Goal: Task Accomplishment & Management: Complete application form

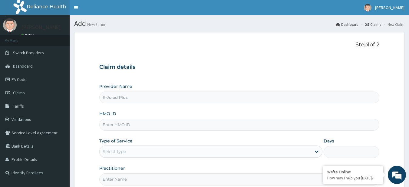
click at [163, 128] on input "HMO ID" at bounding box center [239, 125] width 280 height 12
paste input "ZIP/10011/A"
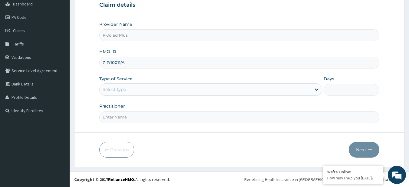
type input "ZIP/10011/A"
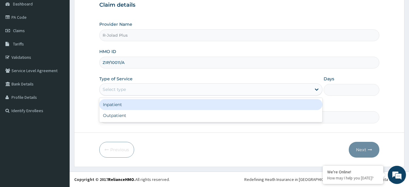
drag, startPoint x: 128, startPoint y: 86, endPoint x: 118, endPoint y: 116, distance: 31.6
click at [118, 95] on div "option Inpatient focused, 1 of 2. 2 results available. Use Up and Down to choos…" at bounding box center [210, 89] width 223 height 12
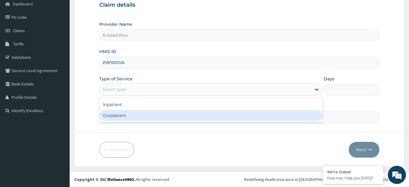
click at [118, 116] on div "Outpatient" at bounding box center [210, 115] width 223 height 11
type input "1"
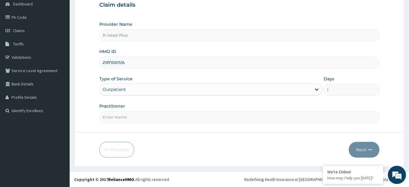
click at [118, 116] on input "Practitioner" at bounding box center [239, 117] width 280 height 12
type input "DR [PERSON_NAME]"
click at [355, 148] on button "Next" at bounding box center [364, 150] width 31 height 16
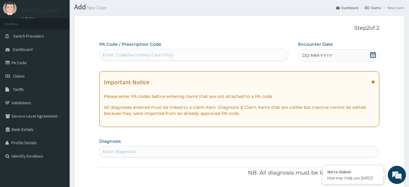
scroll to position [0, 0]
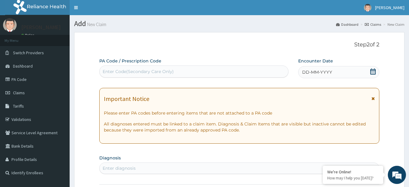
click at [154, 74] on div "Enter Code(Secondary Care Only)" at bounding box center [138, 71] width 71 height 6
paste input "PA/A2B4F3 PA/A7DF25"
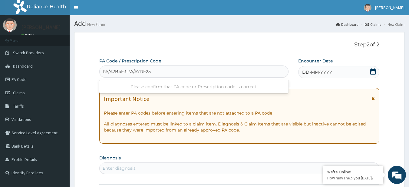
type input "PA/A2B4F3"
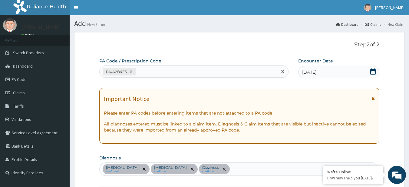
click at [155, 70] on div "PA/A2B4F3" at bounding box center [189, 72] width 178 height 10
paste input "PA/A7DF25"
type input "PA/A7DF25"
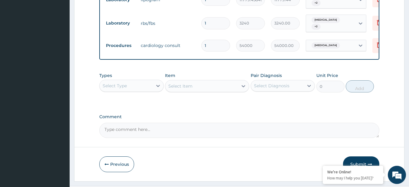
scroll to position [393, 0]
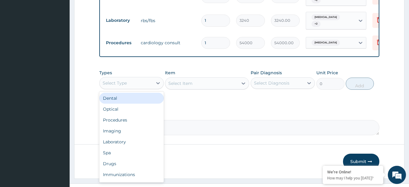
click at [129, 81] on div "Select Type" at bounding box center [126, 83] width 53 height 10
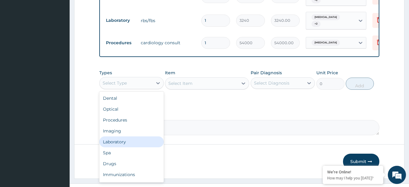
click at [129, 139] on div "Laboratory" at bounding box center [131, 141] width 64 height 11
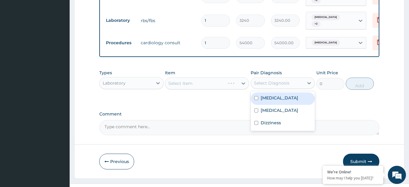
click at [275, 80] on div "Select Diagnosis" at bounding box center [271, 83] width 35 height 6
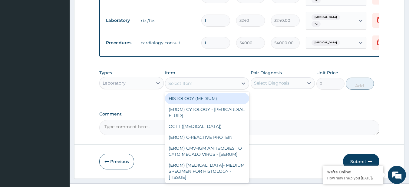
click at [190, 80] on div "Select Item" at bounding box center [180, 83] width 24 height 6
paste input "FBC - ([MEDICAL_DATA] with platelet and [MEDICAL_DATA]) plus"
type input "FBC - ([MEDICAL_DATA] with platelet and [MEDICAL_DATA]) plus"
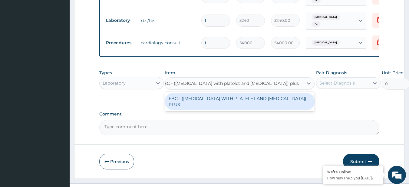
click at [212, 102] on div "FBC - (FULL BLOOD COUNT WITH PLATELET AND RED CELL INDICES) PLUS" at bounding box center [240, 101] width 150 height 17
type input "8505"
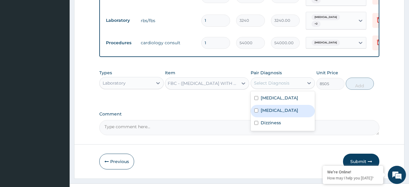
drag, startPoint x: 289, startPoint y: 84, endPoint x: 278, endPoint y: 111, distance: 29.5
click at [278, 89] on div "option Palpitations focused, 2 of 3. 3 results available. Use Up and Down to ch…" at bounding box center [283, 83] width 64 height 12
click at [278, 111] on div "Palpitations" at bounding box center [283, 111] width 64 height 12
checkbox input "true"
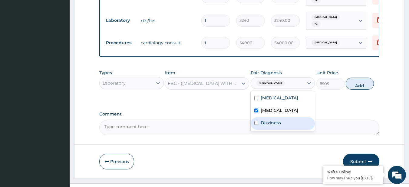
click at [278, 121] on label "Dizziness" at bounding box center [271, 123] width 20 height 6
checkbox input "true"
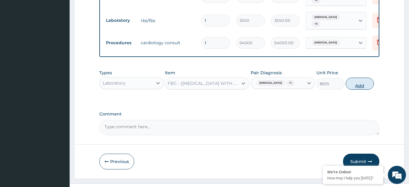
click at [361, 80] on button "Add" at bounding box center [360, 84] width 28 height 12
type input "0"
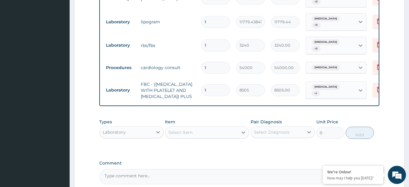
scroll to position [371, 0]
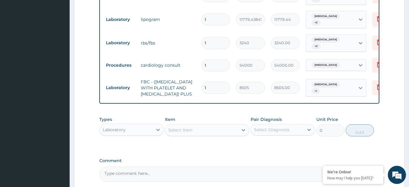
click at [286, 148] on div "Types Laboratory Item Select Item Pair Diagnosis Select Diagnosis Unit Price 0 …" at bounding box center [239, 130] width 280 height 35
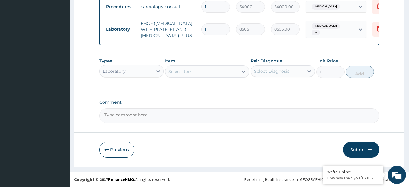
click at [363, 151] on button "Submit" at bounding box center [361, 150] width 36 height 16
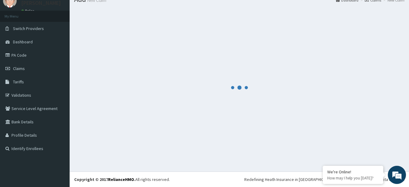
scroll to position [24, 0]
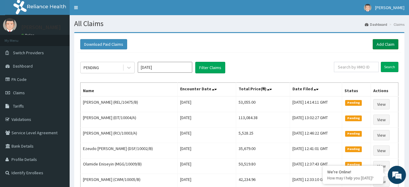
click at [376, 47] on link "Add Claim" at bounding box center [386, 44] width 26 height 10
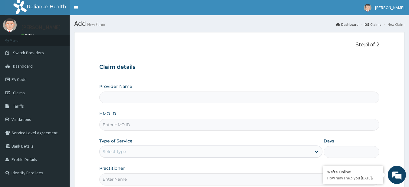
type input "R-Jolad Plus"
click at [161, 126] on input "HMO ID" at bounding box center [239, 125] width 280 height 12
paste input "RSJ/10277/A"
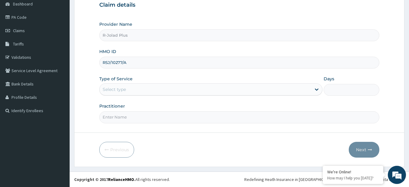
type input "RSJ/10277/A"
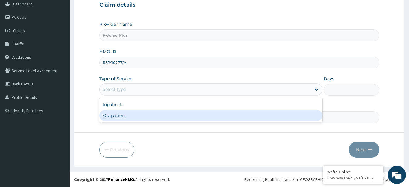
drag, startPoint x: 141, startPoint y: 89, endPoint x: 134, endPoint y: 114, distance: 25.8
click at [134, 95] on div "option Outpatient focused, 2 of 2. 2 results available. Use Up and Down to choo…" at bounding box center [210, 89] width 223 height 12
click at [134, 114] on div "Outpatient" at bounding box center [210, 115] width 223 height 11
type input "1"
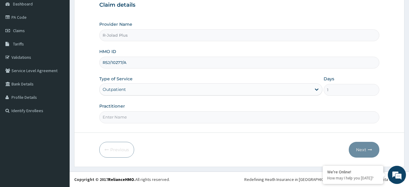
click at [134, 114] on input "Practitioner" at bounding box center [239, 117] width 280 height 12
type input "DR [PERSON_NAME]"
click at [371, 152] on button "Next" at bounding box center [364, 150] width 31 height 16
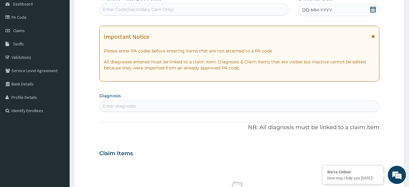
scroll to position [0, 0]
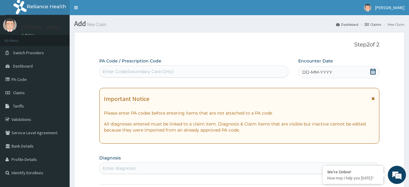
click at [149, 78] on div "PA Code / Prescription Code Enter Code(Secondary Care Only)" at bounding box center [194, 68] width 190 height 20
click at [148, 75] on div "Enter Code(Secondary Care Only)" at bounding box center [194, 72] width 189 height 10
paste input "PA/F4E253"
type input "PA/F4E253"
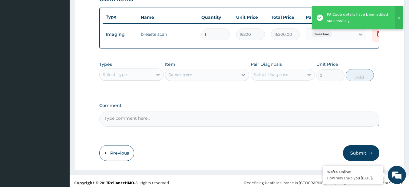
scroll to position [218, 0]
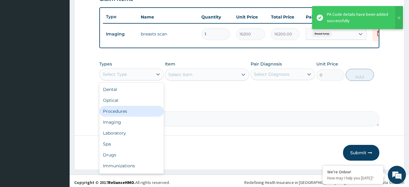
drag, startPoint x: 131, startPoint y: 80, endPoint x: 127, endPoint y: 122, distance: 41.6
click at [127, 80] on div "option Procedures focused, 3 of 10. 10 results available. Use Up and Down to ch…" at bounding box center [131, 74] width 64 height 12
click at [127, 120] on div "Dental Optical Procedures Imaging Laboratory Spa Drugs Immunizations Others Gym" at bounding box center [131, 128] width 64 height 91
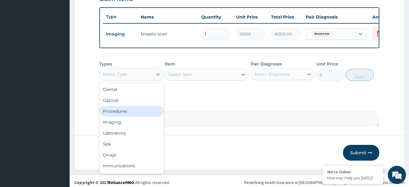
click at [127, 117] on div "Procedures" at bounding box center [131, 111] width 64 height 11
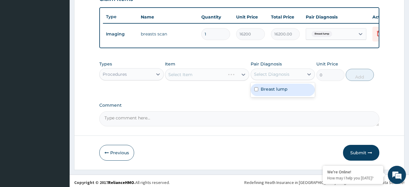
click at [296, 76] on div "Select Diagnosis" at bounding box center [277, 74] width 53 height 10
click at [288, 88] on div "Breast lump" at bounding box center [283, 90] width 64 height 12
checkbox input "true"
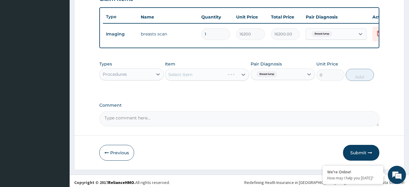
click at [368, 72] on div "Types Procedures Item Select Item Pair Diagnosis Breast lump Unit Price 0 Add" at bounding box center [239, 71] width 280 height 26
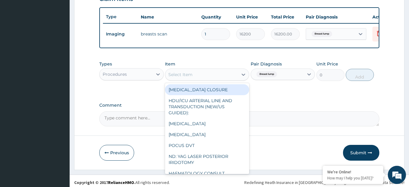
click at [182, 78] on div "Select Item" at bounding box center [180, 74] width 24 height 6
paste input "General Consultation (initial)"
type input "General Consultation (initial)"
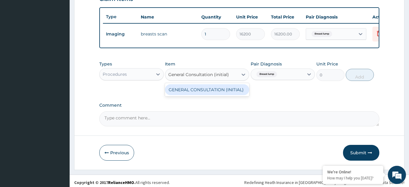
click at [188, 95] on div "GENERAL CONSULTATION (INITIAL)" at bounding box center [207, 89] width 84 height 11
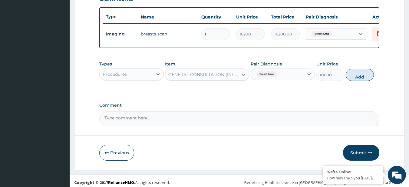
click at [369, 81] on button "Add" at bounding box center [360, 75] width 28 height 12
type input "0"
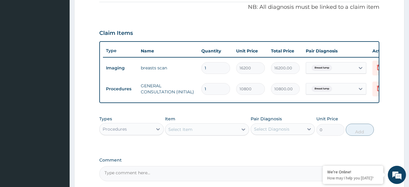
scroll to position [246, 0]
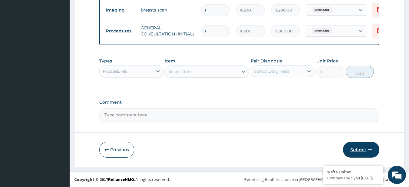
click at [350, 152] on button "Submit" at bounding box center [361, 150] width 36 height 16
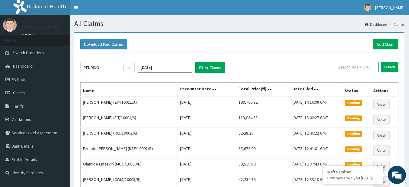
click at [351, 71] on input "text" at bounding box center [356, 67] width 45 height 10
paste input "ZIP/10011/A"
type input "ZIP/10011/A"
click at [387, 63] on input "Search" at bounding box center [390, 67] width 18 height 10
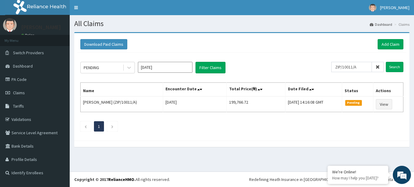
click at [221, 186] on footer "Redefining Heath Insurance in Africa using Telemedicine and Data Science! Copyr…" at bounding box center [242, 178] width 344 height 15
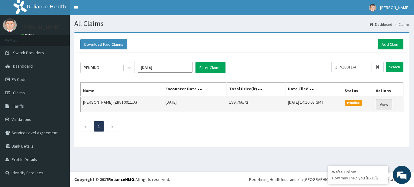
click at [388, 108] on link "View" at bounding box center [383, 104] width 16 height 10
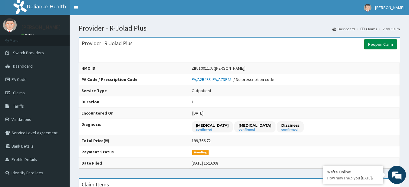
click at [387, 49] on div "Provider - R-Jolad Plus Reopen Claim" at bounding box center [239, 44] width 321 height 12
click at [386, 44] on link "Reopen Claim" at bounding box center [380, 44] width 33 height 10
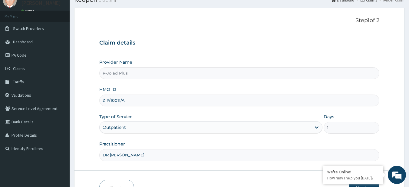
scroll to position [62, 0]
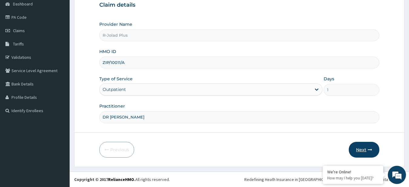
click at [358, 154] on button "Next" at bounding box center [364, 150] width 31 height 16
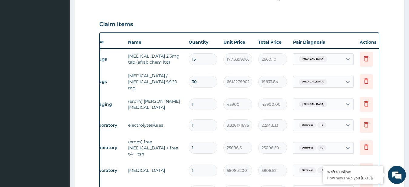
scroll to position [0, 24]
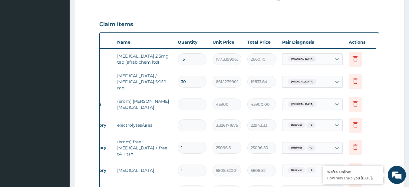
click at [247, 54] on div "2660.10" at bounding box center [261, 59] width 29 height 12
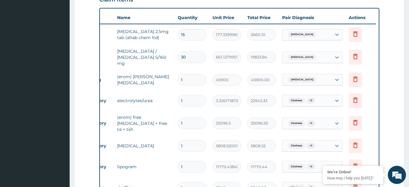
scroll to position [218, 0]
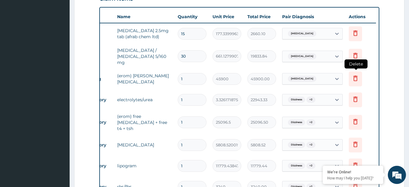
click at [352, 75] on icon at bounding box center [355, 77] width 7 height 7
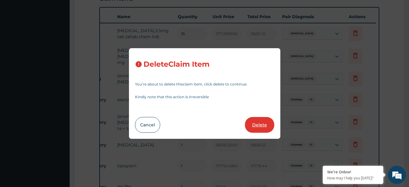
click at [256, 123] on button "Delete" at bounding box center [259, 125] width 29 height 16
type input "22943.326171875"
type input "22943.33"
type input "25096.5"
type input "25096.50"
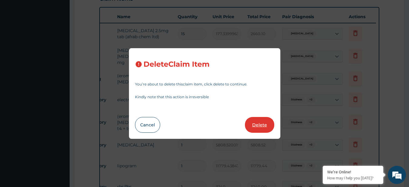
type input "5808.52001953125"
type input "5808.52"
type input "11779.4384765625"
type input "11779.44"
type input "3240"
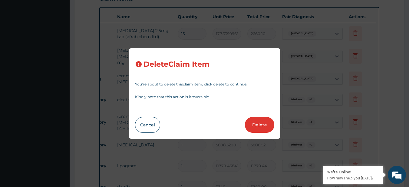
type input "3240.00"
type input "54000"
type input "54000.00"
type input "8505"
type input "8505.00"
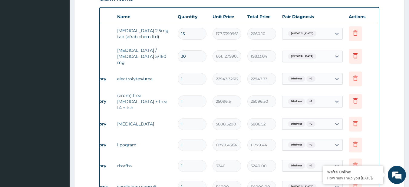
scroll to position [369, 0]
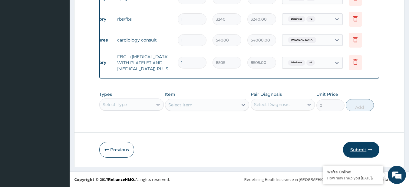
click at [359, 146] on button "Submit" at bounding box center [361, 150] width 36 height 16
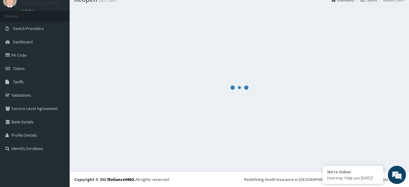
scroll to position [24, 0]
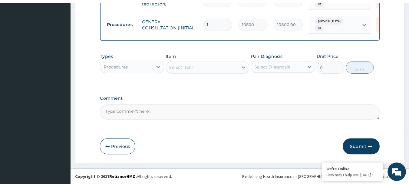
scroll to position [356, 0]
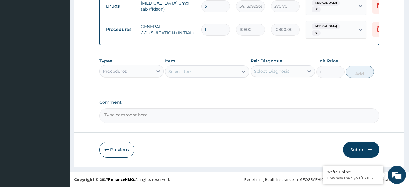
click at [357, 145] on button "Submit" at bounding box center [361, 150] width 36 height 16
click at [352, 153] on button "Submit" at bounding box center [361, 150] width 36 height 16
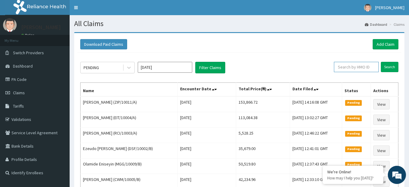
click at [369, 69] on input "text" at bounding box center [356, 67] width 45 height 10
paste input "EIT/10004/A"
type input "EIT/10004/A"
click at [389, 68] on input "Search" at bounding box center [390, 67] width 18 height 10
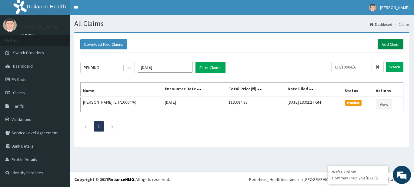
click at [388, 44] on link "Add Claim" at bounding box center [390, 44] width 26 height 10
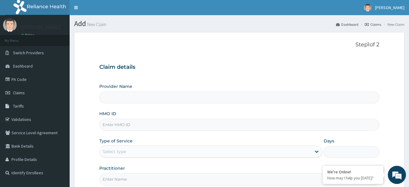
scroll to position [62, 0]
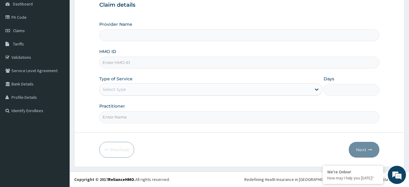
type input "R-Jolad Plus"
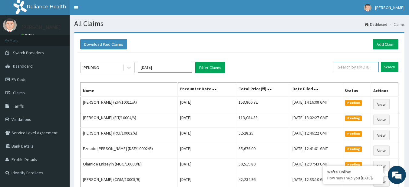
click at [356, 64] on input "text" at bounding box center [356, 67] width 45 height 10
paste input "ZIP/10011/A"
type input "ZIP/10011/A"
click at [391, 65] on input "Search" at bounding box center [390, 67] width 18 height 10
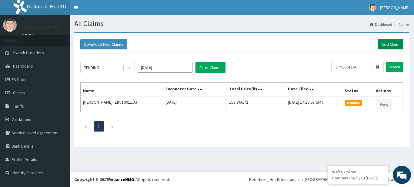
click at [382, 43] on link "Add Claim" at bounding box center [390, 44] width 26 height 10
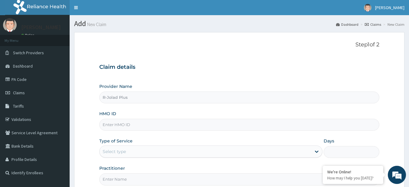
drag, startPoint x: 143, startPoint y: 133, endPoint x: 142, endPoint y: 120, distance: 12.5
click at [142, 120] on div "Provider Name R-Jolad Plus HMO ID Type of Service Select type Days Practitioner" at bounding box center [239, 134] width 280 height 102
click at [142, 120] on input "HMO ID" at bounding box center [239, 125] width 280 height 12
paste input "ENP/10383/E"
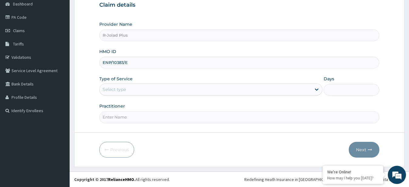
type input "ENP/10383/E"
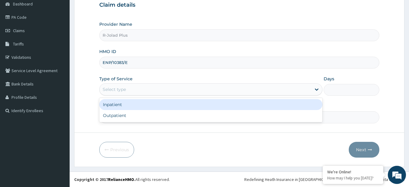
drag, startPoint x: 115, startPoint y: 86, endPoint x: 119, endPoint y: 104, distance: 17.9
click at [119, 95] on div "option Inpatient focused, 1 of 2. 2 results available. Use Up and Down to choos…" at bounding box center [210, 89] width 223 height 12
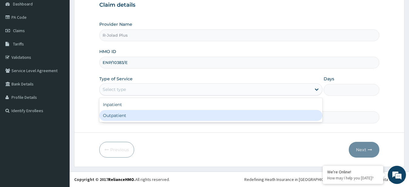
click at [122, 116] on div "Outpatient" at bounding box center [210, 115] width 223 height 11
type input "1"
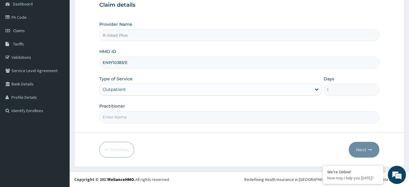
click at [122, 116] on input "Practitioner" at bounding box center [239, 117] width 280 height 12
type input "d"
type input "DR EJEMBI"
click at [367, 148] on button "Next" at bounding box center [364, 150] width 31 height 16
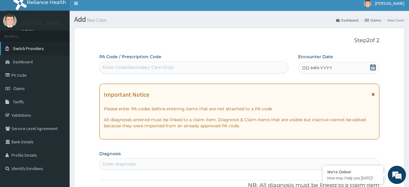
scroll to position [4, 0]
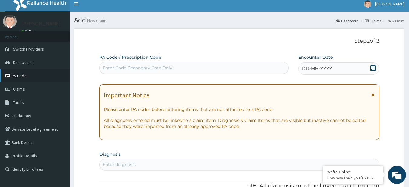
click at [31, 77] on link "PA Code" at bounding box center [35, 75] width 70 height 13
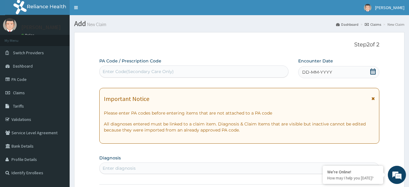
scroll to position [248, 0]
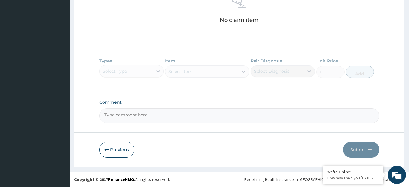
click at [117, 150] on button "Previous" at bounding box center [116, 150] width 35 height 16
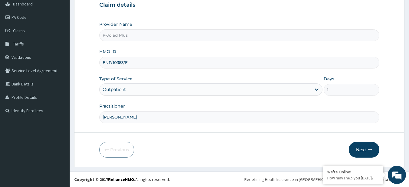
scroll to position [62, 0]
click at [114, 60] on input "ENP/10383/E" at bounding box center [239, 63] width 280 height 12
paste input "MEL/10115"
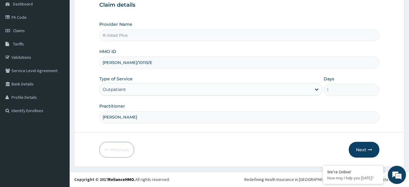
type input "MEL/10115/E"
click at [369, 142] on button "Next" at bounding box center [364, 150] width 31 height 16
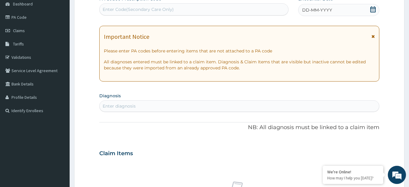
scroll to position [0, 0]
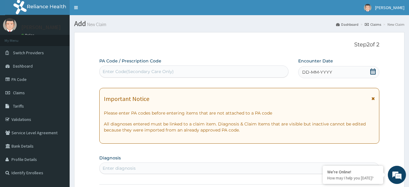
click at [136, 74] on div "Enter Code(Secondary Care Only)" at bounding box center [138, 71] width 71 height 6
paste input "PA/03EDFD"
type input "PA/03EDFD"
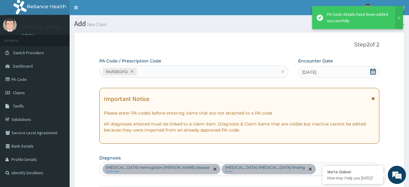
scroll to position [247, 0]
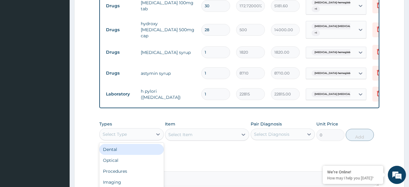
click at [141, 139] on div "Select Type" at bounding box center [126, 134] width 53 height 10
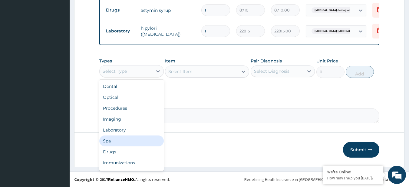
scroll to position [314, 0]
click at [119, 147] on div "Drugs" at bounding box center [131, 151] width 64 height 11
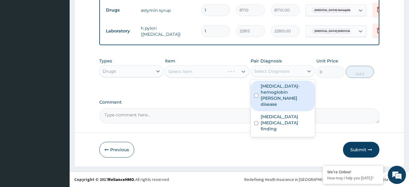
drag, startPoint x: 285, startPoint y: 73, endPoint x: 289, endPoint y: 89, distance: 16.5
click at [289, 77] on div "option Sickle cell-hemoglobin Lepore disease focused, 1 of 2. 2 results availab…" at bounding box center [283, 71] width 64 height 12
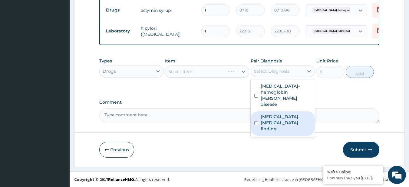
click at [290, 111] on div "Helicobacter blood test finding" at bounding box center [283, 123] width 64 height 25
checkbox input "true"
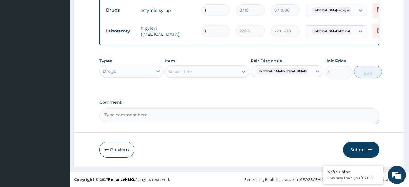
click at [205, 73] on div "Select Item" at bounding box center [201, 72] width 73 height 10
click at [150, 79] on div "Types Drugs Item Select Item Pair Diagnosis Helicobacter blood test findin... U…" at bounding box center [239, 68] width 280 height 26
click at [195, 71] on div "Select Item" at bounding box center [201, 72] width 73 height 10
paste input "[MEDICAL_DATA] (EMTRISIL SUSPENSION)"
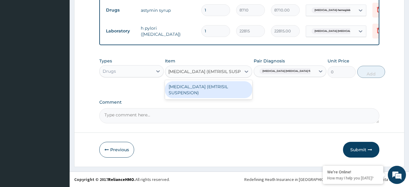
type input "[MEDICAL_DATA] (EMTRISIL SUSPENSION)"
click at [200, 88] on div "[MEDICAL_DATA] (EMTRISIL SUSPENSION)" at bounding box center [208, 89] width 87 height 17
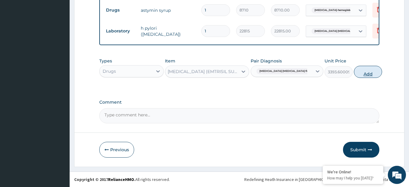
click at [354, 67] on button "Add" at bounding box center [368, 72] width 28 height 12
type input "0"
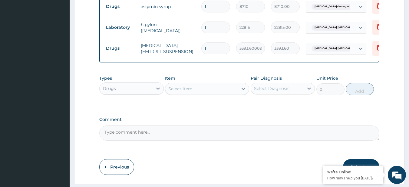
scroll to position [0, 0]
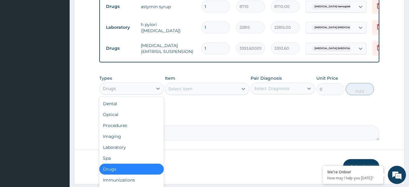
click at [143, 92] on div "Drugs" at bounding box center [126, 89] width 53 height 10
click at [145, 131] on div "Procedures" at bounding box center [131, 125] width 64 height 11
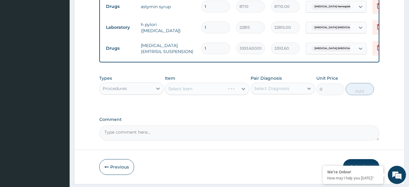
click at [279, 90] on div "Select Diagnosis" at bounding box center [271, 88] width 35 height 6
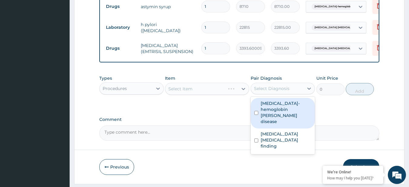
click at [251, 121] on div "Sickle cell-hemoglobin Lepore disease Helicobacter blood test finding" at bounding box center [283, 126] width 64 height 58
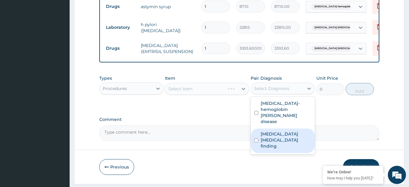
click at [267, 131] on label "Helicobacter blood test finding" at bounding box center [286, 140] width 51 height 18
checkbox input "true"
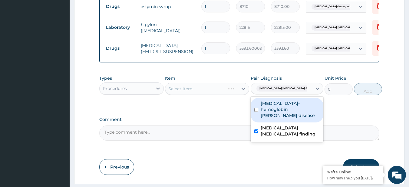
click at [268, 119] on div "Sickle cell-hemoglobin Lepore disease" at bounding box center [287, 110] width 73 height 25
checkbox input "true"
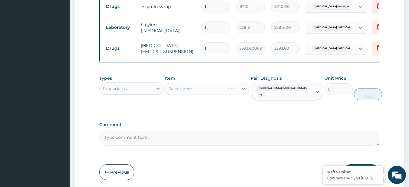
click at [183, 93] on div "Select Item" at bounding box center [207, 89] width 84 height 12
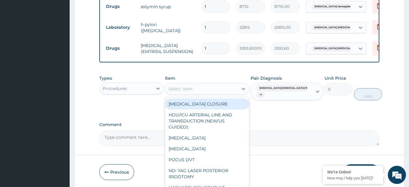
click at [183, 92] on div "Select Item" at bounding box center [180, 89] width 24 height 6
paste input "General Consultation (initial)"
type input "General Consultation (initial)"
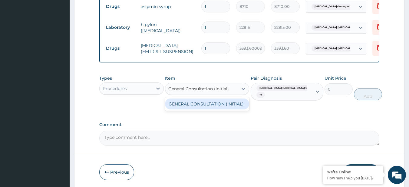
click at [193, 105] on div "GENERAL CONSULTATION (INITIAL)" at bounding box center [207, 103] width 84 height 11
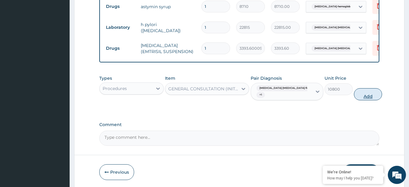
click at [356, 94] on button "Add" at bounding box center [368, 94] width 28 height 12
type input "0"
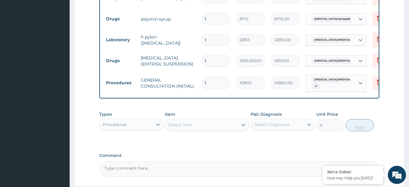
scroll to position [358, 0]
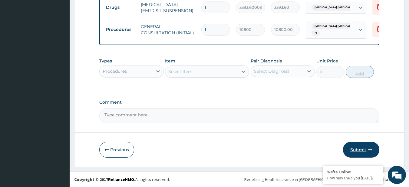
click at [360, 147] on button "Submit" at bounding box center [361, 150] width 36 height 16
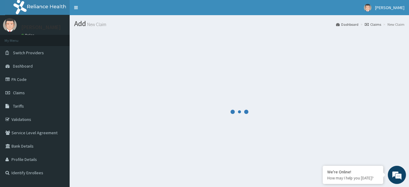
scroll to position [1, 0]
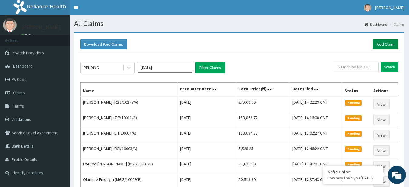
click at [387, 44] on link "Add Claim" at bounding box center [386, 44] width 26 height 10
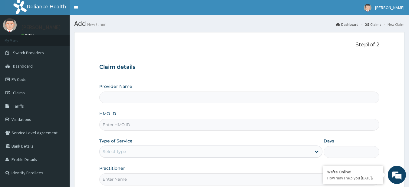
type input "R-Jolad Plus"
click at [132, 130] on input "HMO ID" at bounding box center [239, 125] width 280 height 12
click at [147, 129] on input "HMO ID" at bounding box center [239, 125] width 280 height 12
paste input "ENP/10383/E"
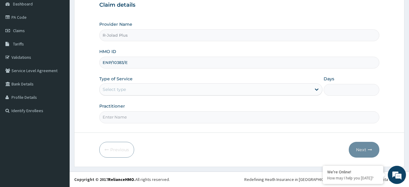
type input "ENP/10383/E"
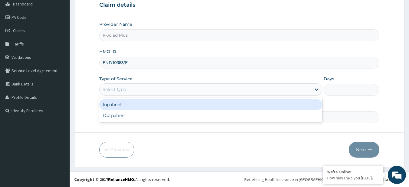
click at [136, 85] on div "Select type" at bounding box center [206, 89] width 212 height 10
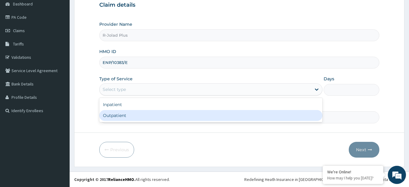
click at [148, 120] on div "Outpatient" at bounding box center [210, 115] width 223 height 11
type input "1"
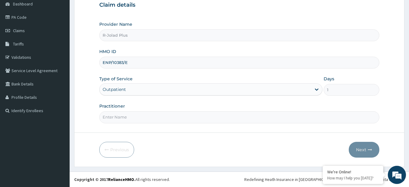
click at [146, 118] on input "Practitioner" at bounding box center [239, 117] width 280 height 12
type input "DR [PERSON_NAME]"
click at [364, 146] on button "Next" at bounding box center [364, 150] width 31 height 16
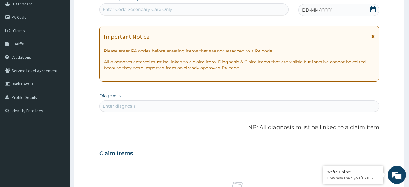
click at [127, 15] on div "Enter Code(Secondary Care Only)" at bounding box center [194, 9] width 190 height 12
paste input "PA/86C2FD"
type input "PA/86C2FD"
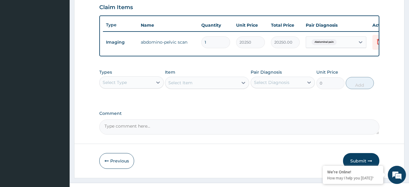
scroll to position [213, 0]
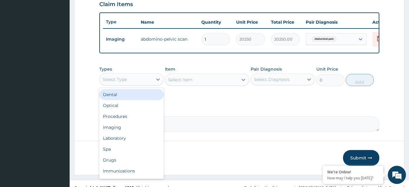
click at [134, 83] on div "Select Type" at bounding box center [126, 79] width 53 height 10
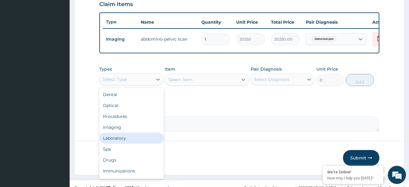
click at [125, 143] on div "Laboratory" at bounding box center [131, 138] width 64 height 11
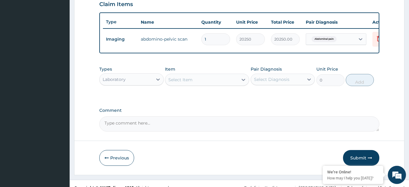
click at [176, 84] on div "Select Item" at bounding box center [201, 80] width 73 height 10
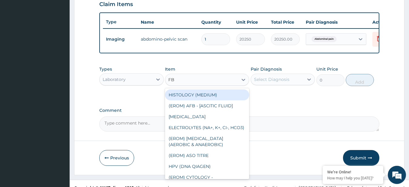
type input "FBC"
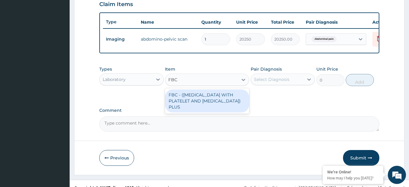
click at [198, 104] on div "FBC - ([MEDICAL_DATA] WITH PLATELET AND [MEDICAL_DATA]) PLUS" at bounding box center [207, 100] width 84 height 23
type input "8505"
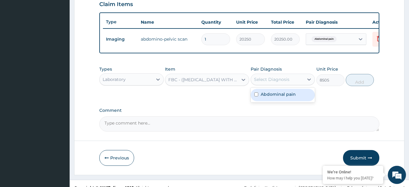
click at [271, 82] on div "Select Diagnosis" at bounding box center [271, 79] width 35 height 6
click at [272, 97] on label "Abdominal pain" at bounding box center [278, 94] width 35 height 6
checkbox input "true"
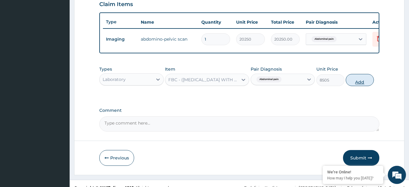
click at [372, 81] on button "Add" at bounding box center [360, 80] width 28 height 12
type input "0"
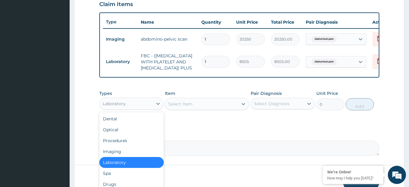
click at [120, 108] on div "Laboratory" at bounding box center [126, 104] width 53 height 10
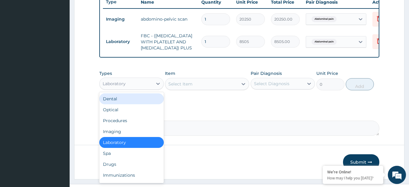
scroll to position [233, 0]
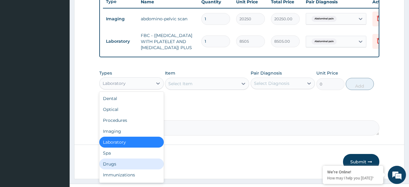
click at [116, 169] on div "Drugs" at bounding box center [131, 163] width 64 height 11
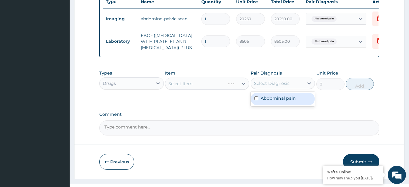
click at [295, 88] on div "Select Diagnosis" at bounding box center [277, 83] width 53 height 10
click at [283, 101] on label "Abdominal pain" at bounding box center [278, 98] width 35 height 6
checkbox input "true"
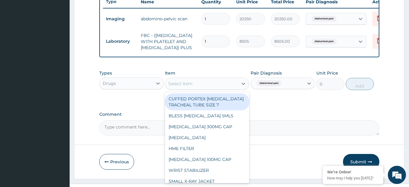
click at [212, 88] on div "Select Item" at bounding box center [201, 84] width 73 height 10
paste input "FBC - ([MEDICAL_DATA] with platelet and [MEDICAL_DATA]) plus [MEDICAL_DATA] 500…"
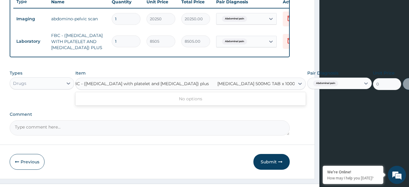
scroll to position [0, 3]
type input "[MEDICAL_DATA] 500MG TAB x 1000"
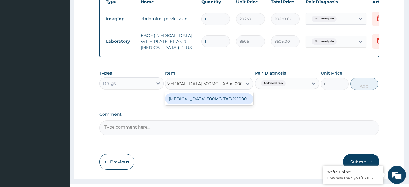
scroll to position [0, 0]
click at [216, 104] on div "[MEDICAL_DATA] 500MG TAB X 1000" at bounding box center [209, 98] width 88 height 11
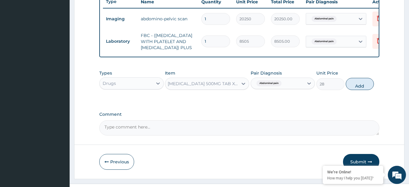
scroll to position [0, 1]
click at [359, 90] on button "Add" at bounding box center [360, 84] width 28 height 12
type input "0"
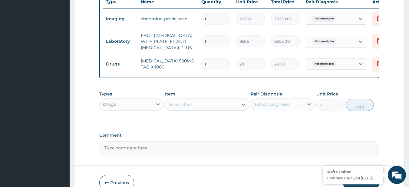
scroll to position [0, 0]
click at [176, 109] on div "Select Item" at bounding box center [201, 105] width 73 height 10
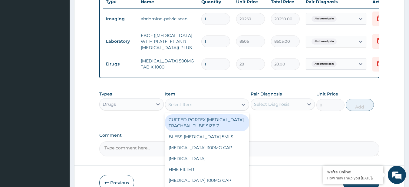
paste input "[MEDICAL_DATA] BUTYLBROMIDE 10MG TAB ([MEDICAL_DATA])"
type input "[MEDICAL_DATA] BUTYLBROMIDE 10MG TAB ([MEDICAL_DATA])"
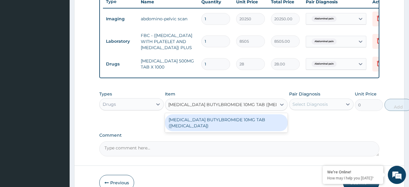
scroll to position [0, 8]
click at [192, 126] on div "[MEDICAL_DATA] BUTYLBROMIDE 10MG TAB ([MEDICAL_DATA])" at bounding box center [226, 122] width 123 height 17
type input "91"
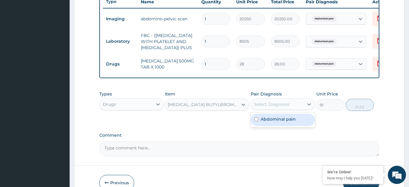
click at [275, 107] on div "Select Diagnosis" at bounding box center [271, 104] width 35 height 6
click at [282, 122] on label "Abdominal pain" at bounding box center [278, 119] width 35 height 6
checkbox input "true"
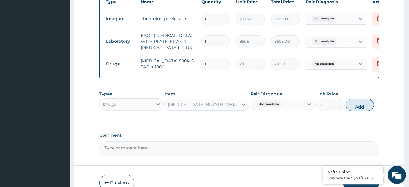
click at [371, 111] on button "Add" at bounding box center [360, 105] width 28 height 12
type input "0"
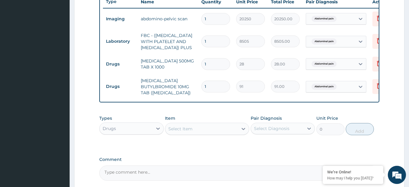
scroll to position [0, 0]
click at [212, 70] on input "1" at bounding box center [215, 64] width 29 height 12
type input "2"
type input "56.00"
type input "25"
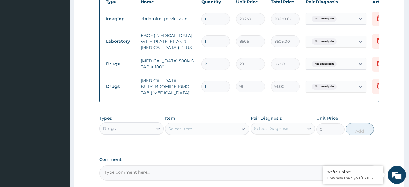
type input "700.00"
type input "24"
type input "672.00"
click at [211, 90] on input "1" at bounding box center [215, 87] width 29 height 12
type input "2"
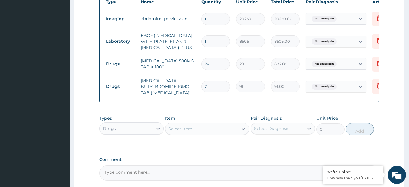
type input "182.00"
type input "20"
type input "1820.00"
type input "20"
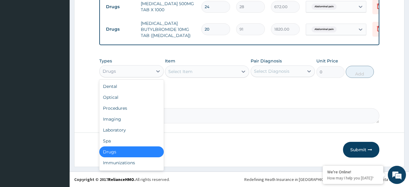
click at [122, 75] on div "Drugs" at bounding box center [126, 71] width 53 height 10
click at [132, 110] on div "Procedures" at bounding box center [131, 108] width 64 height 11
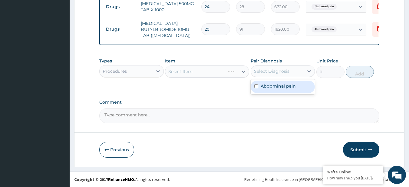
click at [285, 76] on div "Select Diagnosis" at bounding box center [283, 71] width 64 height 12
click at [281, 86] on label "Abdominal pain" at bounding box center [278, 86] width 35 height 6
checkbox input "true"
click at [227, 73] on div "Select Item" at bounding box center [201, 72] width 73 height 10
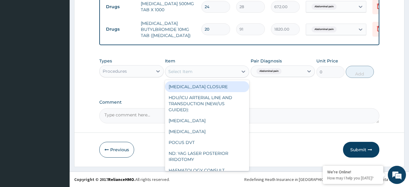
paste input "General Consultation (initial)"
type input "General Consultation (initial)"
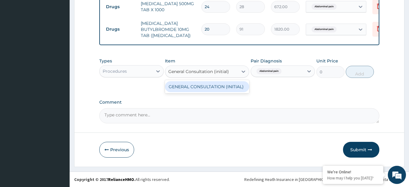
click at [232, 86] on div "GENERAL CONSULTATION (INITIAL)" at bounding box center [207, 86] width 84 height 11
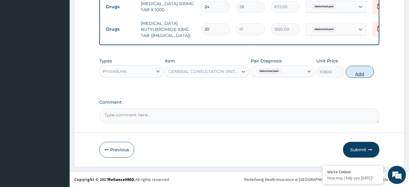
click at [355, 78] on button "Add" at bounding box center [360, 72] width 28 height 12
type input "0"
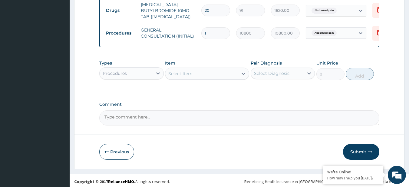
scroll to position [322, 0]
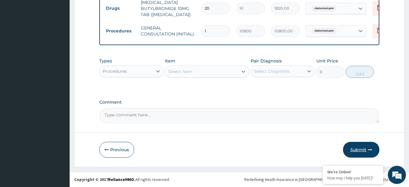
click at [362, 152] on button "Submit" at bounding box center [361, 150] width 36 height 16
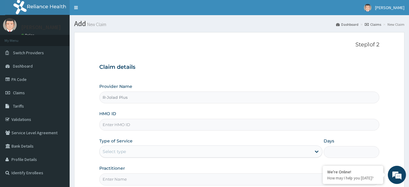
click at [143, 125] on input "HMO ID" at bounding box center [239, 125] width 280 height 12
paste input "MEL/10115/A"
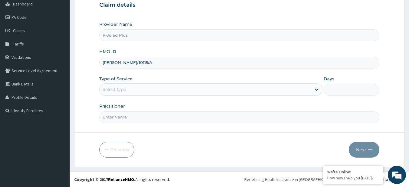
type input "MEL/10115/A"
click at [116, 88] on div "Select type" at bounding box center [114, 89] width 23 height 6
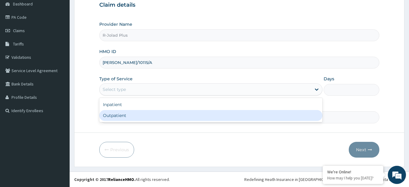
click at [132, 115] on div "Outpatient" at bounding box center [210, 115] width 223 height 11
type input "1"
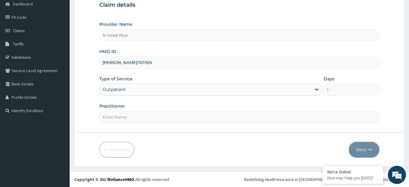
click at [135, 115] on input "Practitioner" at bounding box center [239, 117] width 280 height 12
type input "DR BUNMI"
click at [371, 150] on icon "button" at bounding box center [370, 149] width 4 height 4
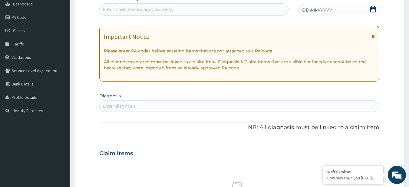
scroll to position [0, 0]
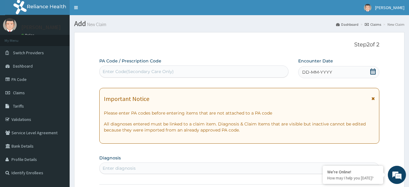
click at [151, 70] on div "Enter Code(Secondary Care Only)" at bounding box center [138, 71] width 71 height 6
paste input "PA/36DB57"
type input "PA/36DB57"
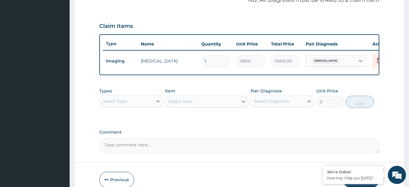
scroll to position [226, 0]
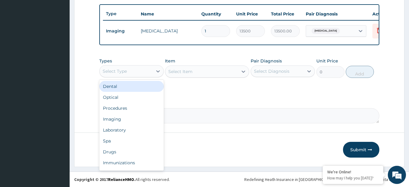
click at [128, 72] on div "Select Type" at bounding box center [126, 71] width 53 height 10
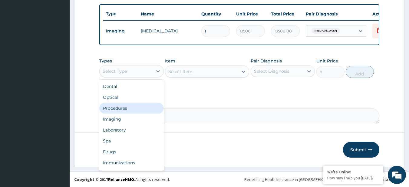
click at [130, 104] on div "Procedures" at bounding box center [131, 108] width 64 height 11
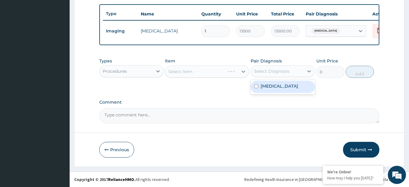
drag, startPoint x: 304, startPoint y: 74, endPoint x: 286, endPoint y: 88, distance: 23.0
click at [286, 77] on div "option Arthritis focused, 1 of 1. 1 result available. Use Up and Down to choose…" at bounding box center [283, 71] width 64 height 12
click at [286, 88] on div "Arthritis" at bounding box center [283, 87] width 64 height 12
checkbox input "true"
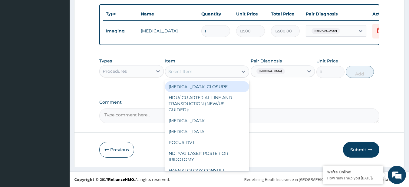
click at [204, 75] on div "Select Item" at bounding box center [201, 72] width 73 height 10
paste input "General Consultation (initial)"
type input "General Consultation (initial)"
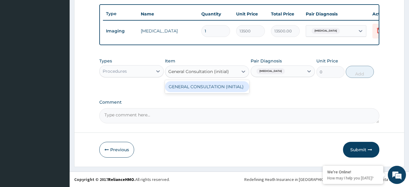
click at [215, 87] on div "GENERAL CONSULTATION (INITIAL)" at bounding box center [207, 86] width 84 height 11
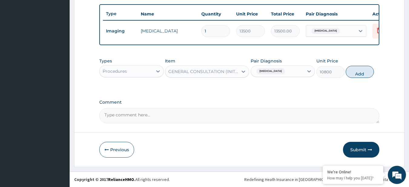
click at [375, 69] on div "Types Procedures Item option GENERAL CONSULTATION (INITIAL), selected. Select i…" at bounding box center [239, 68] width 280 height 26
click at [361, 74] on button "Add" at bounding box center [360, 72] width 28 height 12
type input "0"
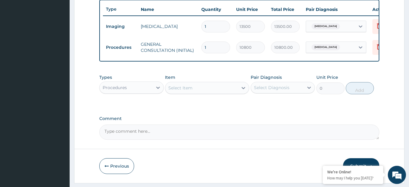
scroll to position [246, 0]
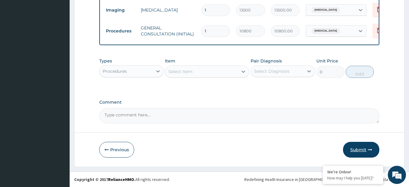
click at [358, 152] on button "Submit" at bounding box center [361, 150] width 36 height 16
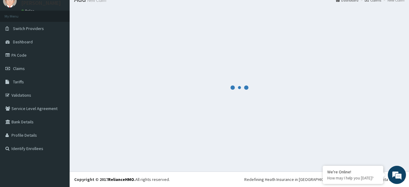
scroll to position [0, 0]
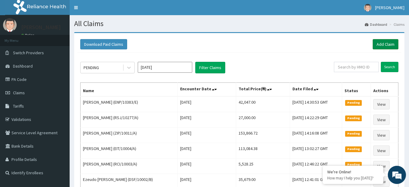
click at [377, 48] on link "Add Claim" at bounding box center [386, 44] width 26 height 10
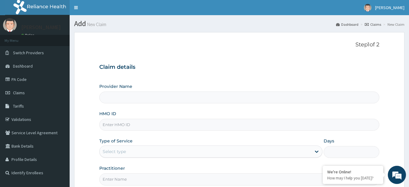
type input "R-Jolad Plus"
click at [165, 123] on input "HMO ID" at bounding box center [239, 125] width 280 height 12
paste input "[PERSON_NAME]/10115/D"
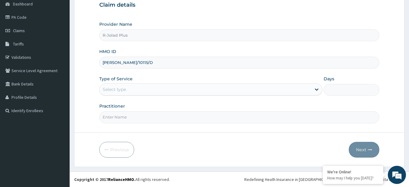
type input "[PERSON_NAME]/10115/D"
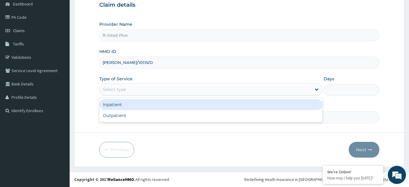
drag, startPoint x: 145, startPoint y: 89, endPoint x: 136, endPoint y: 114, distance: 26.6
click at [136, 95] on div "option Inpatient focused, 1 of 2. 2 results available. Use Up and Down to choos…" at bounding box center [210, 89] width 223 height 12
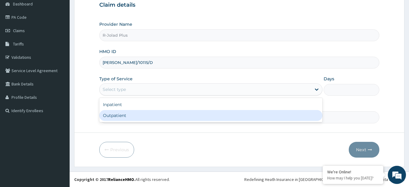
click at [136, 114] on div "Outpatient" at bounding box center [210, 115] width 223 height 11
type input "1"
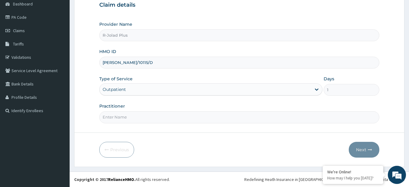
click at [136, 118] on input "Practitioner" at bounding box center [239, 117] width 280 height 12
type input "DR [PERSON_NAME]"
click at [356, 148] on button "Next" at bounding box center [364, 150] width 31 height 16
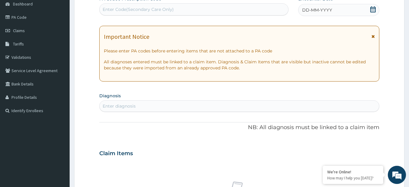
click at [152, 104] on div "Enter diagnosis" at bounding box center [240, 106] width 280 height 10
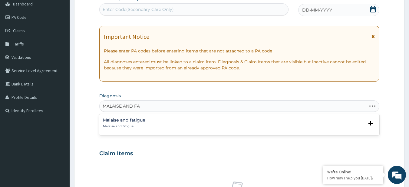
type input "MALAISE AND FAT"
click at [147, 124] on div "Malaise and fatigue Malaise and fatigue" at bounding box center [239, 123] width 273 height 11
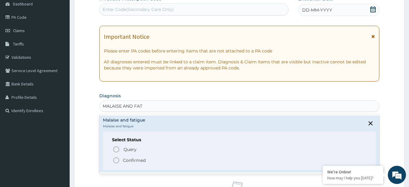
click at [146, 164] on div "Select Status Query Query covers suspected (?), Keep in view (kiv), Ruled out (…" at bounding box center [239, 150] width 273 height 38
click at [165, 159] on span "Confirmed" at bounding box center [240, 160] width 254 height 7
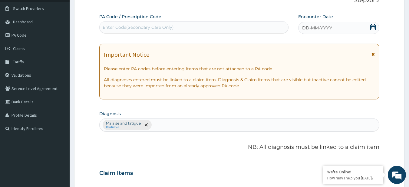
scroll to position [39, 0]
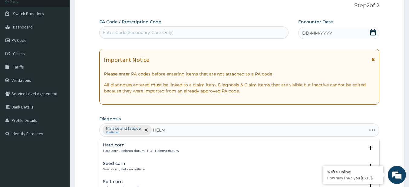
type input "HELMI"
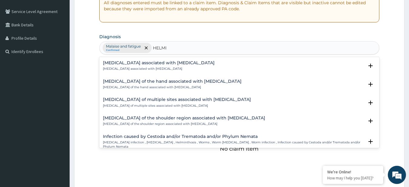
scroll to position [121, 0]
click at [157, 68] on p "[MEDICAL_DATA] associated with [MEDICAL_DATA]" at bounding box center [159, 68] width 112 height 4
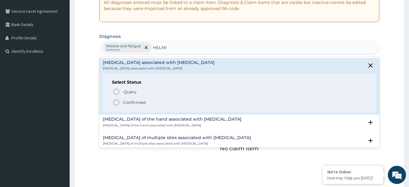
click at [153, 102] on span "Confirmed" at bounding box center [240, 102] width 254 height 7
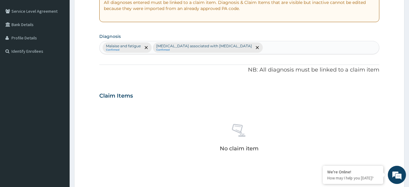
scroll to position [250, 0]
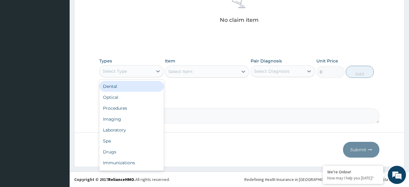
click at [135, 74] on div "Select Type" at bounding box center [126, 71] width 53 height 10
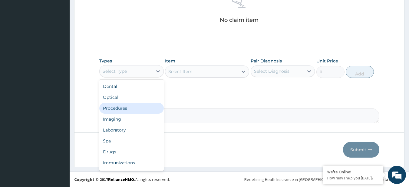
click at [133, 106] on div "Procedures" at bounding box center [131, 108] width 64 height 11
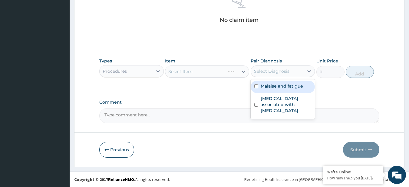
drag, startPoint x: 282, startPoint y: 69, endPoint x: 280, endPoint y: 87, distance: 18.0
click at [280, 77] on div "option Malaise and fatigue focused, 1 of 2. 2 results available. Use Up and Dow…" at bounding box center [283, 71] width 64 height 12
click at [280, 87] on label "Malaise and fatigue" at bounding box center [282, 86] width 42 height 6
checkbox input "true"
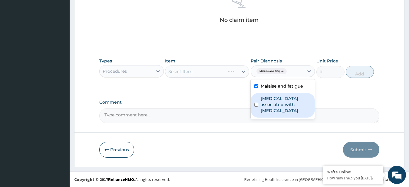
click at [284, 101] on label "Arthropathy associated with helminthiasis" at bounding box center [286, 104] width 51 height 18
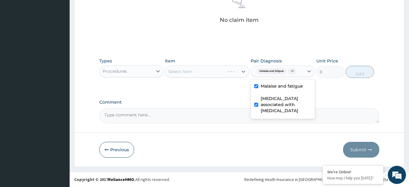
checkbox input "true"
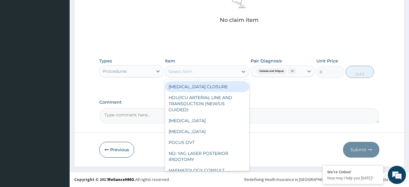
click at [184, 71] on div "Select Item" at bounding box center [180, 71] width 24 height 6
paste input "General Consultation (initial) FBC - (FULL BLOOD COUNT with platelet and red ce…"
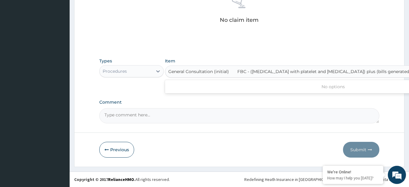
scroll to position [0, 81]
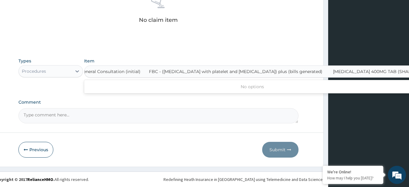
type input "General Consultation (initial)"
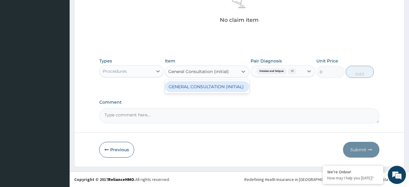
scroll to position [0, 0]
click at [214, 87] on div "GENERAL CONSULTATION (INITIAL)" at bounding box center [207, 86] width 84 height 11
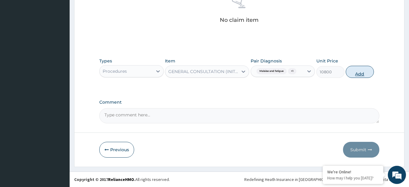
click at [346, 69] on button "Add" at bounding box center [360, 72] width 28 height 12
type input "0"
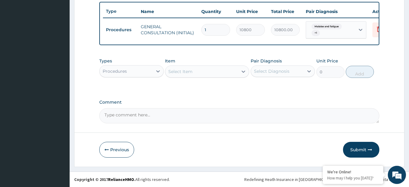
scroll to position [228, 0]
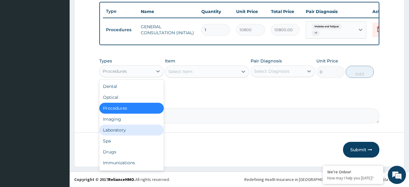
drag, startPoint x: 134, startPoint y: 73, endPoint x: 130, endPoint y: 133, distance: 60.1
click at [130, 77] on div "option Procedures, selected. option Laboratory focused, 5 of 10. 10 results ava…" at bounding box center [131, 71] width 64 height 12
click at [130, 133] on div "Laboratory" at bounding box center [131, 129] width 64 height 11
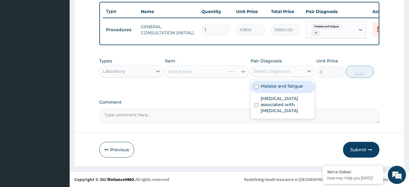
drag, startPoint x: 275, startPoint y: 68, endPoint x: 276, endPoint y: 86, distance: 17.9
click at [276, 77] on div "option Arthropathy associated with helminthiasis, selected. option Malaise and …" at bounding box center [283, 71] width 64 height 12
click at [276, 86] on label "Malaise and fatigue" at bounding box center [282, 86] width 42 height 6
checkbox input "true"
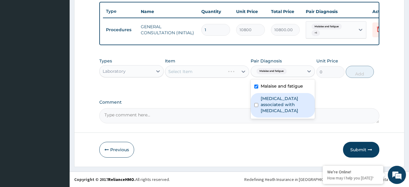
click at [278, 98] on label "Arthropathy associated with helminthiasis" at bounding box center [286, 104] width 51 height 18
checkbox input "true"
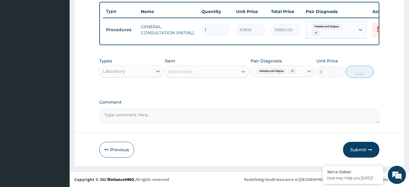
click at [209, 73] on div "Select Item" at bounding box center [207, 71] width 84 height 12
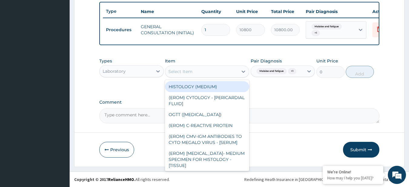
click at [209, 73] on div "Select Item" at bounding box center [201, 72] width 73 height 10
paste input "FBC - (FULL BLOOD COUNT with platelet and red cell indices) plus (bills generat…"
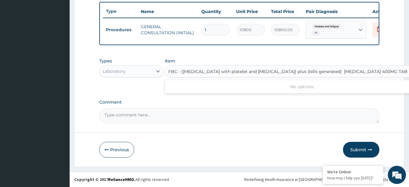
scroll to position [0, 18]
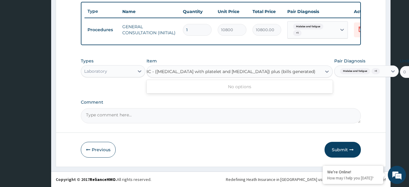
type input "FBC - (FULL BLOOD COUNT with platelet and red cell indices) plus"
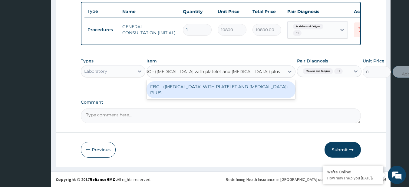
click at [214, 88] on div "FBC - (FULL BLOOD COUNT WITH PLATELET AND RED CELL INDICES) PLUS" at bounding box center [221, 89] width 149 height 17
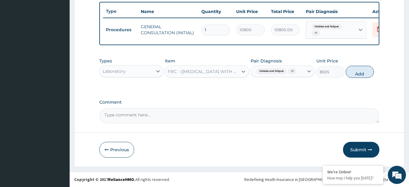
scroll to position [0, 0]
click at [362, 69] on button "Add" at bounding box center [360, 72] width 28 height 12
type input "0"
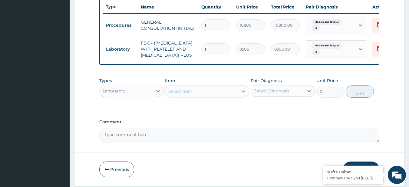
click at [120, 96] on div "Laboratory" at bounding box center [126, 91] width 53 height 10
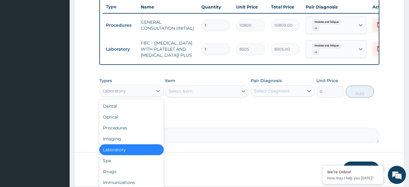
scroll to position [258, 0]
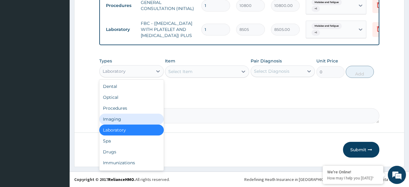
click at [111, 120] on div "Imaging" at bounding box center [131, 119] width 64 height 11
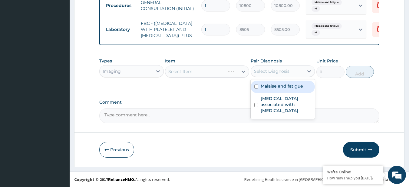
click at [286, 68] on div "Select Diagnosis" at bounding box center [271, 71] width 35 height 6
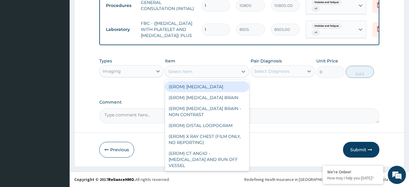
click at [216, 68] on div "Select Item" at bounding box center [201, 72] width 73 height 10
paste input "ALBENDAZOLE 400MG TAB (SHALINA)"
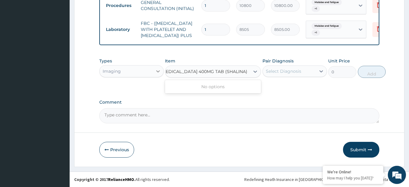
type input "ALBENDAZOLE 400MG TAB (SHALINA)"
click at [154, 75] on div at bounding box center [158, 71] width 11 height 11
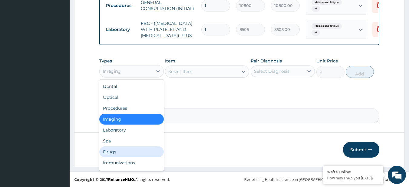
click at [123, 155] on div "Drugs" at bounding box center [131, 151] width 64 height 11
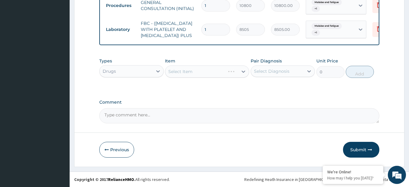
click at [226, 66] on div "Select Item" at bounding box center [207, 71] width 84 height 12
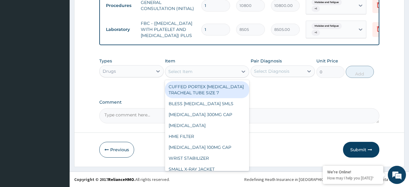
click at [189, 72] on div "Select Item" at bounding box center [180, 71] width 24 height 6
paste input "ALBENDAZOLE 400MG TAB (SHALINA)"
type input "ALBENDAZOLE 400MG TAB (SHALINA)"
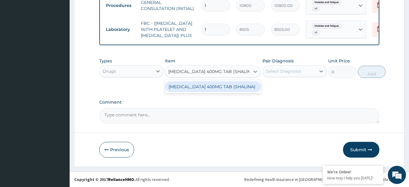
scroll to position [0, 8]
click at [198, 83] on div "ALBENDAZOLE 400MG TAB (SHALINA)" at bounding box center [213, 86] width 96 height 11
type input "390"
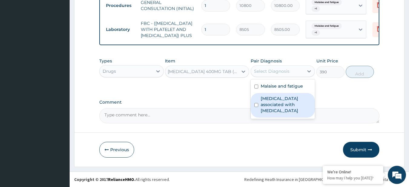
drag, startPoint x: 268, startPoint y: 72, endPoint x: 279, endPoint y: 94, distance: 24.7
click at [279, 77] on div "option Arthropathy associated with helminthiasis, selected. option Arthropathy …" at bounding box center [283, 71] width 64 height 12
click at [279, 94] on div "Arthropathy associated with helminthiasis" at bounding box center [283, 105] width 64 height 25
checkbox input "true"
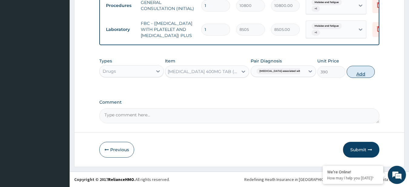
click at [351, 73] on button "Add" at bounding box center [361, 72] width 28 height 12
type input "0"
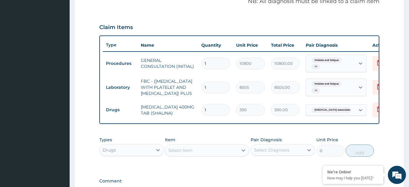
scroll to position [279, 0]
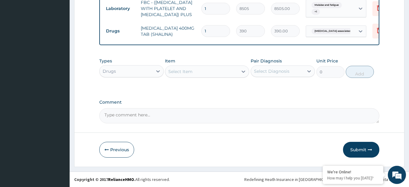
click at [379, 150] on div "Submit" at bounding box center [361, 150] width 36 height 16
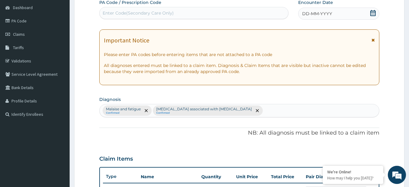
scroll to position [0, 0]
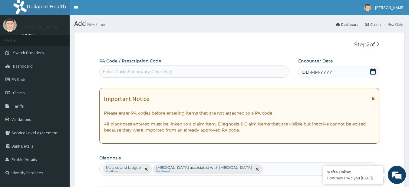
click at [370, 72] on div "DD-MM-YYYY" at bounding box center [338, 72] width 81 height 12
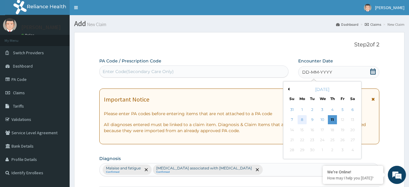
click at [298, 118] on div "8" at bounding box center [302, 119] width 9 height 9
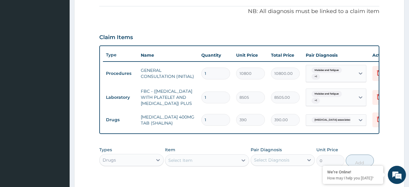
scroll to position [279, 0]
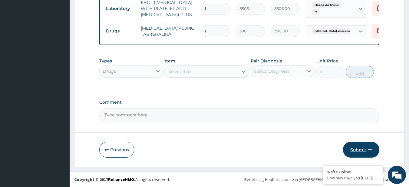
click at [374, 153] on button "Submit" at bounding box center [361, 150] width 36 height 16
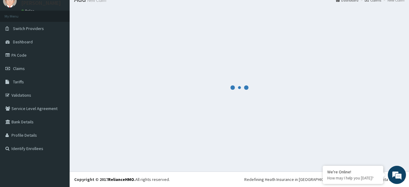
scroll to position [24, 0]
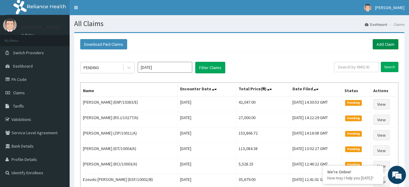
click at [380, 45] on link "Add Claim" at bounding box center [386, 44] width 26 height 10
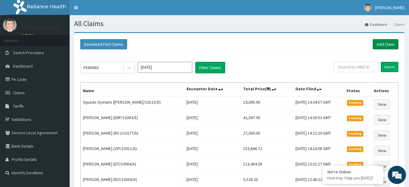
click at [391, 44] on link "Add Claim" at bounding box center [386, 44] width 26 height 10
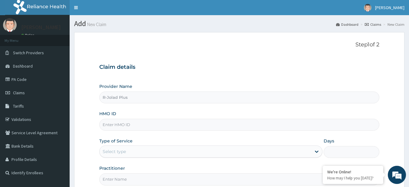
click at [135, 122] on input "HMO ID" at bounding box center [239, 125] width 280 height 12
paste input "RET/41862/A"
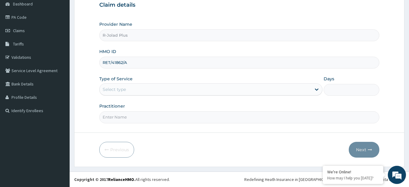
type input "RET/41862/A"
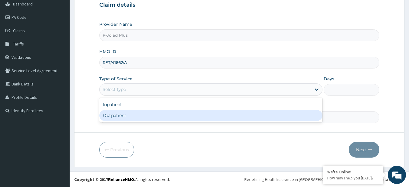
drag, startPoint x: 141, startPoint y: 90, endPoint x: 137, endPoint y: 117, distance: 27.6
click at [137, 95] on div "option Outpatient focused, 2 of 2. 2 results available. Use Up and Down to choo…" at bounding box center [210, 89] width 223 height 12
click at [137, 117] on div "Outpatient" at bounding box center [210, 115] width 223 height 11
type input "1"
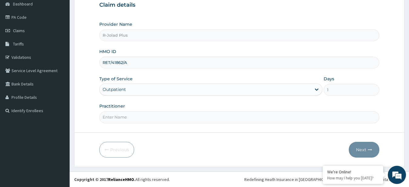
click at [126, 115] on input "Practitioner" at bounding box center [239, 117] width 280 height 12
type input "DR [PERSON_NAME]"
click at [363, 156] on button "Next" at bounding box center [364, 150] width 31 height 16
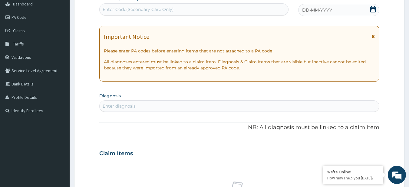
scroll to position [0, 0]
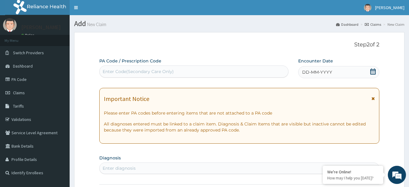
click at [162, 74] on div "Enter Code(Secondary Care Only)" at bounding box center [138, 71] width 71 height 6
paste input "PA/18F4AB PA/8A9346"
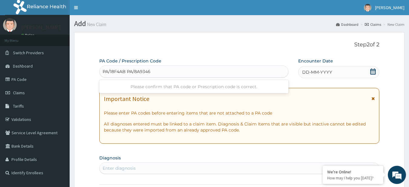
type input "PA/18F4AB"
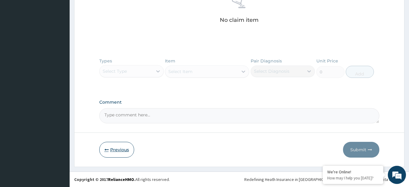
click at [119, 155] on button "Previous" at bounding box center [116, 150] width 35 height 16
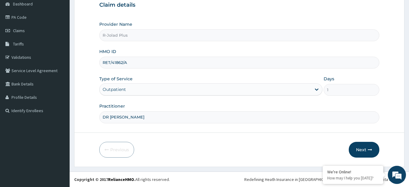
click at [116, 58] on input "RET/41862/A" at bounding box center [239, 63] width 280 height 12
click at [355, 143] on button "Next" at bounding box center [364, 150] width 31 height 16
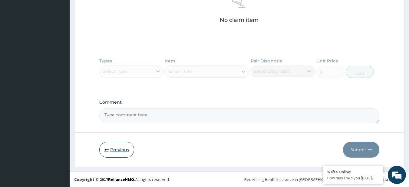
click at [118, 150] on button "Previous" at bounding box center [116, 150] width 35 height 16
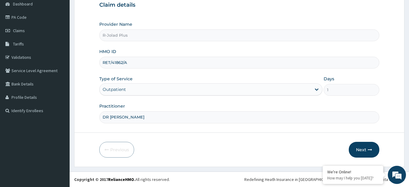
click at [117, 63] on input "RET/41862/A" at bounding box center [239, 63] width 280 height 12
paste input "TKW/1000"
type input "TKW/10002/A"
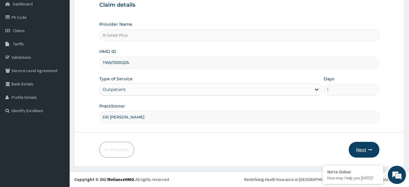
click at [359, 148] on button "Next" at bounding box center [364, 150] width 31 height 16
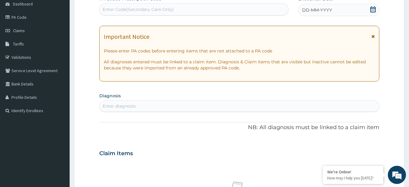
drag, startPoint x: 217, startPoint y: 185, endPoint x: 217, endPoint y: 192, distance: 6.7
click at [217, 186] on html "R EL Toggle navigation [PERSON_NAME] [PERSON_NAME] - [EMAIL_ADDRESS][DOMAIN_NAM…" at bounding box center [204, 155] width 409 height 435
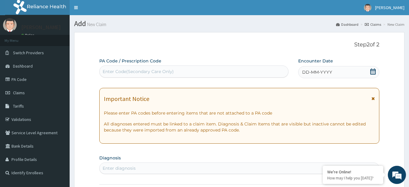
click at [166, 71] on div "Enter Code(Secondary Care Only)" at bounding box center [138, 71] width 71 height 6
paste input "PA/18F4AB PA/8A9346"
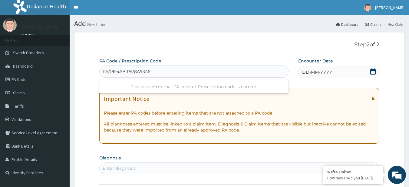
type input "PA/18F4AB"
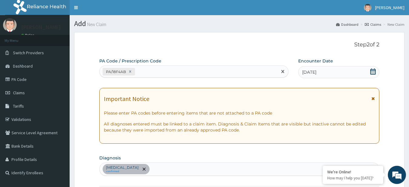
click at [157, 76] on div "PA/18F4AB" at bounding box center [189, 72] width 178 height 10
paste input "PA/8A9346"
type input "PA/8A9346"
click at [193, 75] on div "PA/18F4AB PA/8A9346" at bounding box center [189, 72] width 178 height 10
paste input "PA/9D0F52"
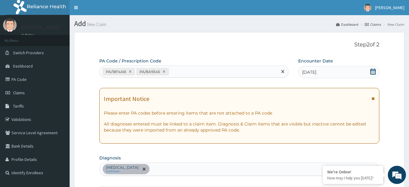
type input "PA/9D0F52"
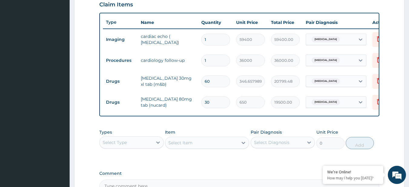
scroll to position [288, 0]
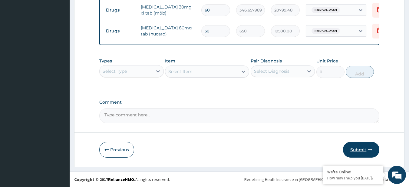
click at [360, 150] on button "Submit" at bounding box center [361, 150] width 36 height 16
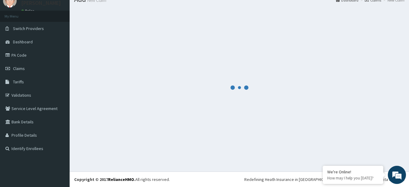
scroll to position [24, 0]
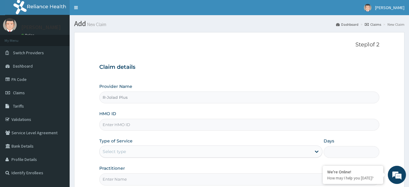
click at [151, 121] on input "HMO ID" at bounding box center [239, 125] width 280 height 12
paste input "WML/10141/A"
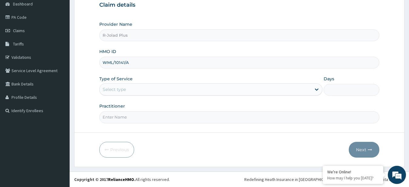
type input "WML/10141/A"
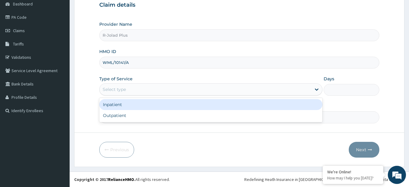
click at [119, 89] on div "Select type" at bounding box center [114, 89] width 23 height 6
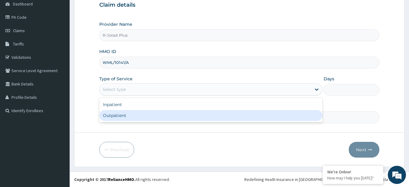
click at [126, 118] on div "Outpatient" at bounding box center [210, 115] width 223 height 11
type input "1"
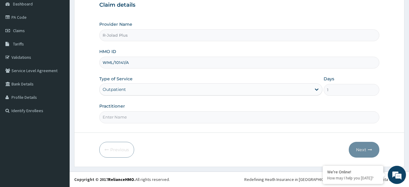
click at [126, 118] on input "Practitioner" at bounding box center [239, 117] width 280 height 12
type input "[PERSON_NAME]"
click at [350, 146] on button "Next" at bounding box center [364, 150] width 31 height 16
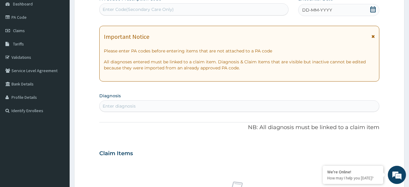
scroll to position [0, 0]
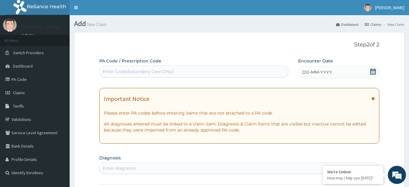
click at [146, 71] on div "Enter Code(Secondary Care Only)" at bounding box center [138, 71] width 71 height 6
paste input "PA/A2A9EF PA/37B648"
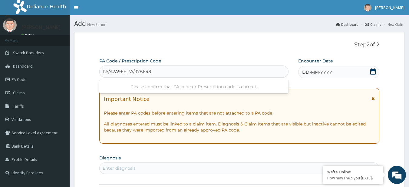
type input "PA/A2A9EF"
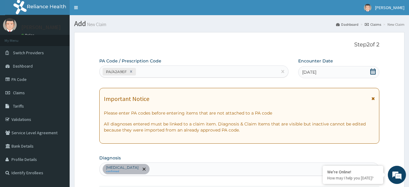
click at [209, 170] on div "Essential hypertension confirmed" at bounding box center [240, 169] width 280 height 13
click at [153, 72] on div "PA/A2A9EF" at bounding box center [189, 72] width 178 height 10
paste input "PA/37B648"
type input "PA/37B648"
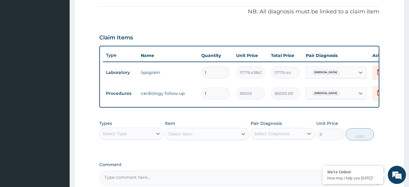
scroll to position [246, 0]
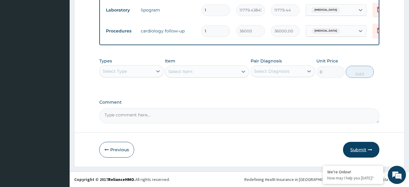
click at [355, 147] on button "Submit" at bounding box center [361, 150] width 36 height 16
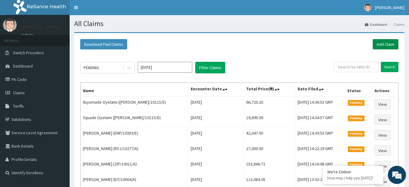
click at [388, 45] on link "Add Claim" at bounding box center [386, 44] width 26 height 10
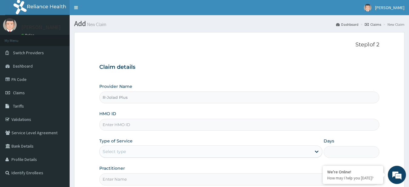
click at [156, 126] on input "HMO ID" at bounding box center [239, 125] width 280 height 12
paste input "[PERSON_NAME]/10115/C"
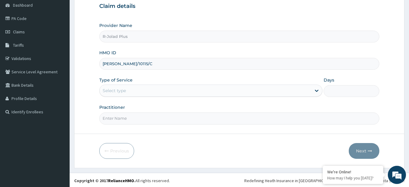
scroll to position [62, 0]
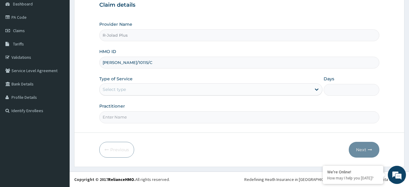
type input "[PERSON_NAME]/10115/C"
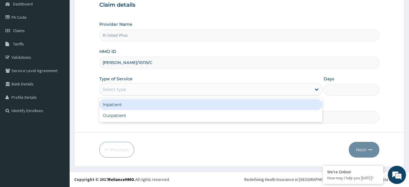
drag, startPoint x: 135, startPoint y: 91, endPoint x: 134, endPoint y: 122, distance: 30.3
click at [134, 95] on div "option Inpatient focused, 1 of 2. 2 results available. Use Up and Down to choos…" at bounding box center [210, 89] width 223 height 12
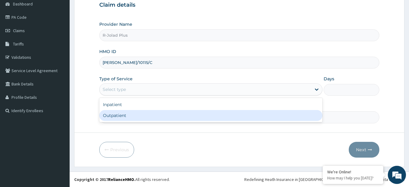
click at [132, 114] on div "Outpatient" at bounding box center [210, 115] width 223 height 11
type input "1"
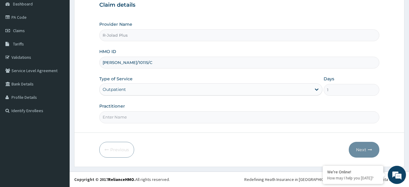
click at [142, 118] on input "Practitioner" at bounding box center [239, 117] width 280 height 12
type input "DR AFOLABI"
click at [361, 147] on button "Next" at bounding box center [364, 150] width 31 height 16
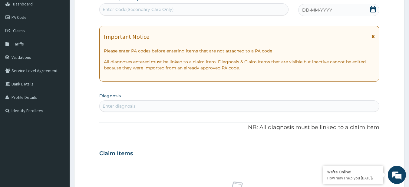
scroll to position [0, 0]
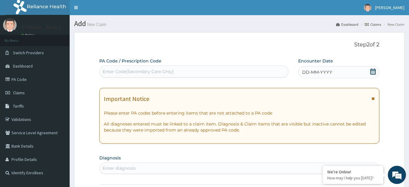
click at [132, 70] on div "Enter Code(Secondary Care Only)" at bounding box center [138, 71] width 71 height 6
paste input "PA/EB9712"
type input "PA/EB9712"
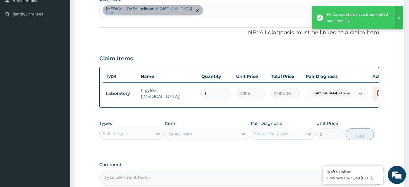
scroll to position [226, 0]
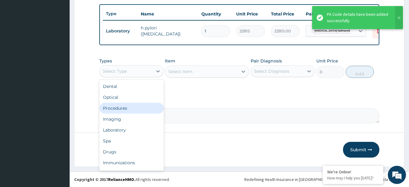
drag, startPoint x: 128, startPoint y: 76, endPoint x: 134, endPoint y: 110, distance: 34.2
click at [134, 77] on div "option Procedures focused, 3 of 10. 10 results available. Use Up and Down to ch…" at bounding box center [131, 71] width 64 height 12
click at [134, 110] on div "Procedures" at bounding box center [131, 108] width 64 height 11
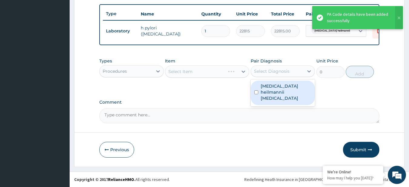
drag, startPoint x: 276, startPoint y: 69, endPoint x: 276, endPoint y: 89, distance: 20.0
click at [276, 77] on div "option Helicobacter heilmannii gastritis focused, 1 of 1. 1 result available. U…" at bounding box center [283, 71] width 64 height 12
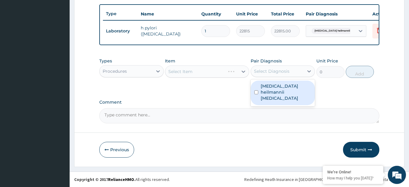
click at [276, 89] on label "Helicobacter heilmannii gastritis" at bounding box center [286, 92] width 51 height 18
checkbox input "true"
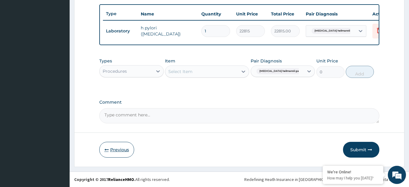
click at [119, 147] on button "Previous" at bounding box center [116, 150] width 35 height 16
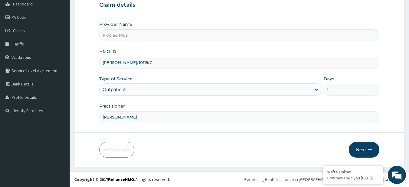
click at [121, 117] on input "DR AFOLABI" at bounding box center [239, 117] width 280 height 12
paste input "UGUBA OGECH"
type input "UGUBA OGECHI"
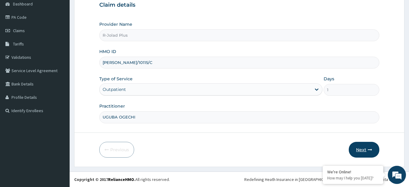
click at [365, 151] on button "Next" at bounding box center [364, 150] width 31 height 16
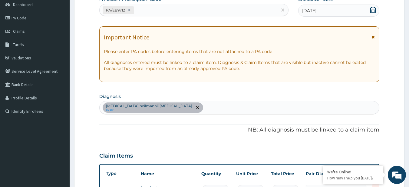
scroll to position [226, 0]
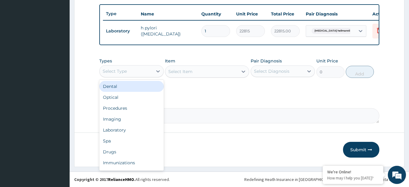
drag, startPoint x: 143, startPoint y: 74, endPoint x: 137, endPoint y: 103, distance: 29.6
click at [137, 77] on div "option Dental focused, 1 of 10. 10 results available. Use Up and Down to choose…" at bounding box center [131, 71] width 64 height 12
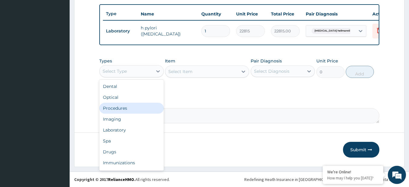
click at [137, 103] on div "Procedures" at bounding box center [131, 108] width 64 height 11
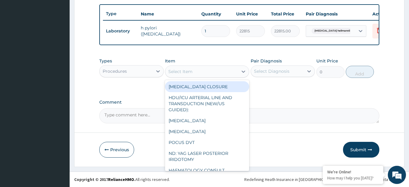
click at [175, 73] on div "Select Item" at bounding box center [180, 71] width 24 height 6
paste input "General Consultation (initial)"
type input "General Consultation (initial)"
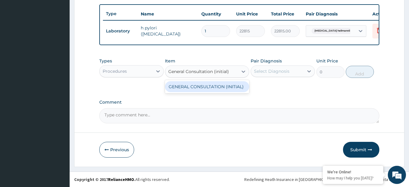
click at [190, 89] on div "GENERAL CONSULTATION (INITIAL)" at bounding box center [207, 86] width 84 height 11
type input "10800"
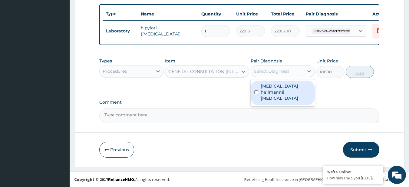
click at [279, 75] on div "Select Diagnosis" at bounding box center [277, 71] width 53 height 10
click at [281, 95] on div "Helicobacter heilmannii gastritis" at bounding box center [283, 93] width 64 height 25
checkbox input "true"
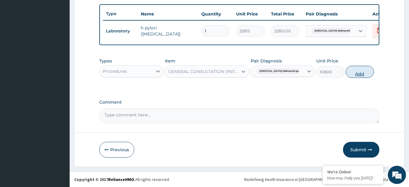
click at [346, 74] on button "Add" at bounding box center [360, 72] width 28 height 12
type input "0"
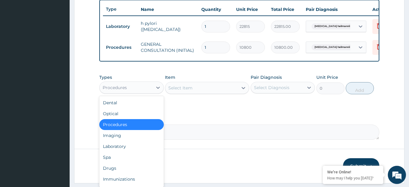
click at [100, 91] on div "Procedures" at bounding box center [126, 88] width 53 height 10
click at [120, 173] on div "Drugs" at bounding box center [131, 168] width 64 height 11
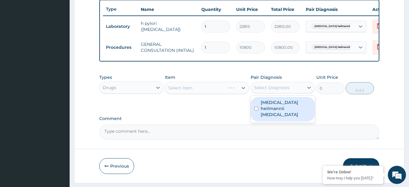
drag, startPoint x: 286, startPoint y: 92, endPoint x: 283, endPoint y: 108, distance: 16.3
click at [283, 93] on div "option Helicobacter heilmannii gastritis, selected. option Helicobacter heilman…" at bounding box center [283, 88] width 64 height 12
click at [283, 108] on label "Helicobacter heilmannii gastritis" at bounding box center [286, 108] width 51 height 18
checkbox input "true"
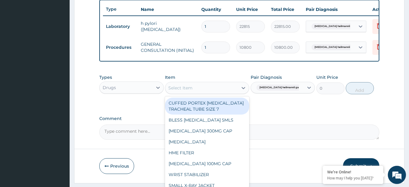
click at [180, 91] on div "Select Item" at bounding box center [180, 88] width 24 height 6
paste input "ANTACID (EMTRISIL SUSPENSION) RABEPRAZOLE 20MG TAB"
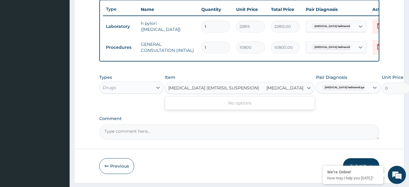
scroll to position [0, 8]
type input "ANTACID (EMTRISIL SUSPENSION)"
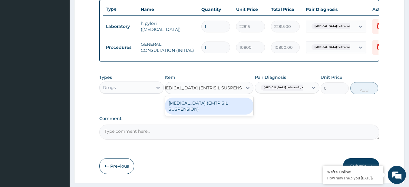
click at [186, 109] on div "ANTACID (EMTRISIL SUSPENSION)" at bounding box center [209, 105] width 88 height 17
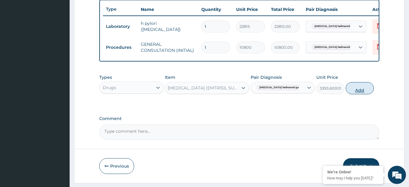
drag, startPoint x: 357, startPoint y: 86, endPoint x: 356, endPoint y: 89, distance: 3.5
click at [356, 89] on div "Types Drugs Item ANTACID (EMTRISIL SUSPENSION) Pair Diagnosis Helicobacter heil…" at bounding box center [239, 84] width 280 height 26
click at [356, 89] on button "Add" at bounding box center [360, 88] width 28 height 12
type input "0"
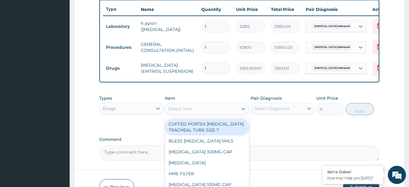
click at [201, 110] on div "Select Item" at bounding box center [201, 109] width 73 height 10
paste input "RABEPRAZOLE 20MG TAB"
type input "RABEPRAZOLE 20MG TAB"
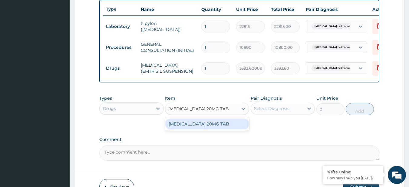
click at [213, 129] on div "RABEPRAZOLE 20MG TAB" at bounding box center [207, 123] width 84 height 11
type input "240"
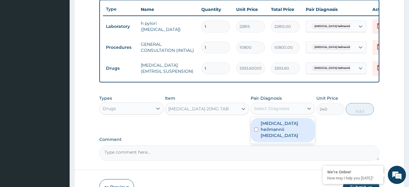
drag, startPoint x: 291, startPoint y: 109, endPoint x: 285, endPoint y: 132, distance: 23.2
click at [285, 114] on div "option Helicobacter heilmannii gastritis, selected. option Helicobacter heilman…" at bounding box center [283, 109] width 64 height 12
click at [285, 132] on label "Helicobacter heilmannii gastritis" at bounding box center [286, 129] width 51 height 18
checkbox input "true"
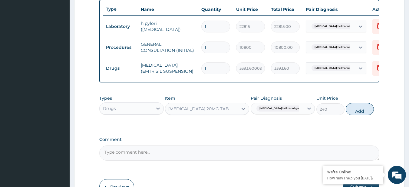
click at [357, 113] on button "Add" at bounding box center [360, 109] width 28 height 12
type input "0"
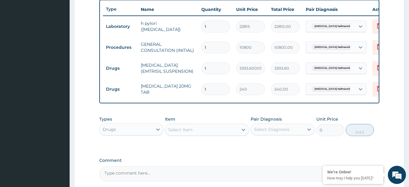
type input "2"
type input "480.00"
type input "20"
type input "4800.00"
type input "20"
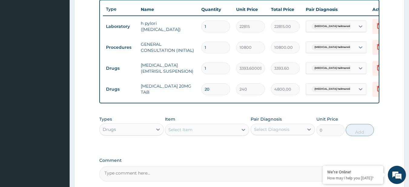
click at [242, 160] on div "PA Code / Prescription Code PA/EB9712 Encounter Date 08-09-2025 Important Notic…" at bounding box center [239, 6] width 280 height 349
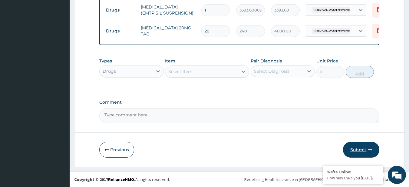
click at [358, 145] on button "Submit" at bounding box center [361, 150] width 36 height 16
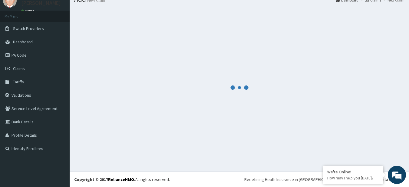
scroll to position [24, 0]
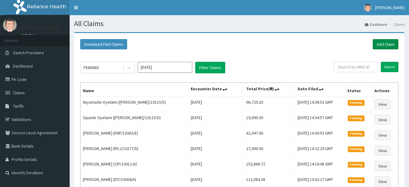
click at [388, 42] on link "Add Claim" at bounding box center [386, 44] width 26 height 10
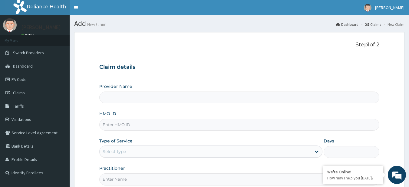
type input "R-Jolad Plus"
click at [124, 130] on input "HMO ID" at bounding box center [239, 125] width 280 height 12
paste input "LGQ/10059/E"
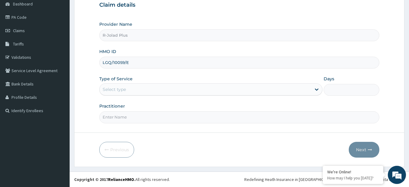
type input "LGQ/10059/E"
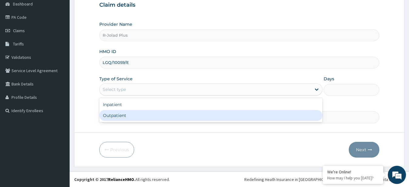
drag, startPoint x: 124, startPoint y: 88, endPoint x: 127, endPoint y: 116, distance: 28.6
click at [127, 95] on div "option Outpatient focused, 2 of 2. 2 results available. Use Up and Down to choo…" at bounding box center [210, 89] width 223 height 12
click at [127, 116] on div "Outpatient" at bounding box center [210, 115] width 223 height 11
type input "1"
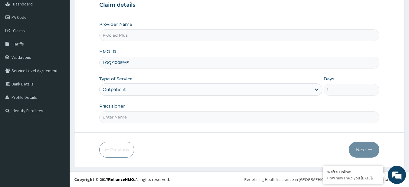
click at [127, 116] on input "Practitioner" at bounding box center [239, 117] width 280 height 12
type input "DR PETER"
click at [360, 150] on button "Next" at bounding box center [364, 150] width 31 height 16
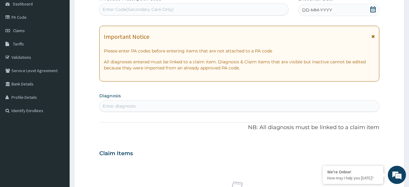
click at [140, 10] on div "Enter Code(Secondary Care Only)" at bounding box center [138, 9] width 71 height 6
paste input "PA/341C42"
type input "PA/341C42"
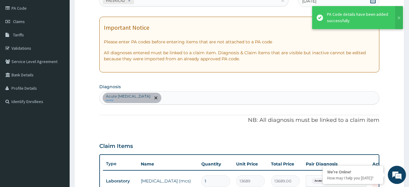
scroll to position [226, 0]
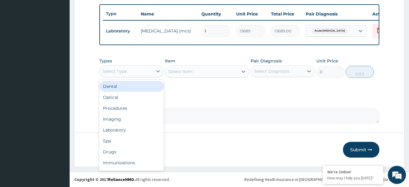
drag, startPoint x: 115, startPoint y: 68, endPoint x: 119, endPoint y: 100, distance: 32.4
click at [119, 77] on div "option Dental focused, 1 of 10. 10 results available. Use Up and Down to choose…" at bounding box center [131, 71] width 64 height 12
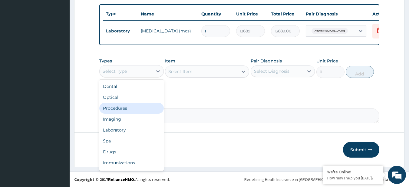
click at [122, 109] on div "Procedures" at bounding box center [131, 108] width 64 height 11
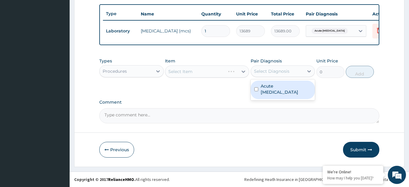
drag, startPoint x: 298, startPoint y: 72, endPoint x: 267, endPoint y: 89, distance: 35.0
click at [267, 77] on div "option Acute respiratory disease focused, 1 of 1. 1 result available. Use Up an…" at bounding box center [283, 71] width 64 height 12
click at [267, 89] on label "Acute respiratory disease" at bounding box center [286, 89] width 51 height 12
checkbox input "true"
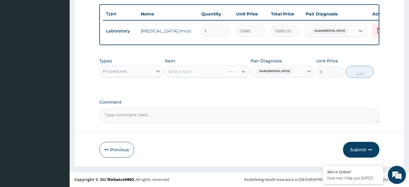
click at [201, 72] on div "Select Item" at bounding box center [207, 71] width 84 height 12
click at [201, 72] on div "Select Item" at bounding box center [195, 72] width 60 height 10
click at [201, 72] on div "Select Item" at bounding box center [201, 72] width 73 height 10
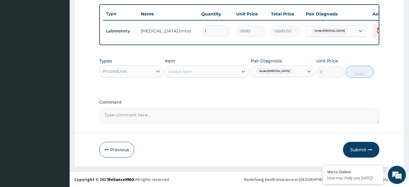
paste input "General Consultation (initial) FBC - (FULL BLOOD COUNT with platelet and red ce…"
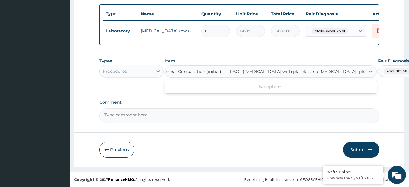
type input "General Consultation (initial)"
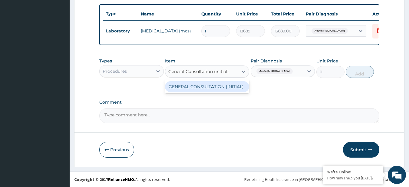
scroll to position [0, 0]
click at [209, 88] on div "GENERAL CONSULTATION (INITIAL)" at bounding box center [207, 86] width 84 height 11
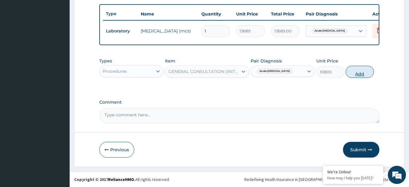
click at [361, 69] on button "Add" at bounding box center [360, 72] width 28 height 12
type input "0"
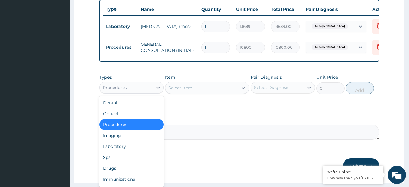
click at [135, 91] on div "Procedures" at bounding box center [126, 88] width 53 height 10
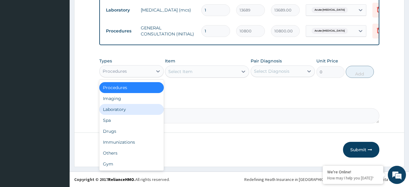
click at [129, 105] on div "Laboratory" at bounding box center [131, 109] width 64 height 11
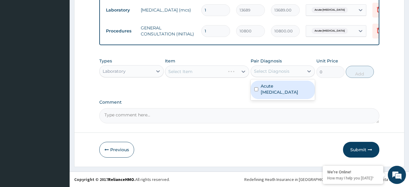
drag, startPoint x: 270, startPoint y: 69, endPoint x: 271, endPoint y: 81, distance: 12.7
click at [271, 77] on div "option Acute respiratory disease, selected. option Acute respiratory disease fo…" at bounding box center [283, 71] width 64 height 12
click at [271, 81] on div "Acute respiratory disease" at bounding box center [283, 90] width 64 height 18
checkbox input "true"
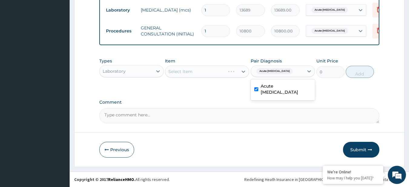
click at [216, 72] on div "Select Item" at bounding box center [207, 71] width 84 height 12
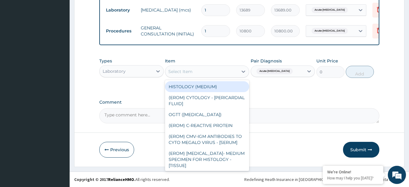
click at [216, 73] on div "Select Item" at bounding box center [201, 72] width 73 height 10
paste input "FBC - ([MEDICAL_DATA] with platelet and [MEDICAL_DATA]) plus"
type input "FBC - (FULL BLOOD COUNT with platelet and red cell indices) plus"
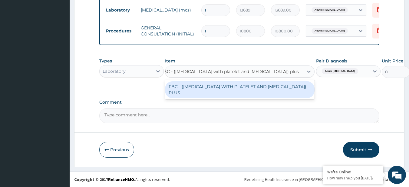
click at [222, 82] on div "FBC - (FULL BLOOD COUNT WITH PLATELET AND RED CELL INDICES) PLUS" at bounding box center [240, 89] width 150 height 17
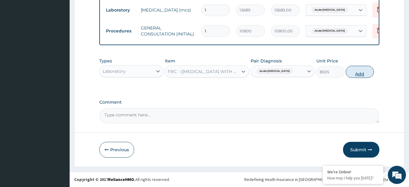
click at [372, 70] on button "Add" at bounding box center [360, 72] width 28 height 12
type input "0"
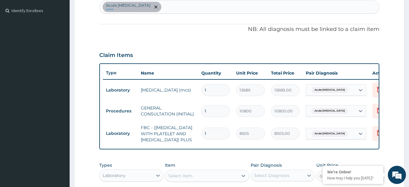
scroll to position [277, 0]
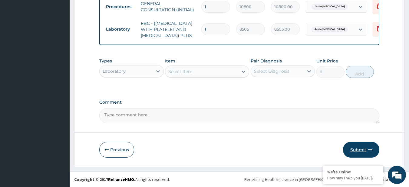
click at [363, 154] on button "Submit" at bounding box center [361, 150] width 36 height 16
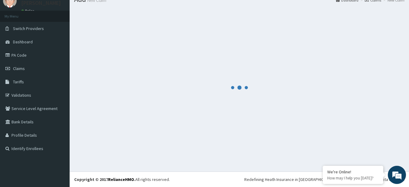
scroll to position [24, 0]
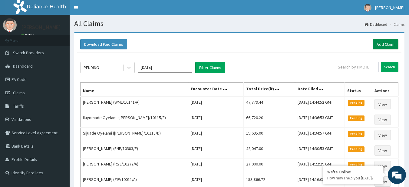
click at [379, 45] on link "Add Claim" at bounding box center [386, 44] width 26 height 10
click at [386, 45] on link "Add Claim" at bounding box center [386, 44] width 26 height 10
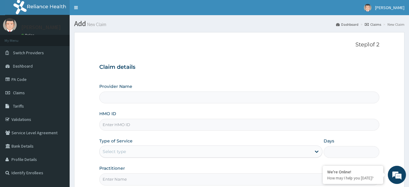
type input "R-Jolad Plus"
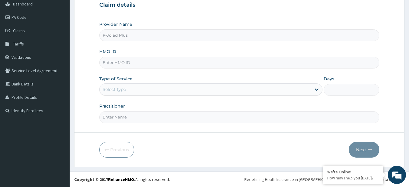
click at [140, 57] on input "HMO ID" at bounding box center [239, 63] width 280 height 12
paste input "EIT/10001/A"
type input "EIT/10001/A"
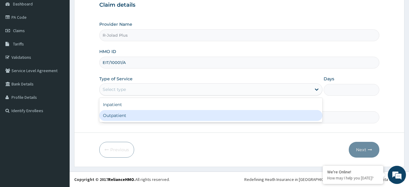
drag, startPoint x: 140, startPoint y: 91, endPoint x: 137, endPoint y: 114, distance: 22.9
click at [137, 95] on div "option Outpatient focused, 2 of 2. 2 results available. Use Up and Down to choo…" at bounding box center [210, 89] width 223 height 12
click at [137, 114] on div "Outpatient" at bounding box center [210, 115] width 223 height 11
type input "1"
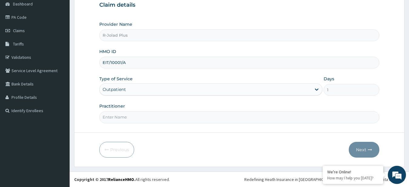
click at [137, 114] on input "Practitioner" at bounding box center [239, 117] width 280 height 12
type input "DR [PERSON_NAME]"
click at [378, 146] on button "Next" at bounding box center [364, 150] width 31 height 16
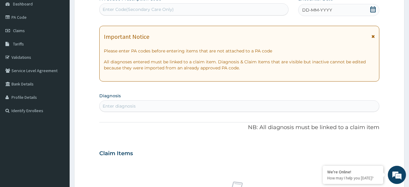
scroll to position [0, 0]
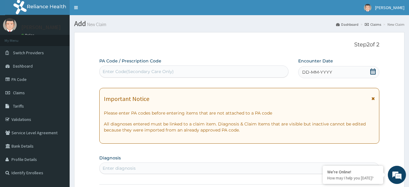
click at [145, 67] on div "Enter Code(Secondary Care Only)" at bounding box center [194, 72] width 189 height 10
paste input "PA/9BCB43 PA/93E9E7"
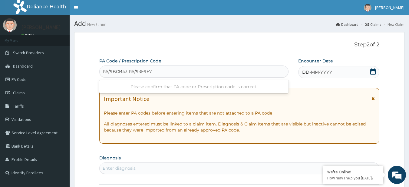
type input "PA/9BCB43"
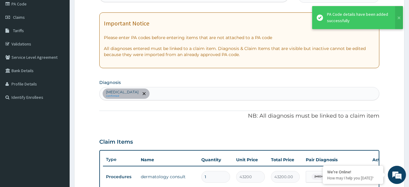
scroll to position [35, 0]
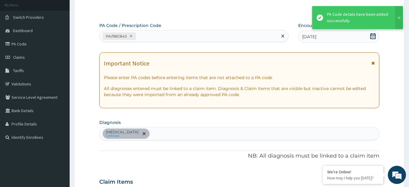
click at [160, 31] on div "PA/9BCB43" at bounding box center [189, 36] width 178 height 10
paste input "PA/93E9E7"
type input "PA/93E9E7"
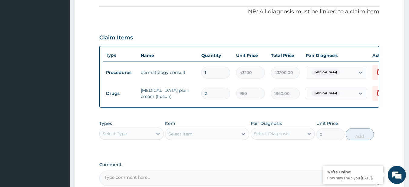
type input "1"
type input "980.00"
type input "2"
type input "1960.00"
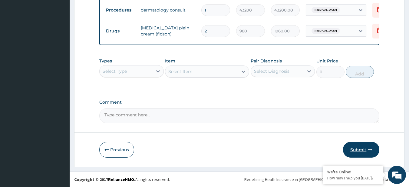
click at [351, 144] on button "Submit" at bounding box center [361, 150] width 36 height 16
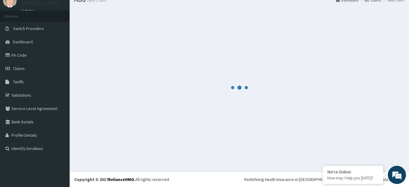
scroll to position [24, 0]
click at [221, 186] on html "R EL Toggle navigation ADEBAYO OGUNBEKUN ADEBAYO OGUNBEKUN - rjoladplus@rjolad.…" at bounding box center [204, 81] width 409 height 211
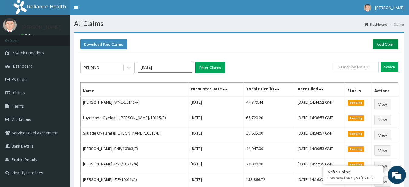
click at [379, 46] on link "Add Claim" at bounding box center [386, 44] width 26 height 10
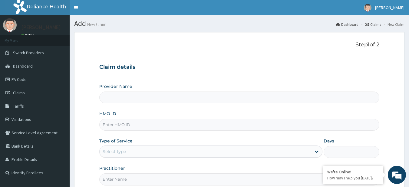
type input "R-Jolad Plus"
click at [139, 130] on input "HMO ID" at bounding box center [239, 125] width 280 height 12
paste input "KUD/10296/A"
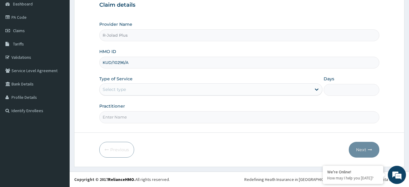
type input "KUD/10296/A"
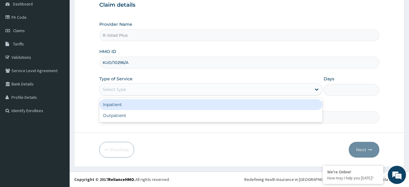
drag, startPoint x: 130, startPoint y: 87, endPoint x: 129, endPoint y: 118, distance: 30.6
click at [129, 95] on div "option Inpatient focused, 1 of 2. 2 results available. Use Up and Down to choos…" at bounding box center [210, 89] width 223 height 12
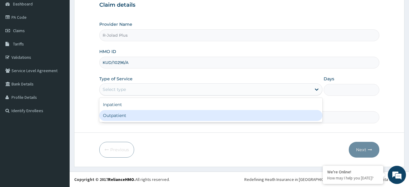
click at [129, 118] on div "Outpatient" at bounding box center [210, 115] width 223 height 11
type input "1"
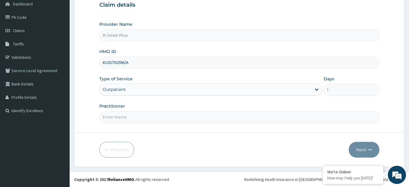
click at [129, 118] on input "Practitioner" at bounding box center [239, 117] width 280 height 12
type input "DR [PERSON_NAME]"
click at [369, 144] on button "Next" at bounding box center [364, 150] width 31 height 16
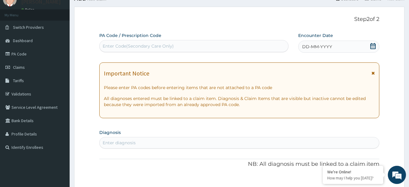
scroll to position [0, 0]
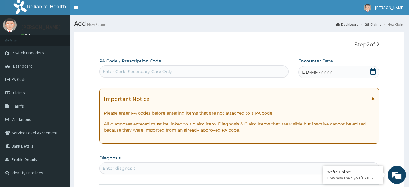
click at [159, 74] on div "Enter Code(Secondary Care Only)" at bounding box center [138, 71] width 71 height 6
paste input "PA/6470CA"
type input "PA/6470CA"
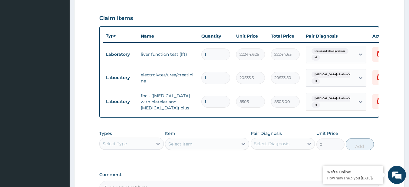
scroll to position [202, 0]
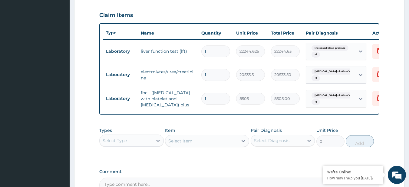
click at [148, 140] on div "Select Type" at bounding box center [126, 141] width 53 height 10
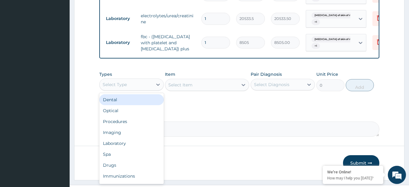
scroll to position [258, 0]
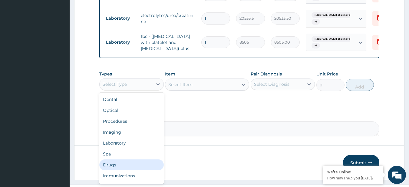
click at [125, 168] on div "Drugs" at bounding box center [131, 164] width 64 height 11
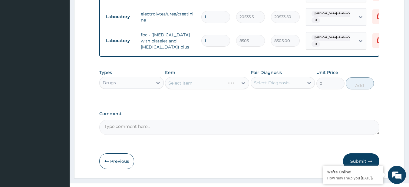
scroll to position [260, 0]
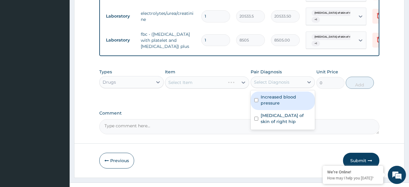
click at [303, 86] on div "Select Diagnosis" at bounding box center [277, 82] width 53 height 10
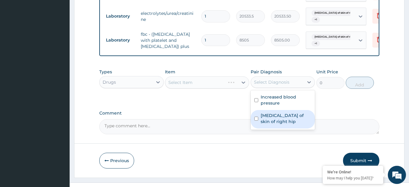
click at [287, 128] on div "[MEDICAL_DATA] of skin of right hip" at bounding box center [283, 119] width 64 height 18
checkbox input "true"
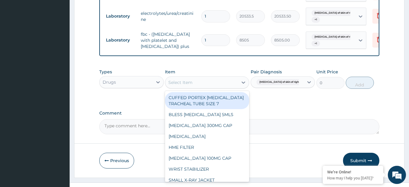
click at [209, 86] on div "Select Item" at bounding box center [201, 83] width 73 height 10
paste input "AMOXICILLIN CLAVULANIC ACID 1000MG TAB CLOTRIMAZOLE CREAM (FIDSON)"
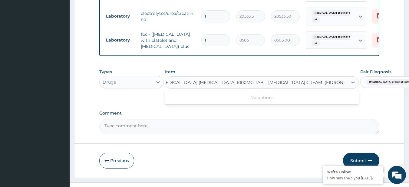
type input "[MEDICAL_DATA] [MEDICAL_DATA] 1000MG TAB"
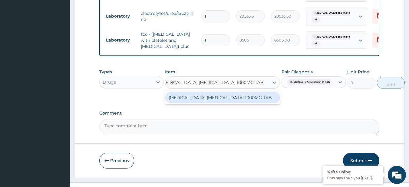
click at [226, 101] on div "[MEDICAL_DATA] [MEDICAL_DATA] 1000MG TAB" at bounding box center [222, 97] width 115 height 11
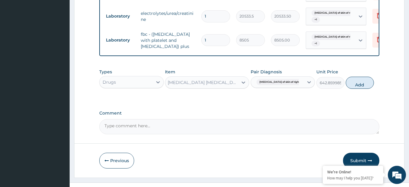
scroll to position [0, 1]
drag, startPoint x: 352, startPoint y: 79, endPoint x: 353, endPoint y: 83, distance: 4.3
click at [353, 83] on div "Types Drugs Item AMOXICILLIN CLAVULANIC ACID 1000MG TAB Pair Diagnosis Abscess …" at bounding box center [239, 79] width 280 height 26
click at [353, 83] on button "Add" at bounding box center [360, 83] width 28 height 12
type input "0"
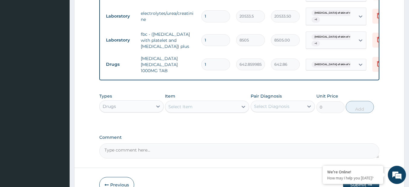
scroll to position [0, 0]
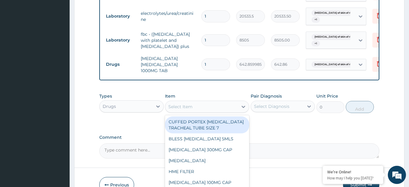
click at [213, 107] on div "Select Item" at bounding box center [201, 107] width 73 height 10
paste input "[MEDICAL_DATA] CREAM (FIDSON)"
type input "[MEDICAL_DATA] CREAM (FIDSON)"
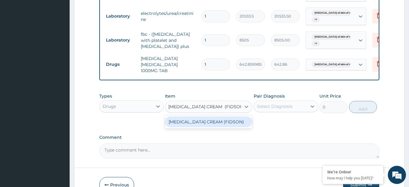
scroll to position [0, 8]
click at [218, 122] on div "[MEDICAL_DATA] CREAM (FIDSON)" at bounding box center [208, 121] width 87 height 11
type input "2000"
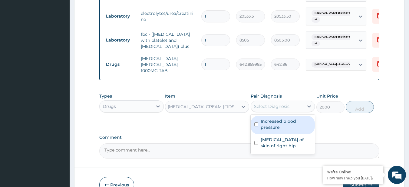
drag, startPoint x: 285, startPoint y: 114, endPoint x: 291, endPoint y: 141, distance: 28.4
click at [291, 112] on div "option Abscess of skin of right hip, selected. option Increased blood pressure …" at bounding box center [283, 107] width 64 height 12
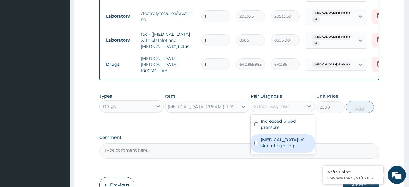
click at [291, 141] on label "Abscess of skin of right hip" at bounding box center [286, 143] width 51 height 12
checkbox input "true"
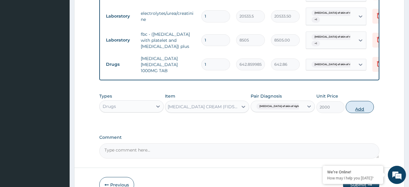
click at [367, 112] on button "Add" at bounding box center [360, 107] width 28 height 12
type input "0"
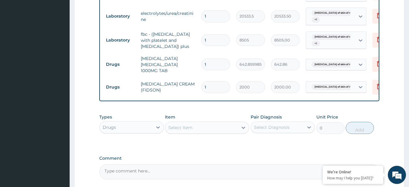
scroll to position [0, 0]
click at [209, 64] on input "1" at bounding box center [215, 64] width 29 height 12
type input "14"
type input "9000.04"
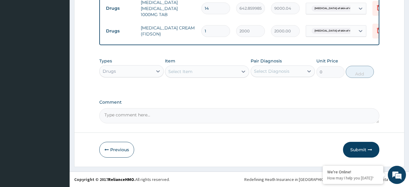
scroll to position [321, 0]
type input "14"
click at [356, 154] on button "Submit" at bounding box center [361, 150] width 36 height 16
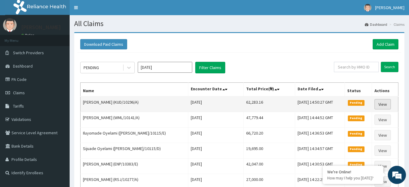
click at [381, 103] on link "View" at bounding box center [382, 104] width 16 height 10
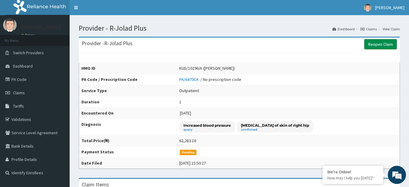
click at [377, 48] on link "Reopen Claim" at bounding box center [380, 44] width 33 height 10
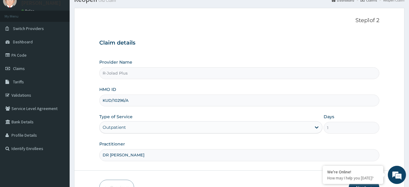
scroll to position [62, 0]
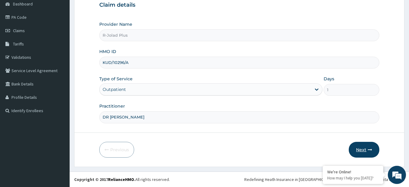
click at [357, 149] on button "Next" at bounding box center [364, 150] width 31 height 16
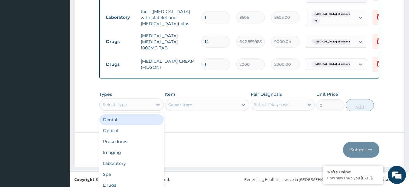
scroll to position [17, 0]
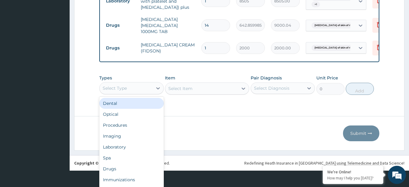
click at [131, 94] on div "option Dental focused, 1 of 10. 10 results available. Use Up and Down to choose…" at bounding box center [131, 88] width 64 height 12
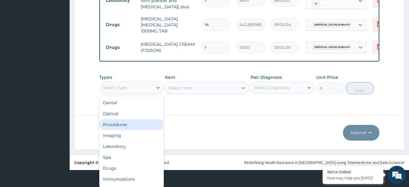
click at [134, 125] on div "Procedures" at bounding box center [131, 124] width 64 height 11
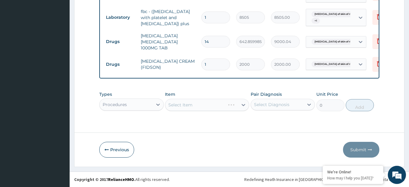
scroll to position [0, 0]
drag, startPoint x: 274, startPoint y: 111, endPoint x: 275, endPoint y: 105, distance: 6.1
click at [275, 105] on div "Types Procedures Item Select Item Pair Diagnosis Select Diagnosis Unit Price 0 …" at bounding box center [239, 101] width 280 height 26
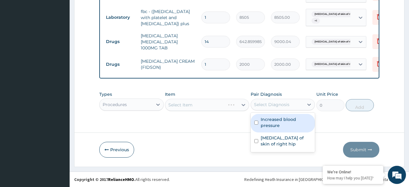
drag, startPoint x: 275, startPoint y: 105, endPoint x: 275, endPoint y: 123, distance: 17.9
click at [275, 110] on div "option Increased blood pressure focused, 1 of 2. 2 results available. Use Up an…" at bounding box center [283, 105] width 64 height 12
click at [275, 123] on label "Increased blood pressure" at bounding box center [286, 122] width 51 height 12
checkbox input "true"
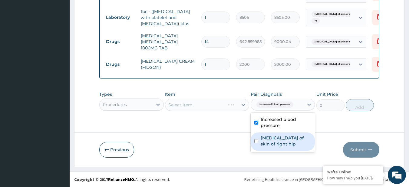
click at [279, 147] on div "[MEDICAL_DATA] of skin of right hip" at bounding box center [283, 141] width 64 height 18
checkbox input "true"
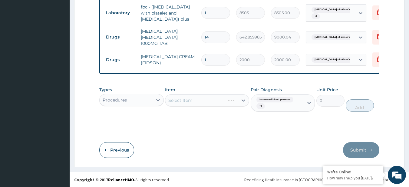
click at [227, 106] on div "Select Item" at bounding box center [207, 100] width 84 height 12
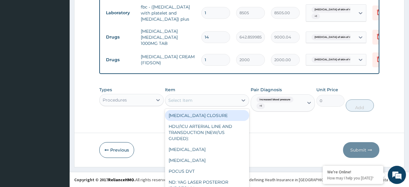
scroll to position [12, 0]
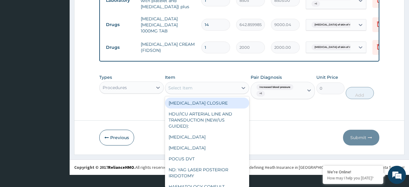
click at [227, 94] on div "option [MEDICAL_DATA] CLOSURE focused, 1 of 758. 758 results available. Use Up …" at bounding box center [207, 88] width 84 height 12
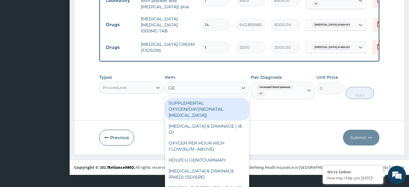
type input "GENE"
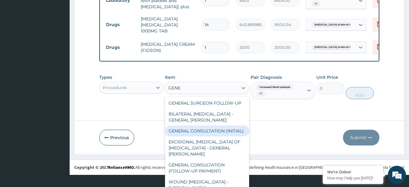
click at [217, 136] on div "GENERAL CONSULTATION (INITIAL)" at bounding box center [207, 130] width 84 height 11
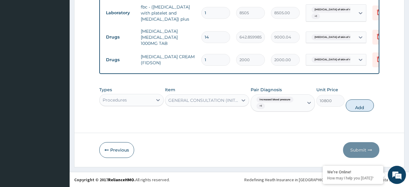
scroll to position [0, 0]
click at [360, 108] on button "Add" at bounding box center [360, 105] width 28 height 12
type input "0"
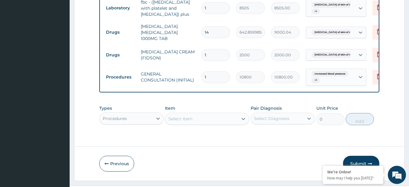
scroll to position [311, 0]
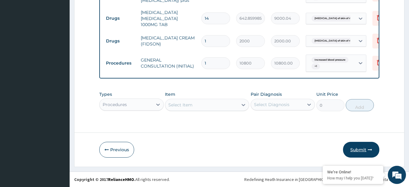
click at [354, 148] on button "Submit" at bounding box center [361, 150] width 36 height 16
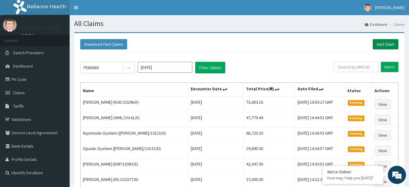
click at [379, 40] on link "Add Claim" at bounding box center [386, 44] width 26 height 10
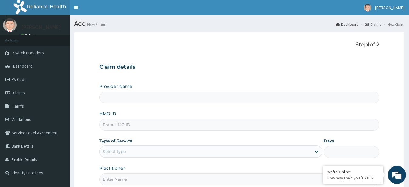
type input "R-Jolad Plus"
click at [132, 122] on input "HMO ID" at bounding box center [239, 125] width 280 height 12
paste input "EIT/10001/A"
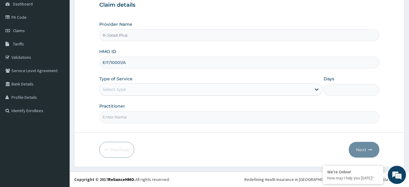
type input "EIT/10001/A"
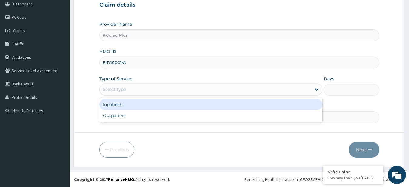
click at [153, 95] on div "Select type" at bounding box center [210, 89] width 223 height 12
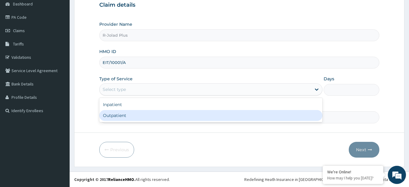
click at [148, 120] on div "Outpatient" at bounding box center [210, 115] width 223 height 11
type input "1"
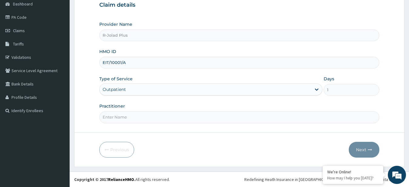
scroll to position [0, 0]
click at [132, 64] on input "EIT/10001/A" at bounding box center [239, 63] width 280 height 12
paste input "SNL/10442/C"
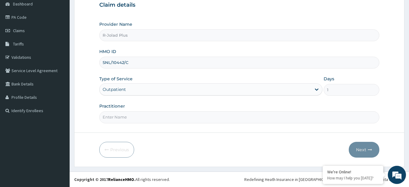
type input "SNL/10442/C"
click at [139, 115] on input "Practitioner" at bounding box center [239, 117] width 280 height 12
type input "DR [PERSON_NAME]"
click at [370, 149] on icon "button" at bounding box center [370, 149] width 4 height 4
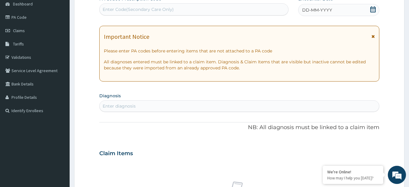
click at [127, 108] on div "Enter diagnosis" at bounding box center [119, 106] width 33 height 6
type input "AC BRONC"
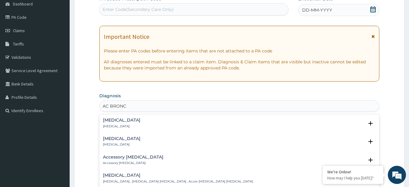
click at [139, 120] on div "[MEDICAL_DATA] [MEDICAL_DATA]" at bounding box center [239, 123] width 273 height 11
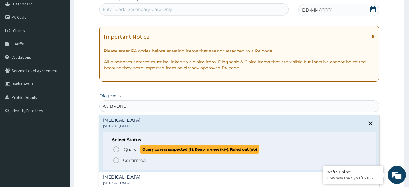
click at [135, 148] on span "Query" at bounding box center [130, 149] width 13 height 6
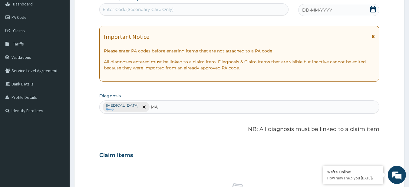
type input "MALA"
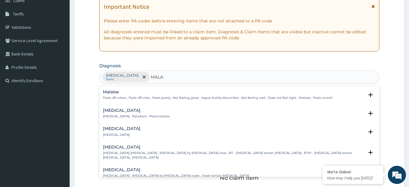
scroll to position [93, 0]
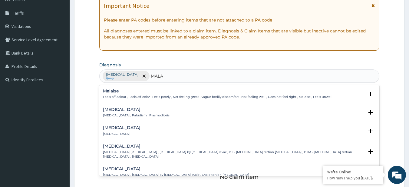
click at [130, 107] on h4 "[MEDICAL_DATA]" at bounding box center [136, 109] width 67 height 5
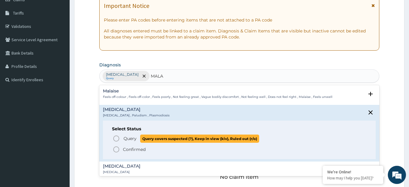
click at [134, 137] on span "Query" at bounding box center [130, 138] width 13 height 6
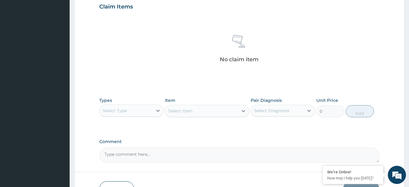
scroll to position [211, 0]
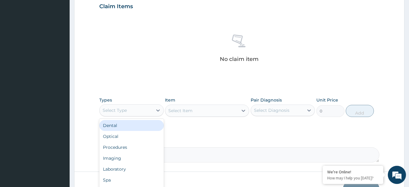
click at [145, 109] on div "Select Type" at bounding box center [126, 110] width 53 height 10
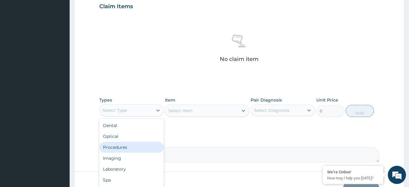
click at [139, 147] on div "Procedures" at bounding box center [131, 147] width 64 height 11
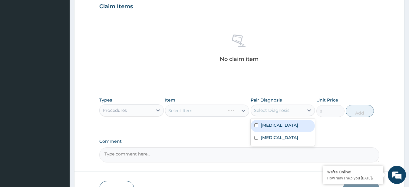
drag, startPoint x: 290, startPoint y: 108, endPoint x: 288, endPoint y: 123, distance: 15.0
click at [288, 116] on div "option [MEDICAL_DATA] focused, 1 of 2. 2 results available. Use Up and Down to …" at bounding box center [283, 110] width 64 height 12
click at [288, 123] on label "[MEDICAL_DATA]" at bounding box center [280, 125] width 38 height 6
checkbox input "true"
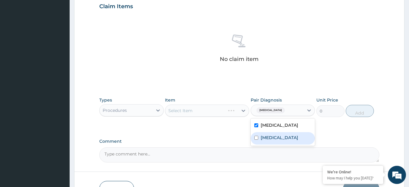
click at [284, 141] on div "[MEDICAL_DATA]" at bounding box center [283, 138] width 64 height 12
checkbox input "true"
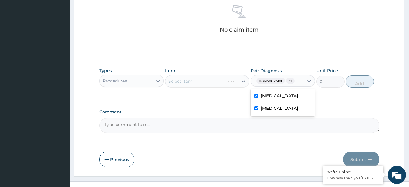
scroll to position [240, 0]
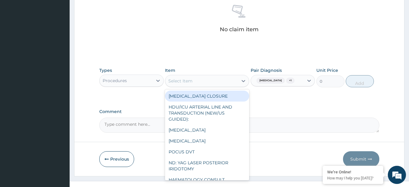
click at [203, 79] on div "Select Item" at bounding box center [201, 81] width 73 height 10
paste input "General Consultation (initial) FBC - ([MEDICAL_DATA] with platelet and [MEDICAL…"
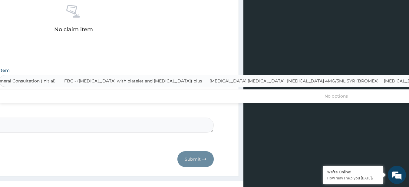
scroll to position [0, 3]
type input "General Consultation (initial)"
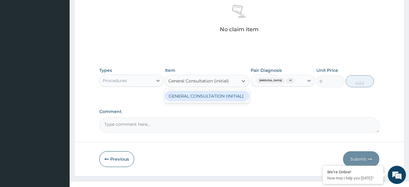
scroll to position [0, 0]
click at [208, 97] on div "GENERAL CONSULTATION (INITIAL)" at bounding box center [207, 96] width 84 height 11
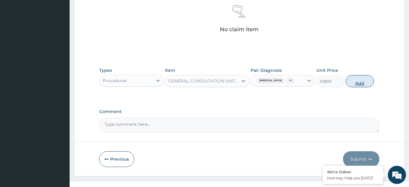
click at [363, 85] on button "Add" at bounding box center [360, 81] width 28 height 12
type input "0"
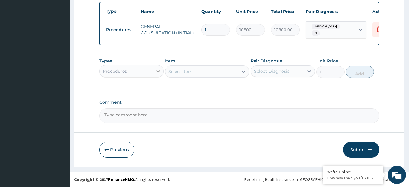
click at [153, 74] on div at bounding box center [158, 71] width 11 height 11
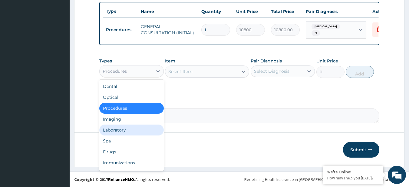
click at [139, 133] on div "Laboratory" at bounding box center [131, 129] width 64 height 11
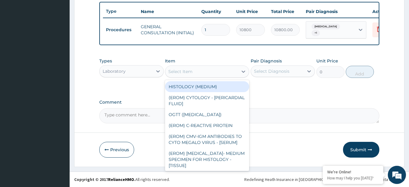
click at [190, 70] on div "Select Item" at bounding box center [180, 71] width 24 height 6
paste input "FBC - ([MEDICAL_DATA] with platelet and [MEDICAL_DATA]) plus [MEDICAL_DATA] [ME…"
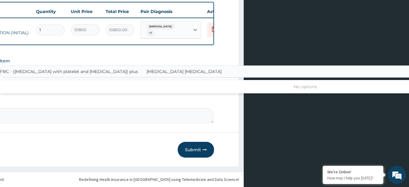
scroll to position [0, 76]
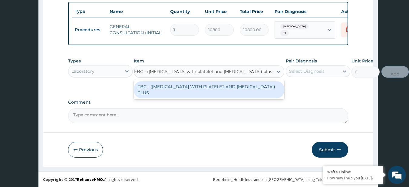
type input "FBC - ([MEDICAL_DATA] with platelet and [MEDICAL_DATA]) plus"
click at [200, 87] on div "FBC - ([MEDICAL_DATA] WITH PLATELET AND [MEDICAL_DATA]) PLUS" at bounding box center [209, 89] width 150 height 17
type input "8505"
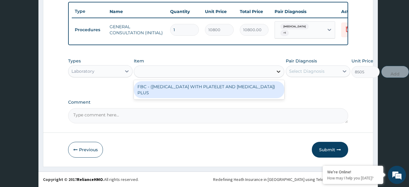
scroll to position [0, 0]
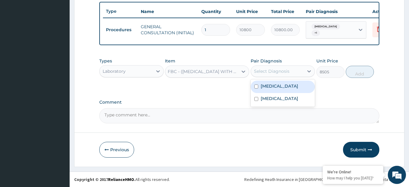
drag, startPoint x: 260, startPoint y: 72, endPoint x: 270, endPoint y: 90, distance: 20.2
click at [270, 77] on div "option [MEDICAL_DATA], selected. option [MEDICAL_DATA] focused, 1 of 2. 2 resul…" at bounding box center [283, 71] width 64 height 12
click at [270, 90] on div "[MEDICAL_DATA]" at bounding box center [283, 87] width 64 height 12
checkbox input "true"
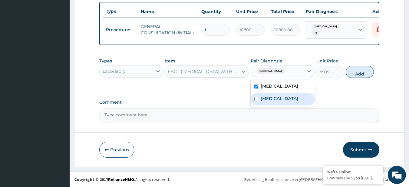
click at [270, 99] on label "[MEDICAL_DATA]" at bounding box center [280, 98] width 38 height 6
checkbox input "true"
click at [353, 73] on button "Add" at bounding box center [360, 72] width 28 height 12
type input "0"
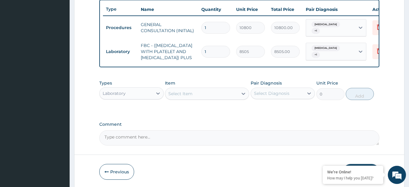
click at [210, 97] on div "Select Item" at bounding box center [201, 94] width 73 height 10
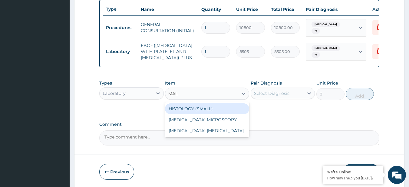
type input "MALA"
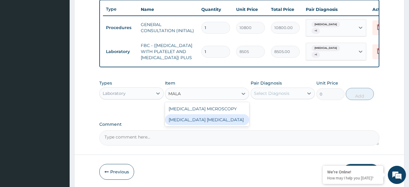
click at [210, 125] on div "[MEDICAL_DATA] [MEDICAL_DATA]" at bounding box center [207, 119] width 84 height 11
type input "4050"
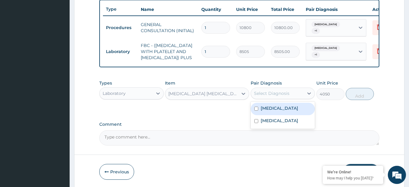
drag, startPoint x: 279, startPoint y: 105, endPoint x: 281, endPoint y: 127, distance: 22.5
click at [281, 99] on div "option [MEDICAL_DATA], selected. option [MEDICAL_DATA] focused, 1 of 2. 2 resul…" at bounding box center [283, 93] width 64 height 12
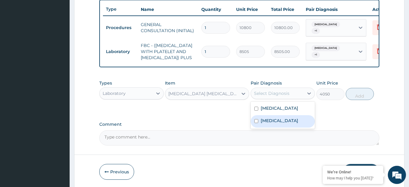
click at [281, 127] on div "[MEDICAL_DATA]" at bounding box center [283, 121] width 64 height 12
checkbox input "true"
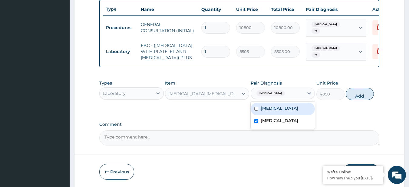
click at [355, 100] on button "Add" at bounding box center [360, 94] width 28 height 12
type input "0"
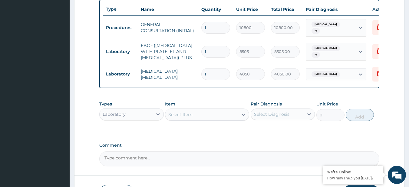
click at [149, 119] on div "Laboratory" at bounding box center [126, 114] width 53 height 10
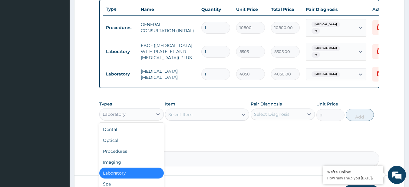
scroll to position [277, 0]
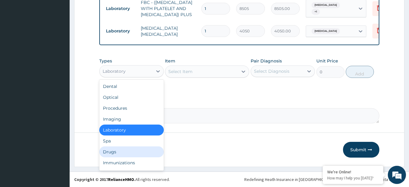
click at [124, 156] on div "Drugs" at bounding box center [131, 151] width 64 height 11
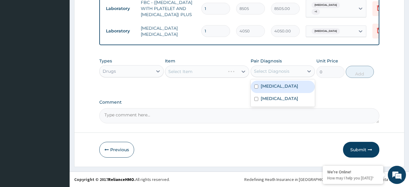
click at [277, 68] on div "Select Diagnosis" at bounding box center [271, 71] width 35 height 6
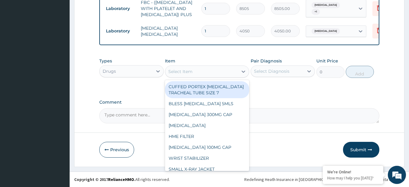
click at [204, 70] on div "Select Item" at bounding box center [201, 72] width 73 height 10
paste input "[MEDICAL_DATA] 4MG/5ML SYR (BROMEX) [MEDICAL_DATA] INJECTION 2ML AMP [MEDICAL_D…"
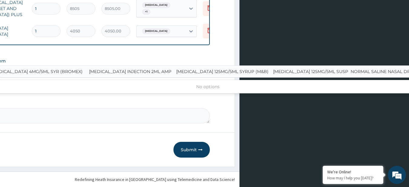
scroll to position [0, 165]
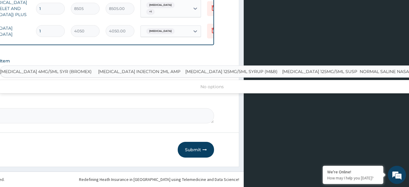
type input "[MEDICAL_DATA] 4MG/5ML SYR (BROMEX)"
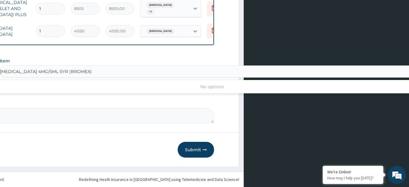
scroll to position [0, 0]
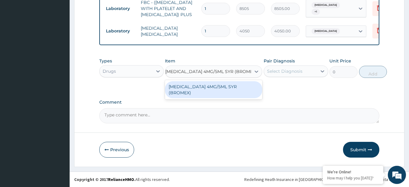
click at [214, 83] on div "[MEDICAL_DATA] 4MG/5ML SYR (BROMEX)" at bounding box center [213, 89] width 97 height 17
type input "1690"
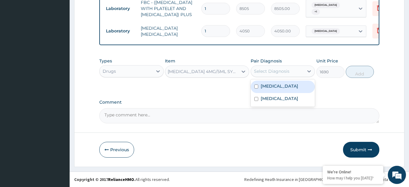
drag, startPoint x: 291, startPoint y: 68, endPoint x: 288, endPoint y: 86, distance: 18.5
click at [288, 77] on div "option [MEDICAL_DATA], selected. option [MEDICAL_DATA] focused, 1 of 2. 2 resul…" at bounding box center [283, 71] width 64 height 12
click at [288, 86] on label "[MEDICAL_DATA]" at bounding box center [280, 86] width 38 height 6
checkbox input "true"
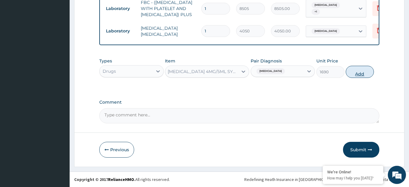
click at [358, 68] on button "Add" at bounding box center [360, 72] width 28 height 12
type input "0"
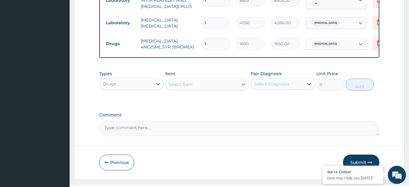
scroll to position [0, 0]
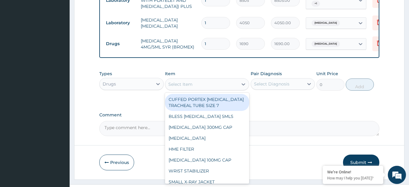
click at [191, 89] on div "Select Item" at bounding box center [201, 84] width 73 height 10
paste input "[MEDICAL_DATA] INJECTION 2ML AMP [MEDICAL_DATA] 125MG/5ML SYRUP (M&B) [MEDICAL_…"
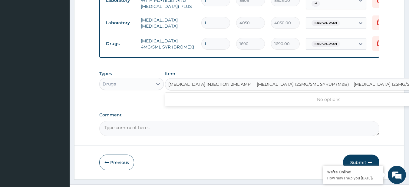
scroll to position [0, 72]
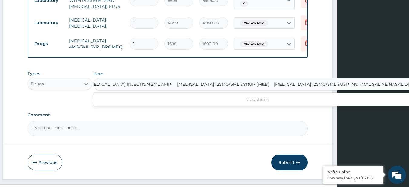
type input "[MEDICAL_DATA] INJECTION 2ML AMP"
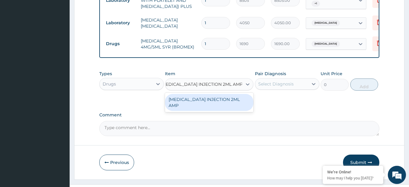
scroll to position [0, 0]
click at [202, 109] on div "[MEDICAL_DATA] INJECTION 2ML AMP" at bounding box center [209, 102] width 88 height 17
type input "253.5"
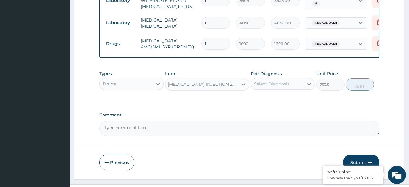
scroll to position [0, 1]
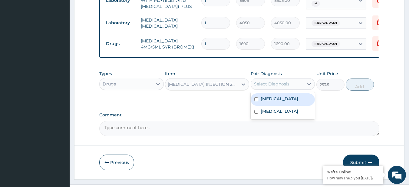
click at [275, 87] on div "Select Diagnosis" at bounding box center [271, 84] width 35 height 6
click at [277, 102] on label "[MEDICAL_DATA]" at bounding box center [280, 99] width 38 height 6
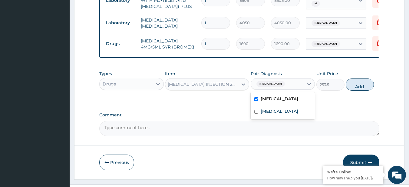
click at [294, 102] on label "[MEDICAL_DATA]" at bounding box center [280, 99] width 38 height 6
checkbox input "false"
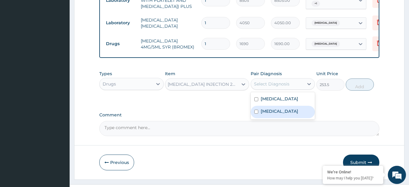
click at [284, 118] on div "[MEDICAL_DATA]" at bounding box center [283, 112] width 64 height 12
checkbox input "true"
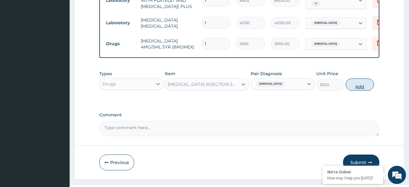
drag, startPoint x: 350, startPoint y: 99, endPoint x: 351, endPoint y: 96, distance: 3.8
click at [351, 94] on div "Types Drugs Item [MEDICAL_DATA] INJECTION 2ML AMP Pair Diagnosis [MEDICAL_DATA]…" at bounding box center [239, 81] width 280 height 26
click at [351, 91] on button "Add" at bounding box center [360, 84] width 28 height 12
type input "0"
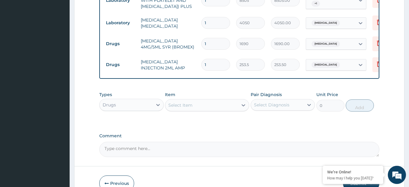
scroll to position [0, 0]
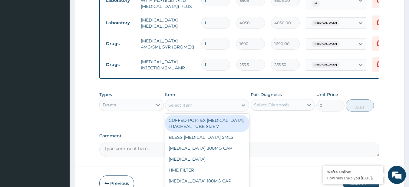
click at [216, 110] on div "Select Item" at bounding box center [201, 105] width 73 height 10
paste input "[MEDICAL_DATA] 125MG/5ML SYRUP (M&B) [MEDICAL_DATA] 125MG/5ML SUSP NORMAL SALIN…"
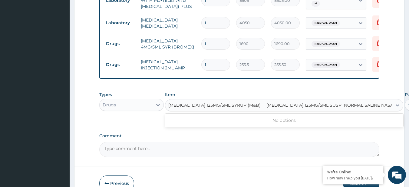
scroll to position [0, 8]
type input "[MEDICAL_DATA] 125MG/5ML SYRUP (M&B)"
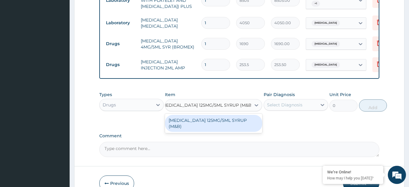
click at [227, 125] on div "[MEDICAL_DATA] 125MG/5ML SYRUP (M&B)" at bounding box center [213, 123] width 97 height 17
type input "1144"
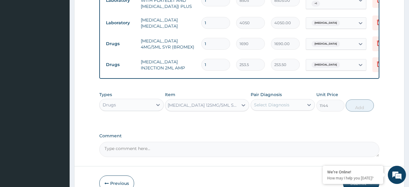
scroll to position [0, 1]
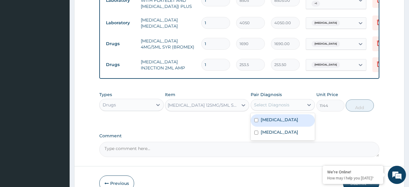
click at [294, 110] on div "Select Diagnosis" at bounding box center [277, 105] width 53 height 10
click at [280, 123] on label "[MEDICAL_DATA]" at bounding box center [280, 120] width 38 height 6
checkbox input "true"
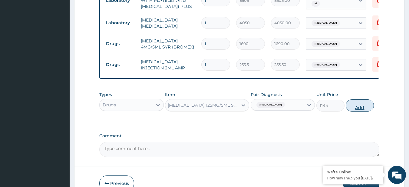
drag, startPoint x: 349, startPoint y: 120, endPoint x: 355, endPoint y: 112, distance: 10.3
click at [355, 112] on div "Types Drugs Item [MEDICAL_DATA] 125MG/5ML SYRUP (M&B) Pair Diagnosis [MEDICAL_D…" at bounding box center [239, 101] width 280 height 26
click at [355, 111] on button "Add" at bounding box center [360, 105] width 28 height 12
type input "0"
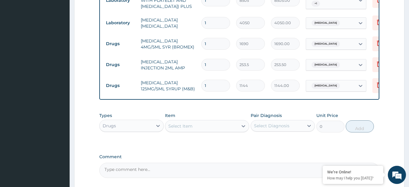
scroll to position [0, 0]
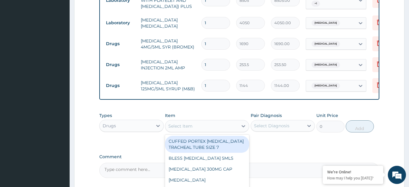
click at [224, 131] on div "Select Item" at bounding box center [201, 126] width 73 height 10
paste input "[MEDICAL_DATA] 125MG/5ML SUSP NORMAL SALINE NASAL DROP"
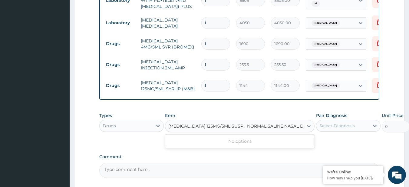
scroll to position [0, 8]
type input "[MEDICAL_DATA] 125MG/5ML SUSP"
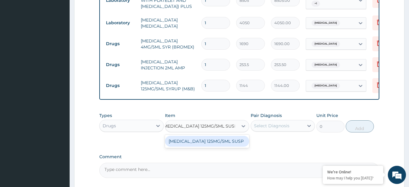
click at [226, 147] on div "[MEDICAL_DATA] 125MG/5ML SUSP" at bounding box center [207, 141] width 84 height 11
type input "1950"
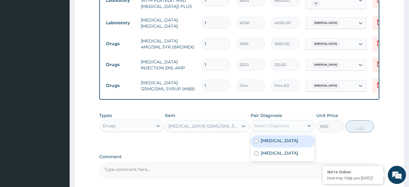
drag, startPoint x: 261, startPoint y: 137, endPoint x: 281, endPoint y: 148, distance: 23.1
click at [281, 131] on div "option [MEDICAL_DATA], selected. option [MEDICAL_DATA] focused, 1 of 2. 2 resul…" at bounding box center [283, 126] width 64 height 12
click at [281, 143] on label "[MEDICAL_DATA]" at bounding box center [280, 140] width 38 height 6
checkbox input "true"
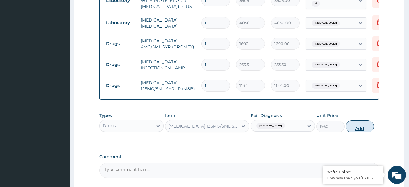
click at [350, 132] on button "Add" at bounding box center [360, 126] width 28 height 12
type input "0"
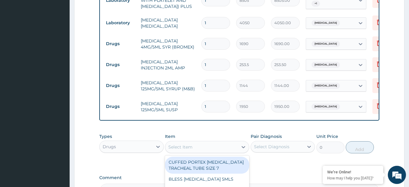
click at [206, 152] on div "Select Item" at bounding box center [201, 147] width 73 height 10
paste input "NORMAL SALINE NASAL DROP"
type input "NORMAL SALINE NASAL DROP"
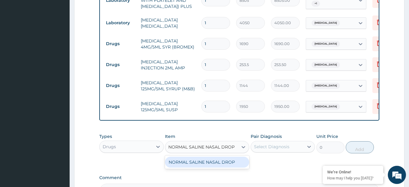
scroll to position [0, 2]
click at [218, 167] on div "NORMAL SALINE NASAL DROP" at bounding box center [207, 162] width 84 height 11
type input "5200"
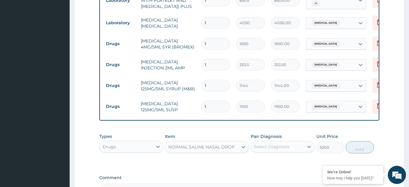
scroll to position [0, 0]
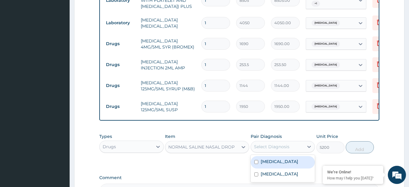
click at [266, 150] on div "Select Diagnosis" at bounding box center [271, 146] width 35 height 6
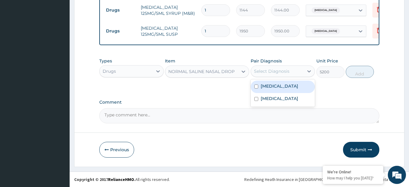
click at [268, 89] on div "[MEDICAL_DATA]" at bounding box center [283, 87] width 64 height 12
checkbox input "true"
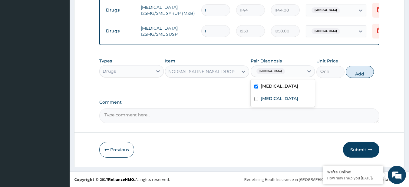
click at [363, 74] on button "Add" at bounding box center [360, 72] width 28 height 12
type input "0"
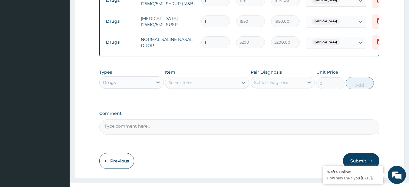
scroll to position [381, 0]
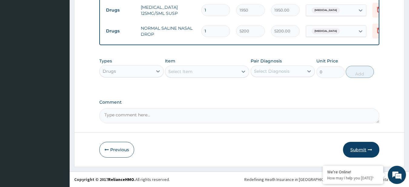
click at [362, 143] on button "Submit" at bounding box center [361, 150] width 36 height 16
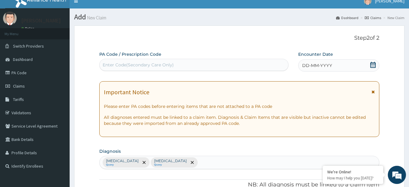
scroll to position [0, 0]
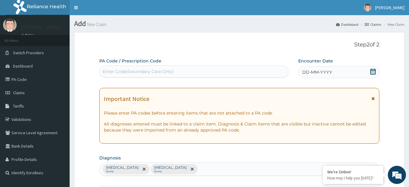
click at [368, 70] on div "DD-MM-YYYY" at bounding box center [338, 72] width 81 height 12
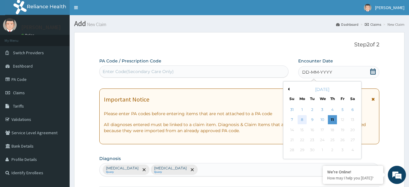
click at [300, 121] on div "8" at bounding box center [302, 119] width 9 height 9
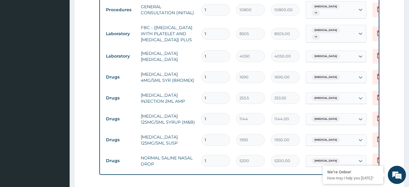
scroll to position [381, 0]
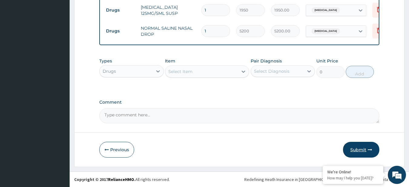
click at [358, 142] on button "Submit" at bounding box center [361, 150] width 36 height 16
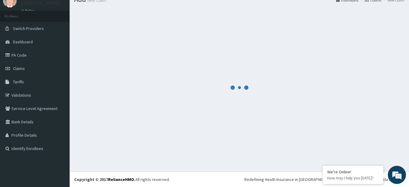
scroll to position [24, 0]
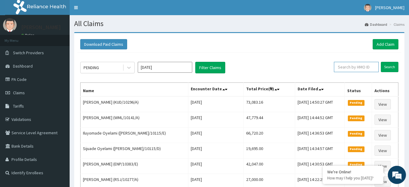
click at [348, 71] on input "text" at bounding box center [356, 67] width 45 height 10
paste input "MEL/10115/C"
type input "MEL/10115/C"
click at [394, 68] on input "Search" at bounding box center [390, 67] width 18 height 10
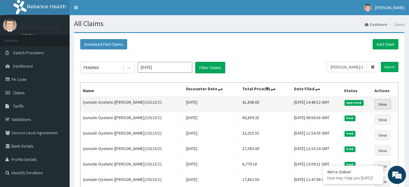
click at [380, 102] on link "View" at bounding box center [382, 104] width 16 height 10
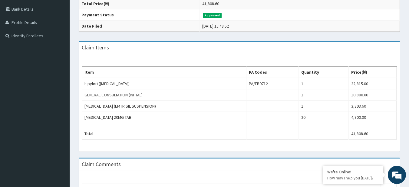
scroll to position [136, 0]
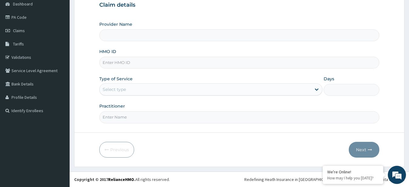
type input "R-Jolad Plus"
click at [131, 65] on input "HMO ID" at bounding box center [239, 63] width 280 height 12
paste input "[PERSON_NAME]/10115/A"
type input "[PERSON_NAME]/10115/A"
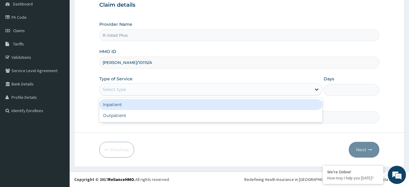
drag, startPoint x: 145, startPoint y: 89, endPoint x: 137, endPoint y: 112, distance: 23.8
click at [137, 95] on div "option Inpatient focused, 1 of 2. 2 results available. Use Up and Down to choos…" at bounding box center [210, 89] width 223 height 12
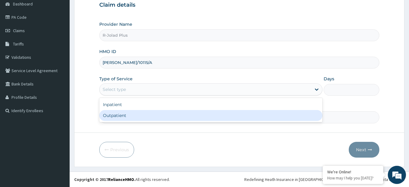
click at [137, 114] on div "Outpatient" at bounding box center [210, 115] width 223 height 11
type input "1"
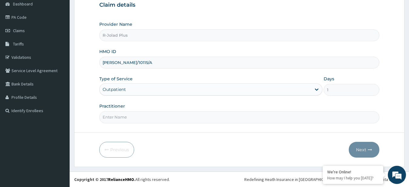
click at [137, 114] on input "Practitioner" at bounding box center [239, 117] width 280 height 12
type input "DR"
paste input "OYEKUNLE BABAFEMI"
type input "OYEKUNLE BABAFEMI"
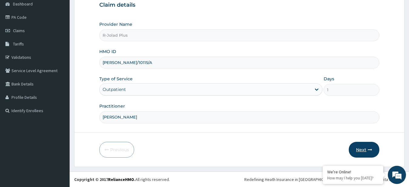
click at [375, 153] on button "Next" at bounding box center [364, 150] width 31 height 16
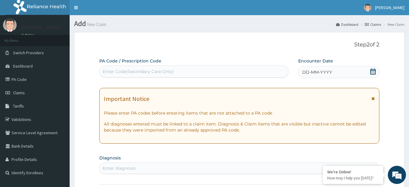
click at [170, 68] on div "Enter Code(Secondary Care Only)" at bounding box center [138, 71] width 71 height 6
paste input "PA/D03AF7"
type input "PA/D03AF7"
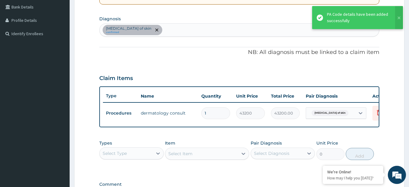
scroll to position [226, 0]
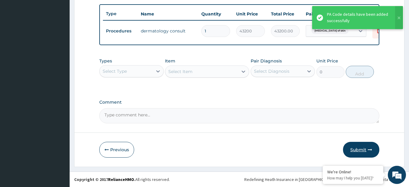
click at [359, 152] on button "Submit" at bounding box center [361, 150] width 36 height 16
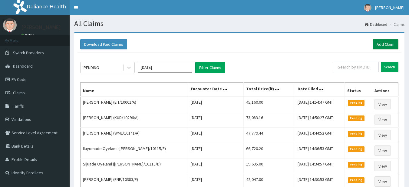
click at [394, 47] on link "Add Claim" at bounding box center [386, 44] width 26 height 10
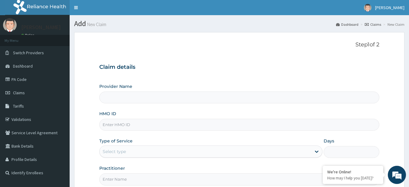
type input "R-Jolad Plus"
click at [149, 126] on input "HMO ID" at bounding box center [239, 125] width 280 height 12
paste input "AXI/10002/B"
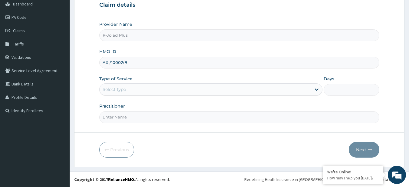
type input "AXI/10002/B"
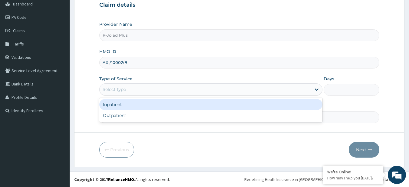
click at [121, 93] on div "Select type" at bounding box center [206, 89] width 212 height 10
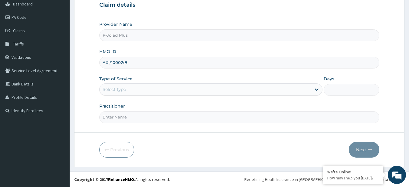
drag, startPoint x: 130, startPoint y: 123, endPoint x: 127, endPoint y: 94, distance: 28.6
click at [127, 94] on div "Provider Name R-Jolad Plus HMO ID AXI/10002/B Type of Service Select type Days …" at bounding box center [239, 72] width 280 height 102
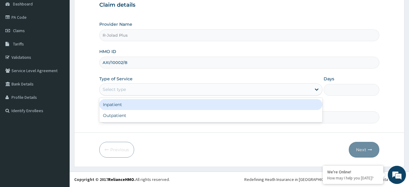
click at [127, 94] on div "Select type" at bounding box center [206, 89] width 212 height 10
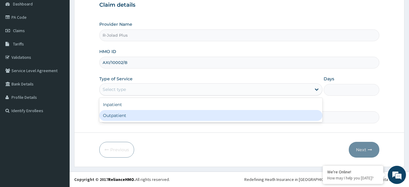
click at [130, 114] on div "Outpatient" at bounding box center [210, 115] width 223 height 11
type input "1"
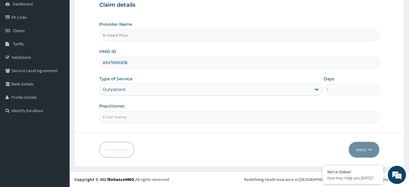
click at [157, 119] on input "Practitioner" at bounding box center [239, 117] width 280 height 12
type input "DR BUNMI"
click at [357, 148] on button "Next" at bounding box center [364, 150] width 31 height 16
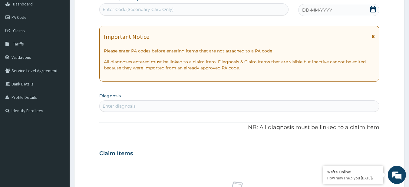
scroll to position [0, 0]
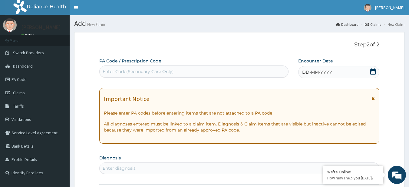
click at [153, 74] on div "Enter Code(Secondary Care Only)" at bounding box center [138, 71] width 71 height 6
paste input "PA/713D4C PA/4F239E"
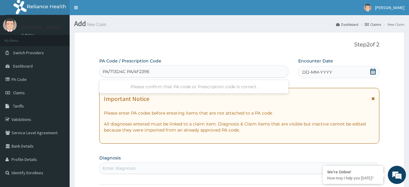
type input "PA/713D4C"
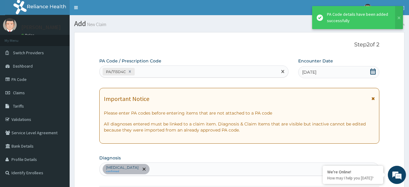
click at [155, 66] on div "PA/713D4C" at bounding box center [194, 71] width 190 height 12
paste input "PA/4F239E"
type input "PA/4F239E"
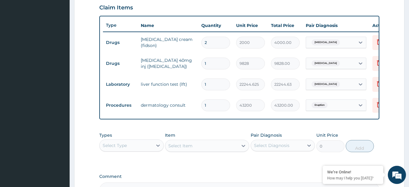
scroll to position [0, 24]
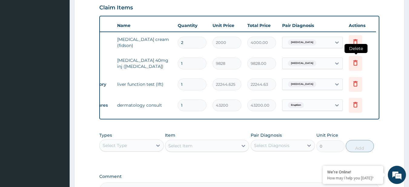
click at [352, 65] on icon at bounding box center [355, 62] width 7 height 7
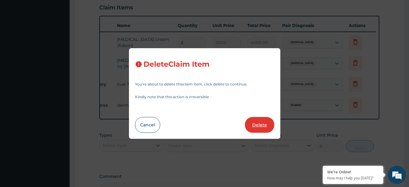
click at [260, 118] on button "Delete" at bounding box center [259, 125] width 29 height 16
type input "22244.625"
type input "22244.63"
type input "43200"
type input "43200.00"
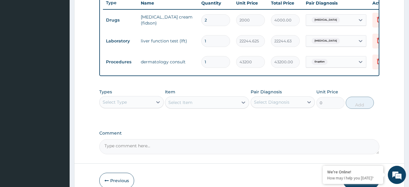
scroll to position [267, 0]
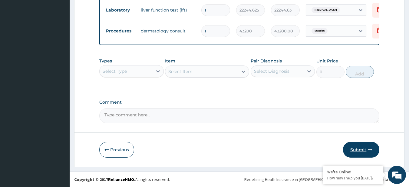
click at [357, 149] on button "Submit" at bounding box center [361, 150] width 36 height 16
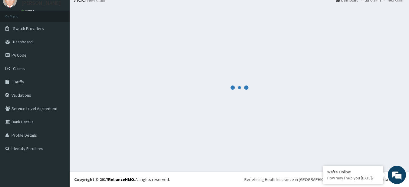
scroll to position [24, 0]
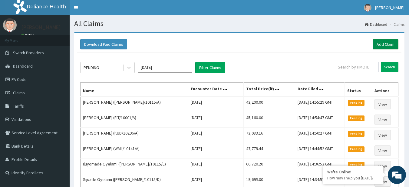
click at [379, 47] on link "Add Claim" at bounding box center [386, 44] width 26 height 10
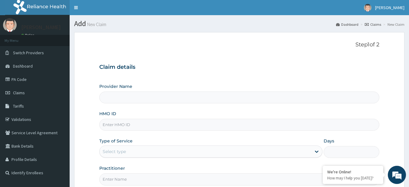
type input "R-Jolad Plus"
click at [138, 125] on input "HMO ID" at bounding box center [239, 125] width 280 height 12
paste input "SNK/10017/A"
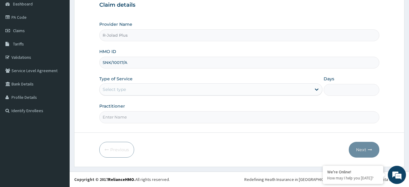
type input "SNK/10017/A"
click at [104, 83] on div "Type of Service Select type" at bounding box center [210, 86] width 223 height 20
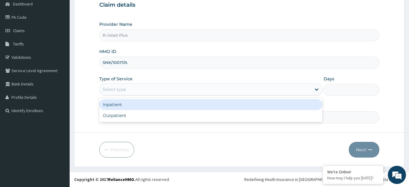
drag, startPoint x: 112, startPoint y: 94, endPoint x: 120, endPoint y: 117, distance: 24.6
click at [120, 95] on div "option Inpatient focused, 1 of 2. 2 results available. Use Up and Down to choos…" at bounding box center [210, 89] width 223 height 12
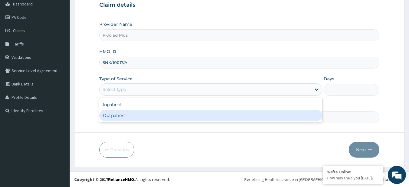
click at [120, 117] on div "Outpatient" at bounding box center [210, 115] width 223 height 11
type input "1"
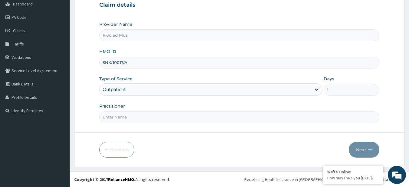
click at [120, 117] on input "Practitioner" at bounding box center [239, 117] width 280 height 12
type input "DR [PERSON_NAME]"
click at [368, 152] on button "Next" at bounding box center [364, 150] width 31 height 16
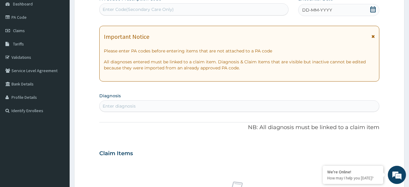
scroll to position [0, 0]
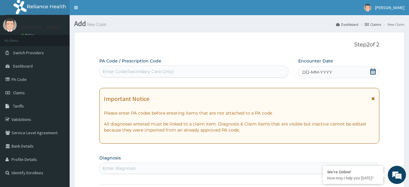
click at [142, 68] on div "Enter Code(Secondary Care Only)" at bounding box center [194, 72] width 189 height 10
paste input "PA/36C18B"
type input "PA/36C18B"
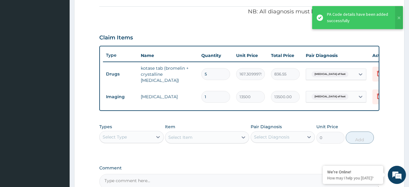
scroll to position [246, 0]
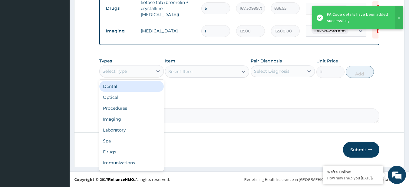
click at [118, 71] on div "Select Type" at bounding box center [115, 71] width 24 height 6
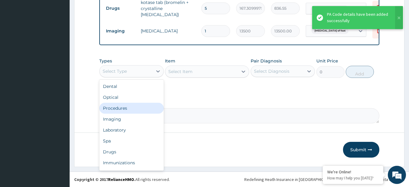
click at [124, 107] on div "Procedures" at bounding box center [131, 108] width 64 height 11
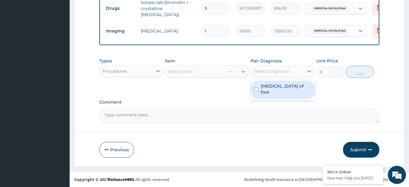
drag, startPoint x: 294, startPoint y: 76, endPoint x: 277, endPoint y: 89, distance: 20.9
click at [277, 77] on div "option Sprain of foot focused, 1 of 1. 1 result available. Use Up and Down to c…" at bounding box center [283, 71] width 64 height 12
click at [277, 89] on label "Sprain of foot" at bounding box center [286, 89] width 51 height 12
checkbox input "true"
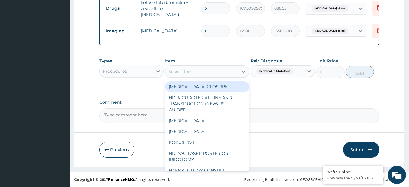
click at [205, 73] on div "Select Item" at bounding box center [201, 72] width 73 height 10
paste input "General Consultation (initial)"
type input "General Consultation (initial)"
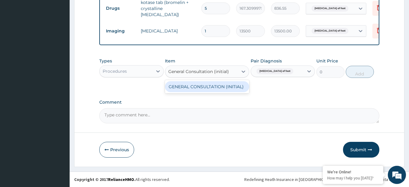
click at [212, 87] on div "GENERAL CONSULTATION (INITIAL)" at bounding box center [207, 86] width 84 height 11
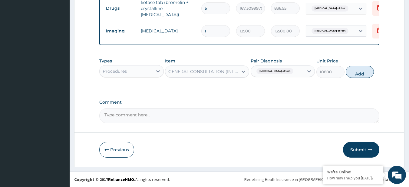
click at [350, 78] on button "Add" at bounding box center [360, 72] width 28 height 12
type input "0"
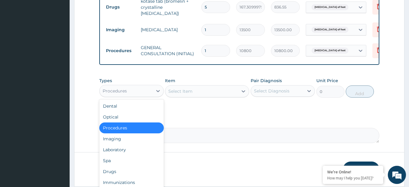
click at [127, 89] on div "Procedures" at bounding box center [115, 91] width 24 height 6
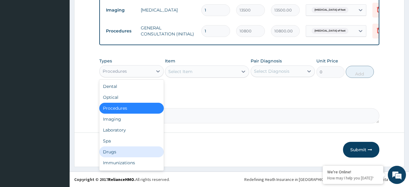
click at [122, 147] on div "Drugs" at bounding box center [131, 151] width 64 height 11
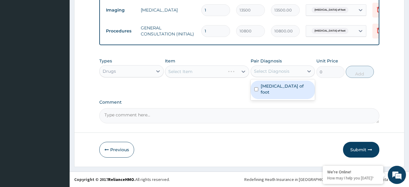
drag, startPoint x: 277, startPoint y: 75, endPoint x: 282, endPoint y: 99, distance: 24.7
click at [280, 88] on label "Sprain of foot" at bounding box center [286, 89] width 51 height 12
checkbox input "true"
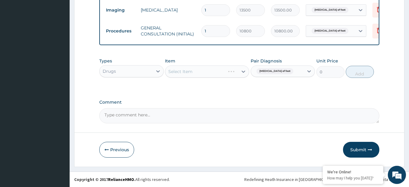
click at [218, 70] on div "Select Item" at bounding box center [207, 71] width 84 height 12
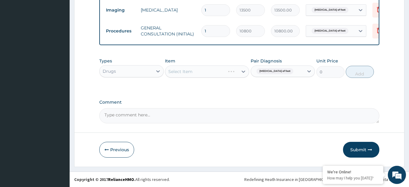
click at [218, 70] on div "Select Item" at bounding box center [207, 71] width 84 height 12
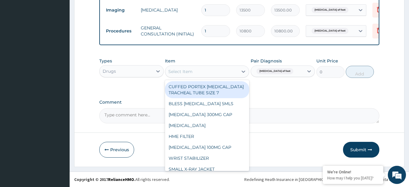
click at [218, 70] on div "Select Item" at bounding box center [201, 72] width 73 height 10
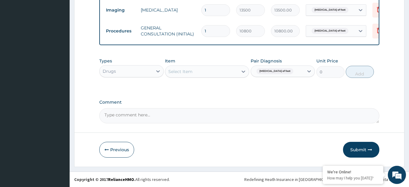
click at [218, 70] on div "Select Item" at bounding box center [201, 72] width 73 height 10
paste input "PARACETAMOL INJECTION 2ML AMP KOTASE TAB (Bromelin + Crystalline Trypsin)"
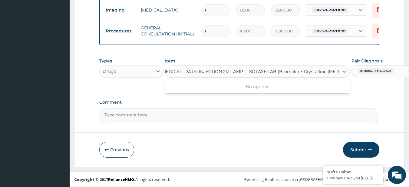
type input "PARACETAMOL INJECTION 2ML AMP"
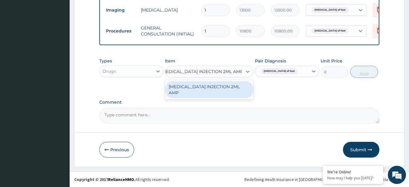
click at [221, 84] on div "PARACETAMOL INJECTION 2ML AMP" at bounding box center [209, 89] width 88 height 17
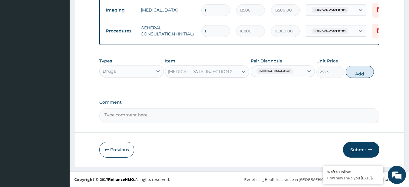
click at [366, 69] on button "Add" at bounding box center [360, 72] width 28 height 12
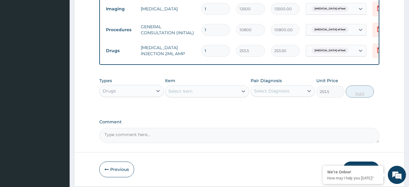
type input "0"
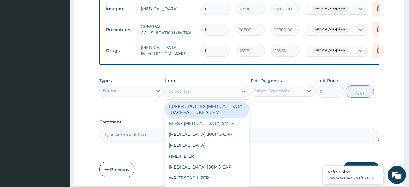
click at [188, 90] on div "Select Item" at bounding box center [180, 91] width 24 height 6
paste input "KOTASE TAB (Bromelin + Crystalline Trypsin)"
type input "KOTASE TAB (Bromelin + Crystalline Trypsin)"
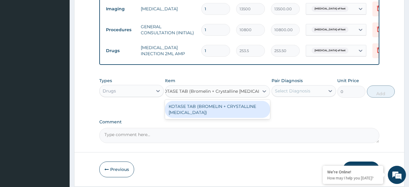
click at [207, 110] on div "KOTASE TAB (BROMELIN + CRYSTALLINE TRYPSIN)" at bounding box center [217, 109] width 105 height 17
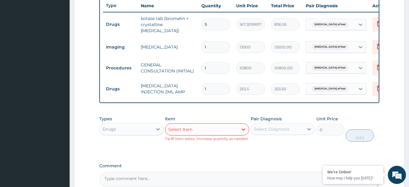
scroll to position [240, 0]
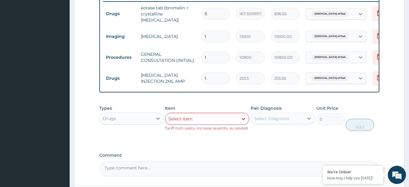
click at [219, 77] on input "1" at bounding box center [215, 78] width 29 height 12
type input "2"
type input "507.00"
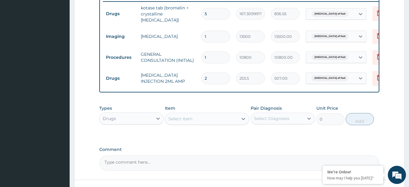
type input "3"
type input "760.50"
click at [261, 161] on textarea "Comment" at bounding box center [239, 162] width 280 height 15
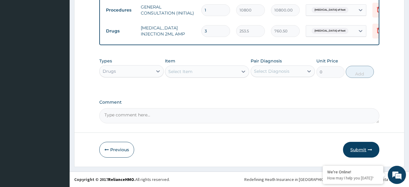
click at [362, 147] on button "Submit" at bounding box center [361, 150] width 36 height 16
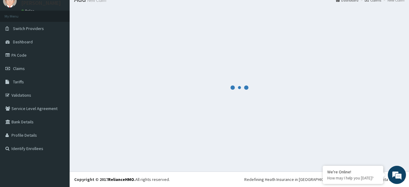
scroll to position [24, 0]
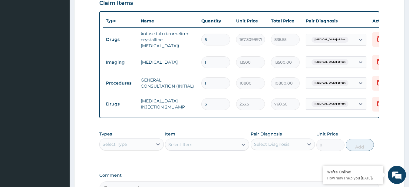
scroll to position [209, 0]
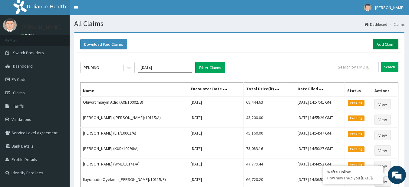
click at [394, 47] on link "Add Claim" at bounding box center [386, 44] width 26 height 10
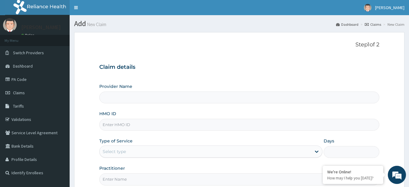
type input "R-Jolad Plus"
click at [167, 123] on input "HMO ID" at bounding box center [239, 125] width 280 height 12
paste input "CUA/10019/B"
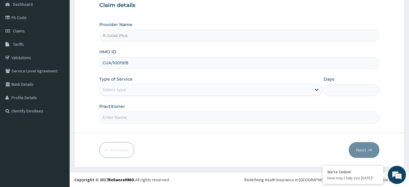
scroll to position [62, 0]
type input "CUA/10019/B"
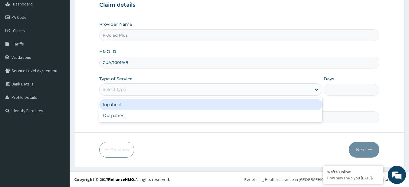
drag, startPoint x: 150, startPoint y: 91, endPoint x: 138, endPoint y: 111, distance: 23.3
click at [138, 95] on div "option Inpatient focused, 1 of 2. 2 results available. Use Up and Down to choos…" at bounding box center [210, 89] width 223 height 12
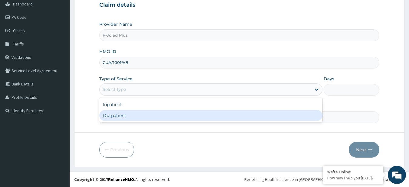
click at [138, 111] on div "Outpatient" at bounding box center [210, 115] width 223 height 11
type input "1"
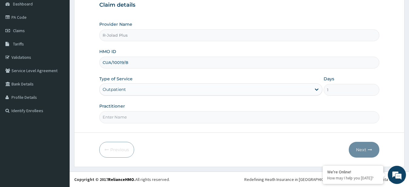
click at [140, 119] on input "Practitioner" at bounding box center [239, 117] width 280 height 12
type input "DR BUNMI"
click at [355, 145] on button "Next" at bounding box center [364, 150] width 31 height 16
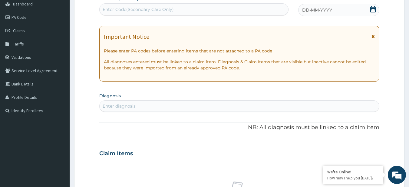
click at [121, 106] on div "Enter diagnosis" at bounding box center [119, 106] width 33 height 6
type input "AC UPP RES"
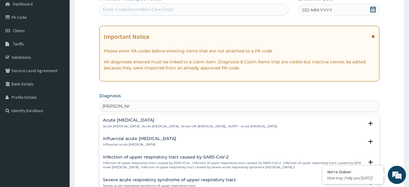
click at [124, 126] on p "Acute upper respiratory infection , Acute upper respiratory tract infection , A…" at bounding box center [190, 126] width 174 height 4
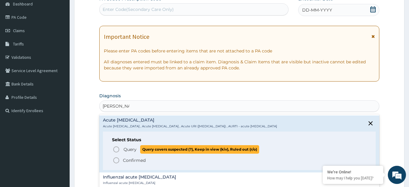
click at [136, 145] on p "Query Query covers suspected (?), Keep in view (kiv), Ruled out (r/o)" at bounding box center [191, 149] width 136 height 8
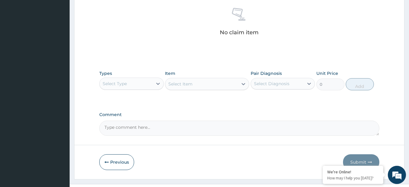
scroll to position [250, 0]
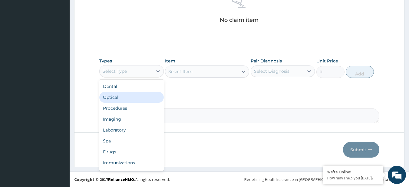
drag, startPoint x: 132, startPoint y: 72, endPoint x: 134, endPoint y: 105, distance: 33.1
click at [134, 77] on div "option Optical focused, 2 of 10. 10 results available. Use Up and Down to choos…" at bounding box center [131, 71] width 64 height 12
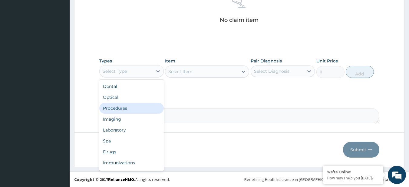
click at [134, 105] on div "Procedures" at bounding box center [131, 108] width 64 height 11
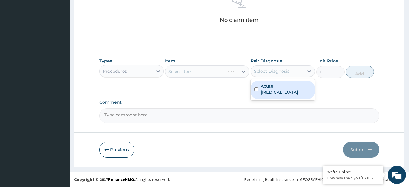
drag, startPoint x: 286, startPoint y: 71, endPoint x: 285, endPoint y: 94, distance: 23.7
click at [285, 77] on div "option Acute upper respiratory infection focused, 1 of 1. 1 result available. U…" at bounding box center [283, 71] width 64 height 12
click at [285, 94] on label "Acute upper respiratory infection" at bounding box center [286, 89] width 51 height 12
checkbox input "true"
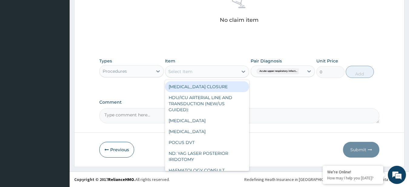
click at [208, 76] on div "Select Item" at bounding box center [201, 72] width 73 height 10
paste input "General Consultation (initial) ESR FBC - (FULL BLOOD COUNT with platelet and re…"
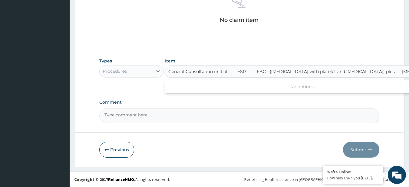
scroll to position [0, 18]
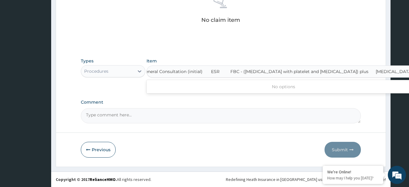
type input "General Consultation (initial)"
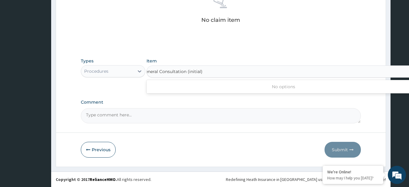
scroll to position [0, 0]
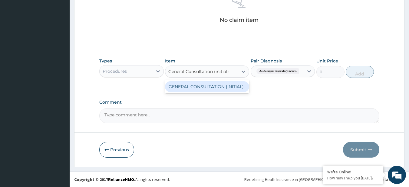
click at [213, 92] on div "GENERAL CONSULTATION (INITIAL)" at bounding box center [207, 86] width 84 height 11
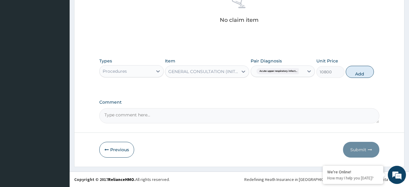
click at [361, 78] on div "Types Procedures Item GENERAL CONSULTATION (INITIAL) Pair Diagnosis Acute upper…" at bounding box center [239, 68] width 280 height 26
click at [360, 75] on button "Add" at bounding box center [360, 72] width 28 height 12
type input "0"
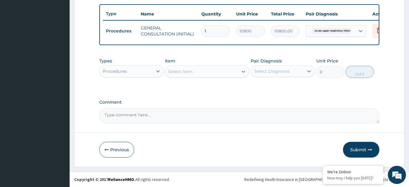
scroll to position [226, 0]
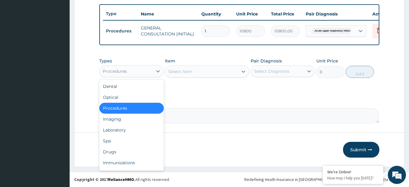
click at [129, 73] on div "Procedures" at bounding box center [126, 71] width 53 height 10
click at [124, 129] on div "Laboratory" at bounding box center [131, 129] width 64 height 11
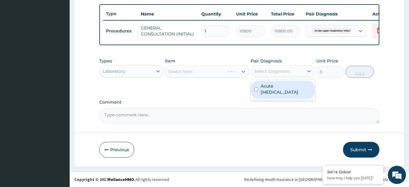
drag, startPoint x: 288, startPoint y: 72, endPoint x: 283, endPoint y: 99, distance: 26.8
click at [283, 77] on div "option Acute upper respiratory infection, selected. option Acute upper respirat…" at bounding box center [283, 71] width 64 height 12
click at [283, 99] on div "Acute upper respiratory infection" at bounding box center [283, 90] width 64 height 18
checkbox input "true"
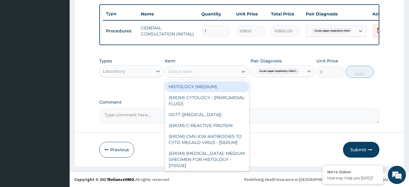
click at [189, 71] on div "Select Item" at bounding box center [180, 71] width 24 height 6
paste input "ESR FBC - (FULL BLOOD COUNT with platelet and red cell indices) plus MALARIA PA…"
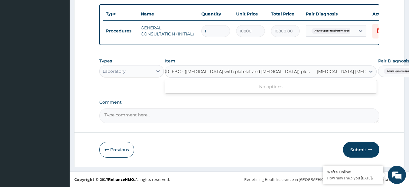
scroll to position [0, 3]
type input "ESR"
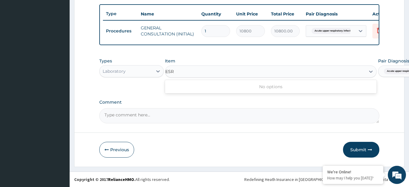
scroll to position [0, 0]
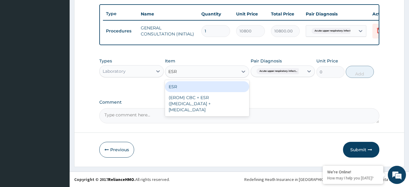
click at [198, 87] on div "ESR" at bounding box center [207, 86] width 84 height 11
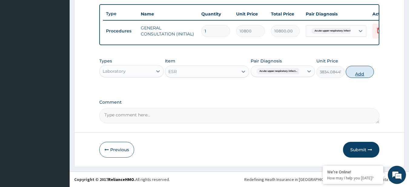
click at [357, 70] on button "Add" at bounding box center [360, 72] width 28 height 12
type input "0"
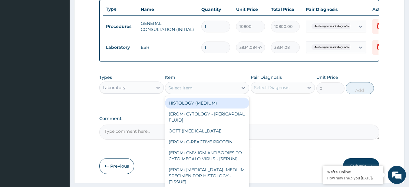
click at [204, 87] on div "Select Item" at bounding box center [201, 88] width 73 height 10
paste input "FBC - (FULL BLOOD COUNT with platelet and red cell indices) plus MALARIA PARASI…"
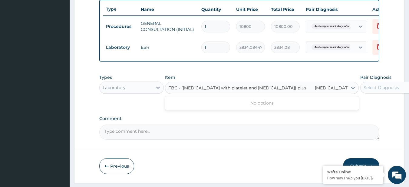
scroll to position [0, 8]
type input "FBC - (FULL BLOOD COUNT with platelet and red cell indices) plus"
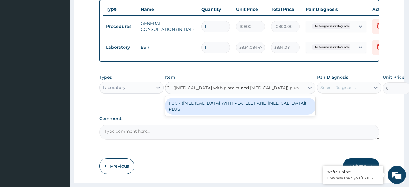
click at [217, 104] on div "FBC - (FULL BLOOD COUNT WITH PLATELET AND RED CELL INDICES) PLUS" at bounding box center [240, 105] width 150 height 17
type input "8505"
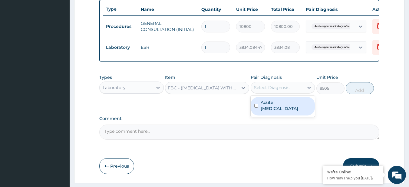
drag, startPoint x: 301, startPoint y: 93, endPoint x: 304, endPoint y: 109, distance: 16.0
click at [304, 93] on div "option Acute upper respiratory infection, selected. option Acute upper respirat…" at bounding box center [283, 88] width 64 height 12
click at [304, 109] on label "Acute upper respiratory infection" at bounding box center [286, 105] width 51 height 12
checkbox input "true"
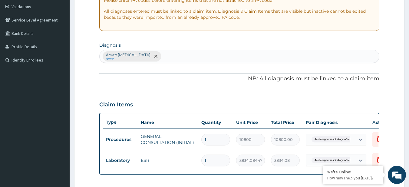
scroll to position [108, 0]
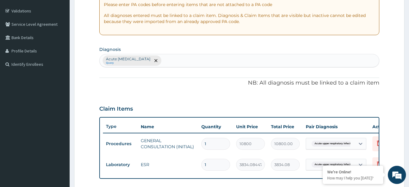
click at [187, 66] on div "Acute upper respiratory infection Query" at bounding box center [240, 60] width 280 height 13
type input "MALA"
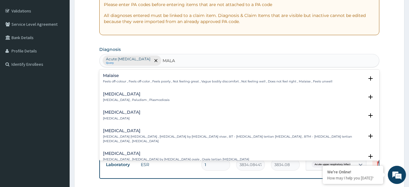
click at [135, 95] on h4 "Malaria" at bounding box center [136, 94] width 67 height 5
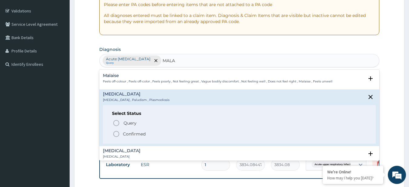
drag, startPoint x: 137, startPoint y: 117, endPoint x: 137, endPoint y: 124, distance: 6.1
click at [137, 124] on div "Select Status Query Query covers suspected (?), Keep in view (kiv), Ruled out (…" at bounding box center [239, 124] width 273 height 38
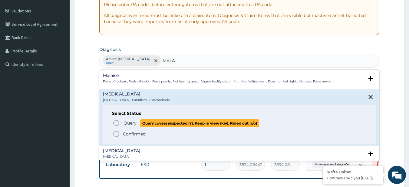
click at [137, 124] on p "Query Query covers suspected (?), Keep in view (kiv), Ruled out (r/o)" at bounding box center [191, 123] width 136 height 8
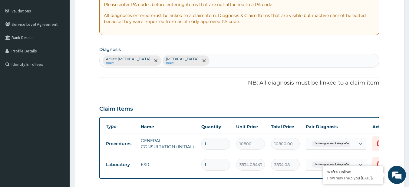
scroll to position [246, 0]
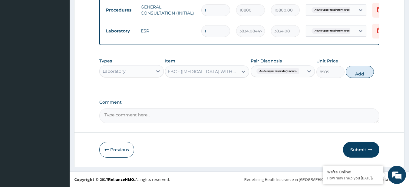
click at [353, 70] on button "Add" at bounding box center [360, 72] width 28 height 12
type input "0"
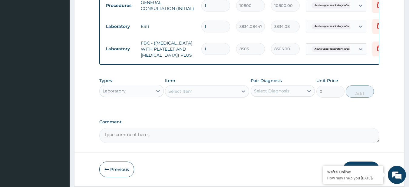
scroll to position [0, 0]
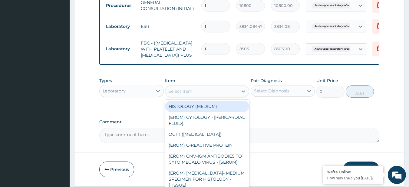
click at [186, 94] on div "Select Item" at bounding box center [180, 91] width 24 height 6
paste input "MALARIA PARASITE"
type input "MALARIA PARASITE"
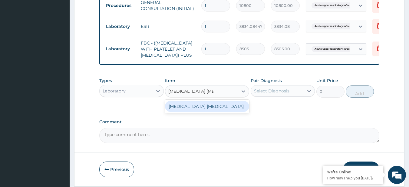
click at [195, 112] on div "MALARIA PARASITE" at bounding box center [207, 106] width 84 height 11
type input "4050"
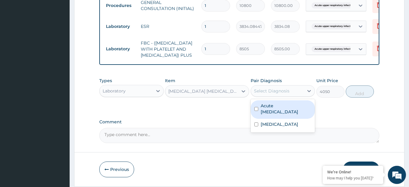
drag, startPoint x: 275, startPoint y: 103, endPoint x: 280, endPoint y: 133, distance: 30.9
click at [280, 97] on div "option Acute upper respiratory infection, selected. option Acute upper respirat…" at bounding box center [283, 91] width 64 height 12
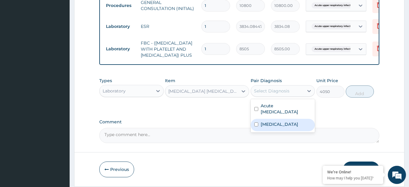
click at [280, 131] on div "Malaria" at bounding box center [283, 125] width 64 height 12
checkbox input "true"
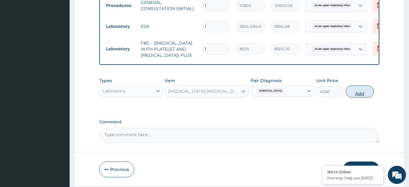
click at [364, 97] on button "Add" at bounding box center [360, 91] width 28 height 12
type input "0"
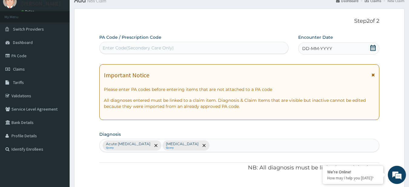
scroll to position [24, 0]
click at [372, 48] on icon at bounding box center [373, 48] width 6 height 6
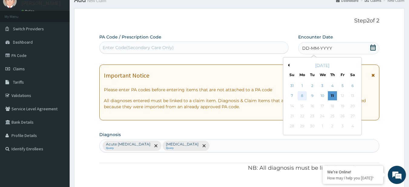
click at [303, 96] on div "8" at bounding box center [302, 95] width 9 height 9
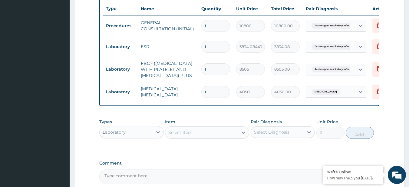
scroll to position [298, 0]
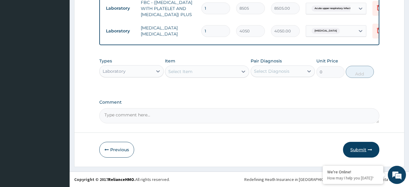
click at [352, 148] on button "Submit" at bounding box center [361, 150] width 36 height 16
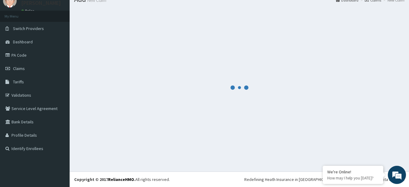
scroll to position [24, 0]
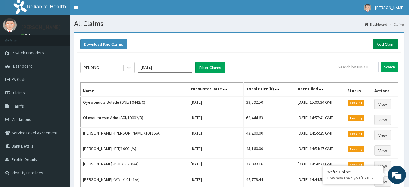
click at [376, 48] on link "Add Claim" at bounding box center [386, 44] width 26 height 10
click at [386, 45] on link "Add Claim" at bounding box center [386, 44] width 26 height 10
click at [379, 43] on link "Add Claim" at bounding box center [386, 44] width 26 height 10
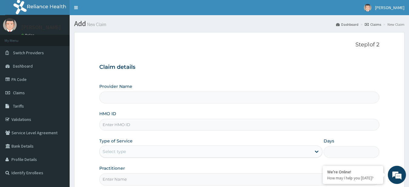
type input "R-Jolad Plus"
click at [156, 129] on input "HMO ID" at bounding box center [239, 125] width 280 height 12
paste input "CUA/10019/A"
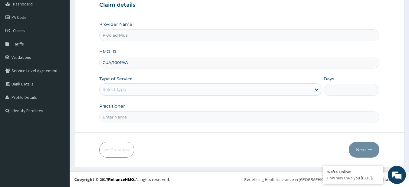
type input "CUA/10019/A"
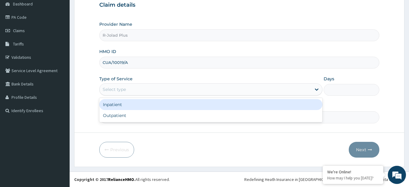
click at [121, 91] on div "Select type" at bounding box center [114, 89] width 23 height 6
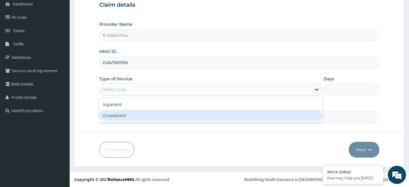
click at [120, 114] on div "Outpatient" at bounding box center [210, 115] width 223 height 11
type input "1"
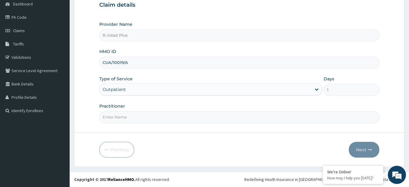
click at [120, 114] on input "Practitioner" at bounding box center [239, 117] width 280 height 12
type input "DR [PERSON_NAME]"
click at [374, 144] on button "Next" at bounding box center [364, 150] width 31 height 16
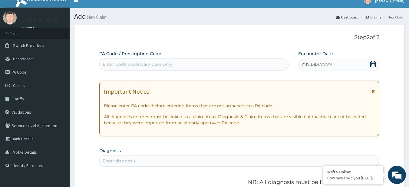
scroll to position [7, 0]
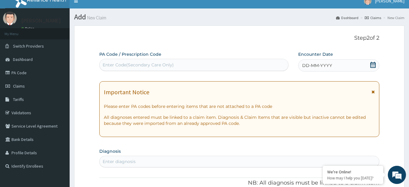
click at [164, 64] on div "Enter Code(Secondary Care Only)" at bounding box center [138, 65] width 71 height 6
paste input "PA/ABC1F2"
type input "PA/ABC1F2"
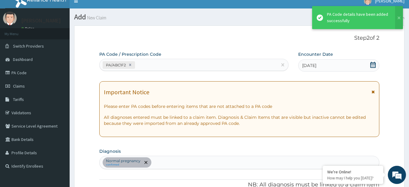
scroll to position [200, 0]
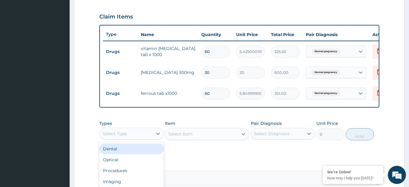
click at [129, 137] on div "Select Type" at bounding box center [126, 134] width 53 height 10
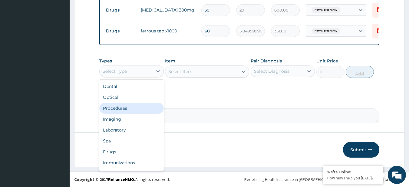
click at [117, 109] on div "Procedures" at bounding box center [131, 108] width 64 height 11
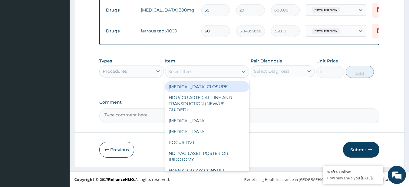
click at [198, 68] on div "Select Item" at bounding box center [201, 72] width 73 height 10
paste input "General Consultation (initial)"
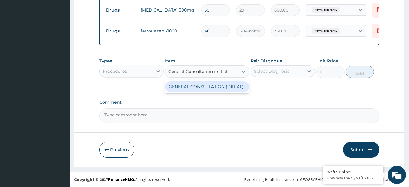
type input "General Consultation (initial)"
click at [211, 87] on div "GENERAL CONSULTATION (INITIAL)" at bounding box center [207, 86] width 84 height 11
type input "10800"
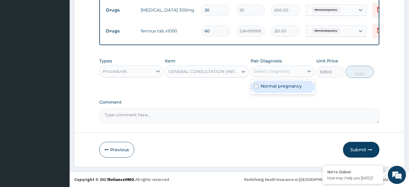
drag, startPoint x: 294, startPoint y: 76, endPoint x: 296, endPoint y: 92, distance: 16.1
click at [296, 77] on div "option Normal pregnancy focused, 1 of 1. 1 result available. Use Up and Down to…" at bounding box center [283, 71] width 64 height 12
click at [296, 92] on div "Normal pregnancy" at bounding box center [283, 87] width 64 height 12
checkbox input "true"
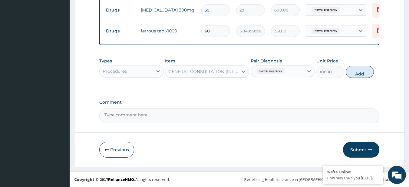
drag, startPoint x: 353, startPoint y: 78, endPoint x: 353, endPoint y: 74, distance: 4.5
click at [353, 74] on div "Types Procedures Item GENERAL CONSULTATION (INITIAL) Pair Diagnosis Normal preg…" at bounding box center [239, 68] width 280 height 26
click at [353, 74] on button "Add" at bounding box center [360, 72] width 28 height 12
type input "0"
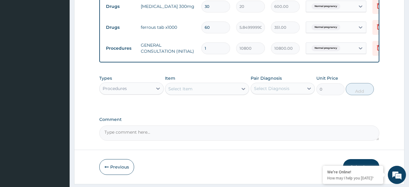
scroll to position [288, 0]
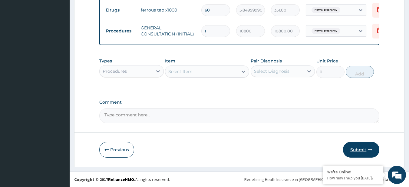
click at [347, 146] on button "Submit" at bounding box center [361, 150] width 36 height 16
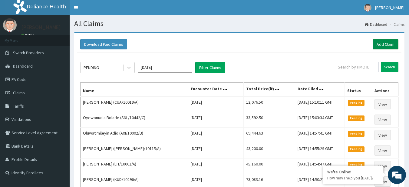
click at [381, 47] on link "Add Claim" at bounding box center [386, 44] width 26 height 10
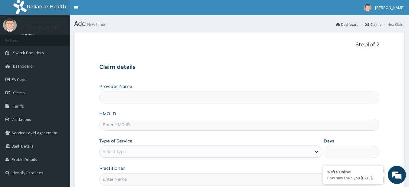
type input "R-Jolad Plus"
click at [144, 129] on input "HMO ID" at bounding box center [239, 125] width 280 height 12
paste input "REL/10475/B"
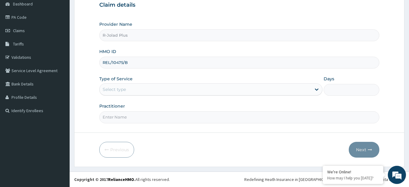
type input "REL/10475/B"
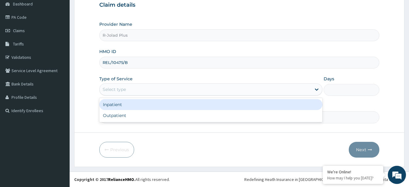
click at [134, 92] on div "Select type" at bounding box center [206, 89] width 212 height 10
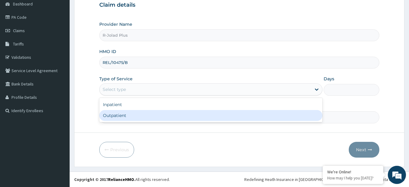
click at [131, 117] on div "Outpatient" at bounding box center [210, 115] width 223 height 11
type input "1"
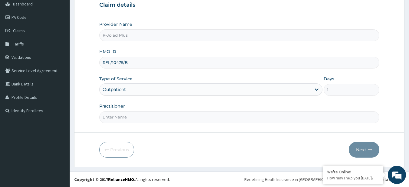
click at [131, 117] on input "Practitioner" at bounding box center [239, 117] width 280 height 12
click at [153, 121] on input "Practitioner" at bounding box center [239, 117] width 280 height 12
paste input "Ehimah Samuel"
type input "Ehimah Samuel"
click at [365, 153] on button "Next" at bounding box center [364, 150] width 31 height 16
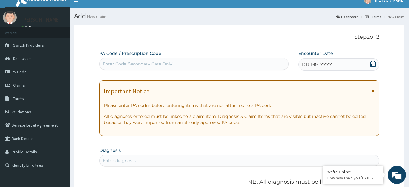
scroll to position [0, 0]
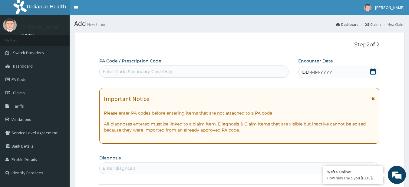
click at [162, 75] on div "Enter Code(Secondary Care Only)" at bounding box center [194, 72] width 189 height 10
paste input "PA/8CF9E0"
type input "PA/8CF9E0"
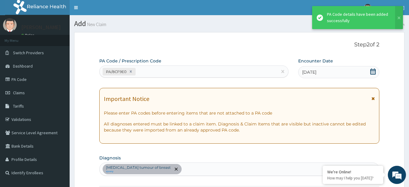
scroll to position [180, 0]
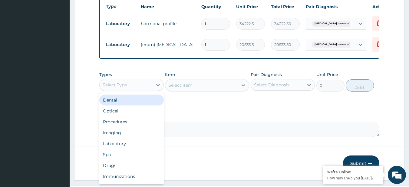
click at [139, 87] on div "Select Type" at bounding box center [126, 85] width 53 height 10
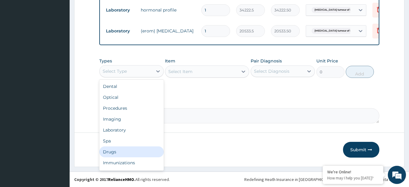
click at [127, 149] on div "Drugs" at bounding box center [131, 151] width 64 height 11
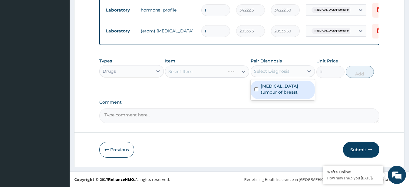
click at [289, 66] on div "Select Diagnosis" at bounding box center [277, 71] width 53 height 10
click at [286, 88] on label "Benign tumour of breast" at bounding box center [286, 89] width 51 height 12
checkbox input "true"
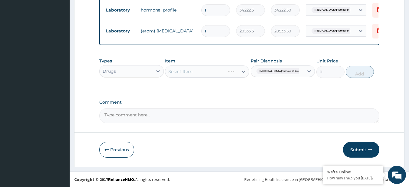
click at [221, 68] on div "Select Item" at bounding box center [207, 71] width 84 height 12
click at [220, 71] on div "Select Item" at bounding box center [207, 71] width 84 height 12
click at [220, 71] on div "Select Item" at bounding box center [201, 72] width 73 height 10
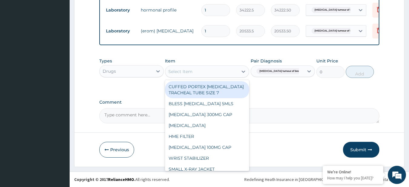
paste input "IBUPROFEN 200G TAB"
type input "IBUPROFEN 200G TAB"
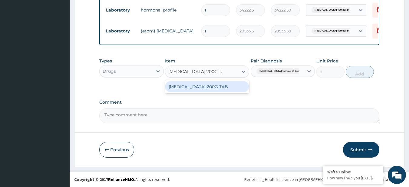
click at [234, 83] on div "IBUPROFEN 200G TAB" at bounding box center [207, 86] width 84 height 11
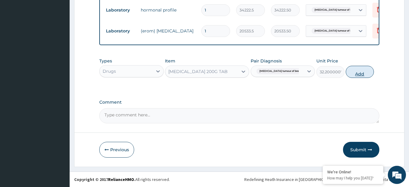
click at [352, 72] on button "Add" at bounding box center [360, 72] width 28 height 12
type input "0"
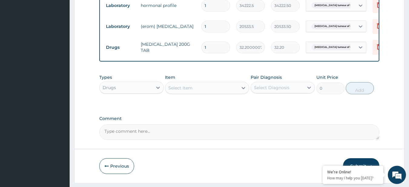
type input "2"
type input "64.40"
type input "3"
type input "96.60"
type input "30"
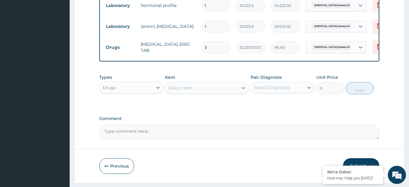
type input "966.00"
type input "30"
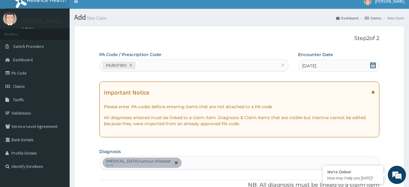
scroll to position [0, 0]
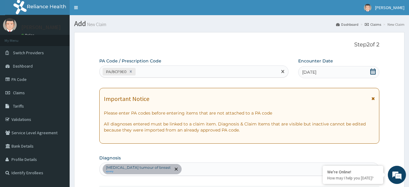
click at [176, 72] on div "PA/8CF9E0" at bounding box center [189, 72] width 178 height 10
paste input "PA/8CF9E0"
type input "PA/8CF9E0"
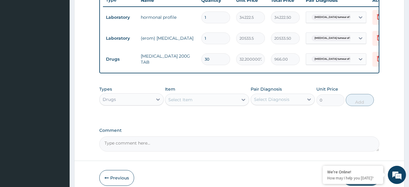
scroll to position [267, 0]
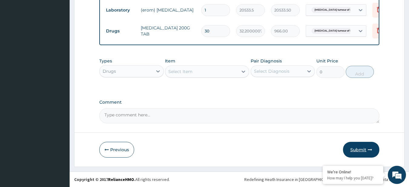
click at [368, 153] on button "Submit" at bounding box center [361, 150] width 36 height 16
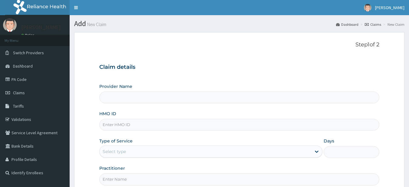
type input "R-Jolad Plus"
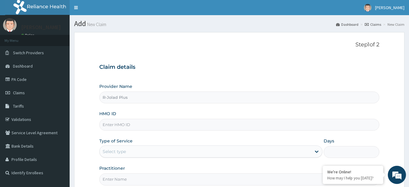
click at [135, 126] on input "HMO ID" at bounding box center [239, 125] width 280 height 12
paste input "cua/10019/c"
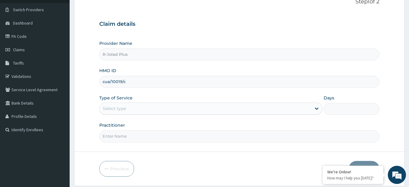
scroll to position [62, 0]
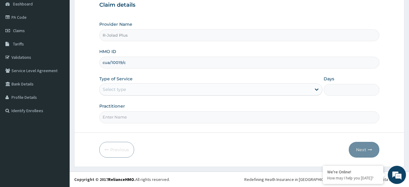
type input "cua/10019/c"
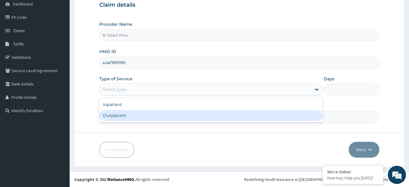
drag, startPoint x: 156, startPoint y: 89, endPoint x: 143, endPoint y: 118, distance: 32.1
click at [143, 95] on div "option Outpatient focused, 2 of 2. 2 results available. Use Up and Down to choo…" at bounding box center [210, 89] width 223 height 12
click at [143, 118] on div "Outpatient" at bounding box center [210, 115] width 223 height 11
type input "1"
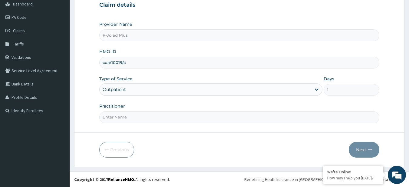
click at [143, 118] on input "Practitioner" at bounding box center [239, 117] width 280 height 12
type input "DR MICHAEL"
click at [368, 153] on button "Next" at bounding box center [364, 150] width 31 height 16
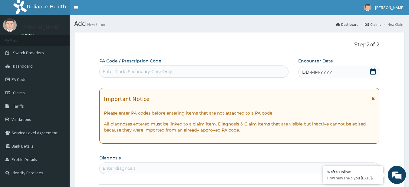
click at [149, 70] on div "Enter Code(Secondary Care Only)" at bounding box center [138, 71] width 71 height 6
paste input "PA/77FF18"
type input "PA/77FF18"
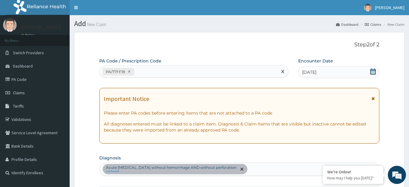
click at [150, 72] on div "PA/77FF18" at bounding box center [189, 72] width 178 height 10
paste input "PA/F36519"
type input "PA/F36519"
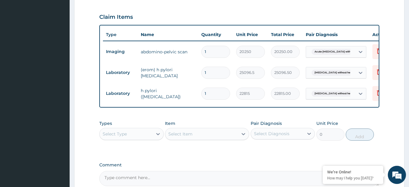
scroll to position [279, 0]
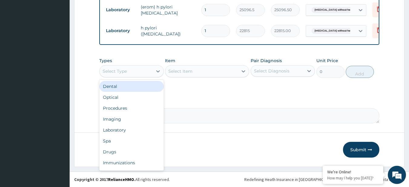
click at [141, 73] on div "Select Type" at bounding box center [126, 71] width 53 height 10
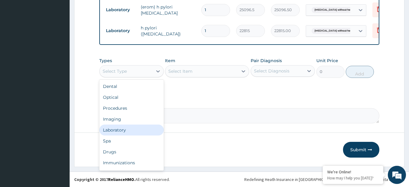
click at [142, 131] on div "Laboratory" at bounding box center [131, 129] width 64 height 11
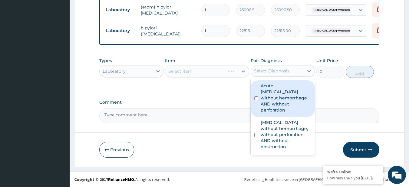
drag, startPoint x: 278, startPoint y: 72, endPoint x: 279, endPoint y: 103, distance: 30.3
click at [279, 77] on div "option Acute peptic ulcer without hemorrhage AND without perforation focused, 1…" at bounding box center [283, 71] width 64 height 12
click at [279, 103] on label "Acute peptic ulcer without hemorrhage AND without perforation" at bounding box center [286, 98] width 51 height 30
checkbox input "true"
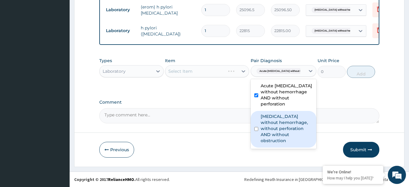
click at [283, 126] on label "Peptic ulcer without hemorrhage, without perforation AND without obstruction" at bounding box center [287, 128] width 52 height 30
checkbox input "true"
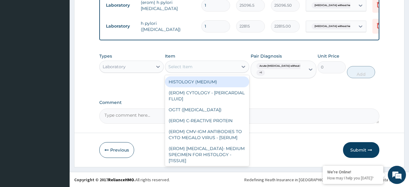
click at [187, 65] on div "Select Item" at bounding box center [207, 67] width 84 height 12
paste input "FBC - (FULL BLOOD COUNT with platelet and red cell indices) plus MALARIA PARASI…"
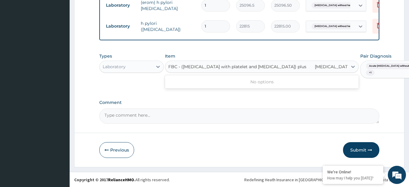
scroll to position [0, 8]
type input "FBC - (FULL BLOOD COUNT with platelet and red cell indices) plus"
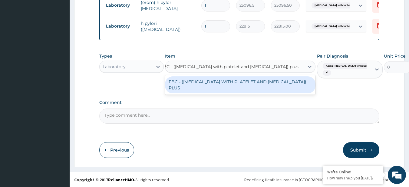
click at [212, 85] on div "FBC - (FULL BLOOD COUNT WITH PLATELET AND RED CELL INDICES) PLUS" at bounding box center [240, 84] width 150 height 17
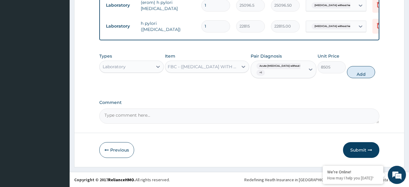
scroll to position [0, 1]
click at [363, 72] on button "Add" at bounding box center [361, 72] width 28 height 12
type input "0"
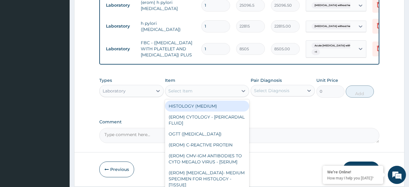
click at [191, 94] on div "Select Item" at bounding box center [180, 91] width 24 height 6
paste input "MALARIA PARASITE"
type input "MALARIA PARASITE"
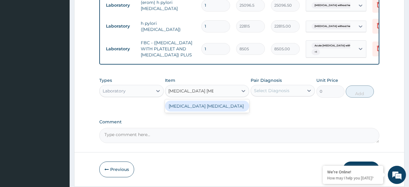
click at [207, 111] on div "MALARIA PARASITE" at bounding box center [207, 106] width 84 height 11
type input "4050"
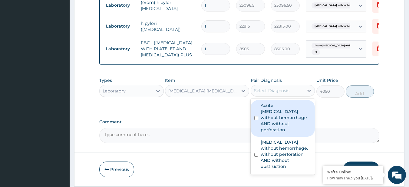
drag, startPoint x: 285, startPoint y: 104, endPoint x: 226, endPoint y: 135, distance: 66.5
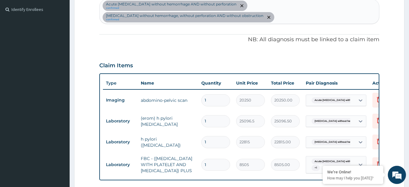
scroll to position [99, 0]
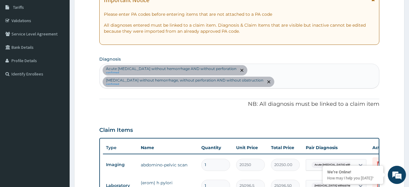
click at [279, 74] on div "Acute peptic ulcer without hemorrhage AND without perforation confirmed Peptic …" at bounding box center [240, 76] width 280 height 24
type input "MALA"
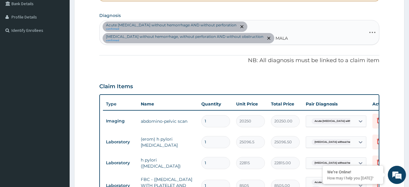
scroll to position [139, 0]
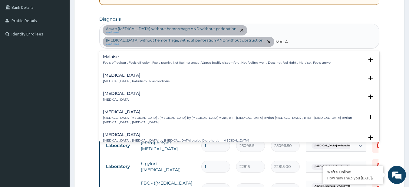
click at [131, 78] on div "Malaria Malaria , Paludism , Plasmodiosis" at bounding box center [136, 78] width 67 height 11
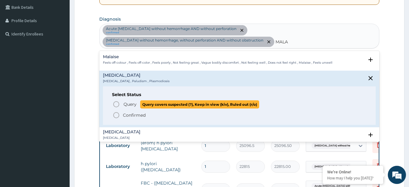
click at [137, 102] on p "Query Query covers suspected (?), Keep in view (kiv), Ruled out (r/o)" at bounding box center [191, 104] width 136 height 8
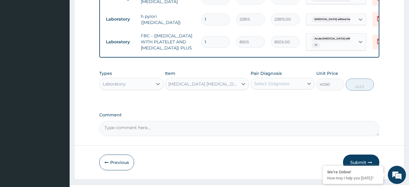
scroll to position [293, 0]
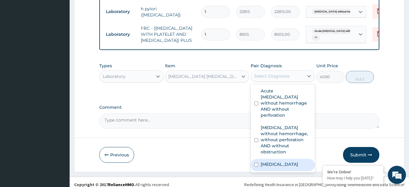
drag, startPoint x: 282, startPoint y: 91, endPoint x: 285, endPoint y: 162, distance: 71.5
click at [285, 82] on div "option Peptic ulcer without hemorrhage, without perforation AND without obstruc…" at bounding box center [283, 76] width 64 height 12
click at [285, 162] on div "Malaria" at bounding box center [283, 165] width 64 height 12
checkbox input "true"
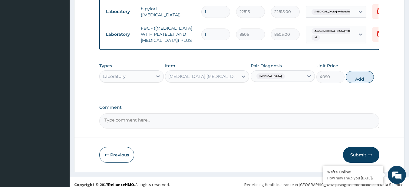
click at [369, 83] on button "Add" at bounding box center [360, 77] width 28 height 12
type input "0"
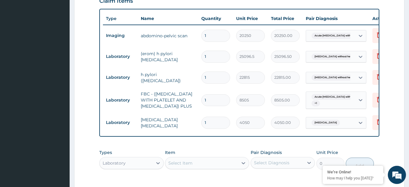
scroll to position [232, 0]
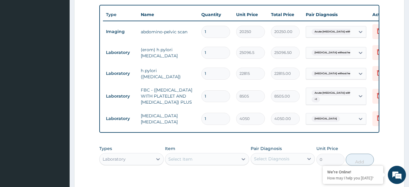
click at [200, 146] on div "PA Code / Prescription Code PA/77FF18 PA/F36519 Encounter Date 08-09-2025 Impor…" at bounding box center [239, 18] width 280 height 384
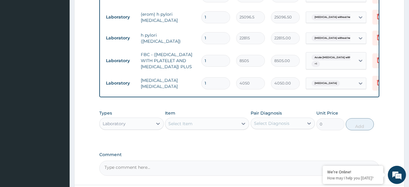
scroll to position [271, 0]
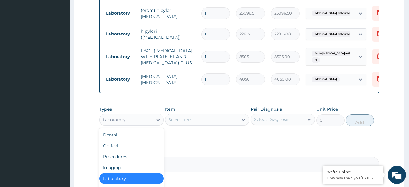
click at [135, 124] on div "Laboratory" at bounding box center [126, 120] width 53 height 10
click at [136, 172] on div "Imaging" at bounding box center [131, 167] width 64 height 11
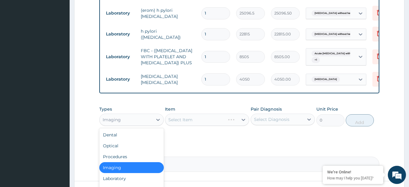
click at [143, 124] on div "Imaging" at bounding box center [126, 120] width 53 height 10
click at [138, 162] on div "Procedures" at bounding box center [131, 156] width 64 height 11
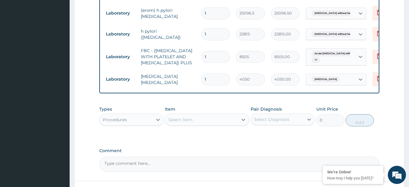
click at [294, 124] on div "Select Diagnosis" at bounding box center [277, 119] width 53 height 10
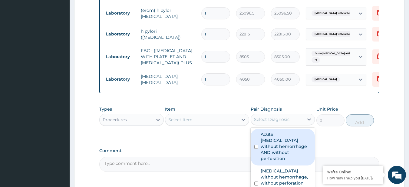
click at [285, 145] on label "Acute peptic ulcer without hemorrhage AND without perforation" at bounding box center [286, 146] width 51 height 30
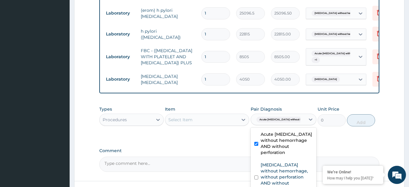
click at [285, 145] on label "Acute peptic ulcer without hemorrhage AND without perforation" at bounding box center [287, 143] width 52 height 24
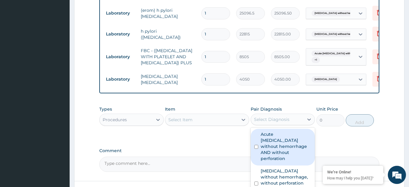
scroll to position [330, 0]
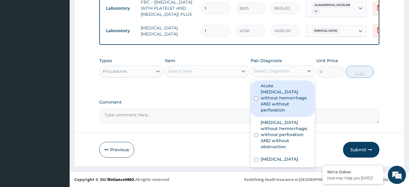
click at [279, 104] on label "Acute peptic ulcer without hemorrhage AND without perforation" at bounding box center [286, 98] width 51 height 30
checkbox input "true"
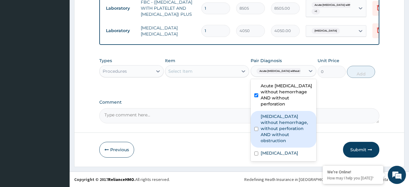
click at [279, 122] on label "Peptic ulcer without hemorrhage, without perforation AND without obstruction" at bounding box center [287, 128] width 52 height 30
checkbox input "true"
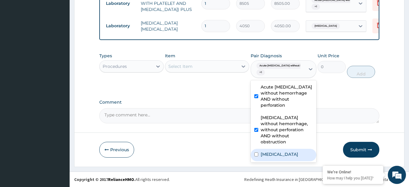
click at [281, 153] on div "Malaria" at bounding box center [284, 155] width 66 height 12
checkbox input "true"
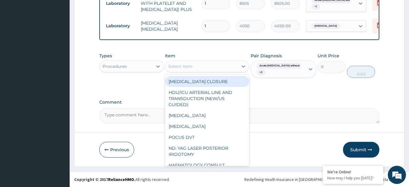
click at [213, 71] on div "Select Item" at bounding box center [201, 66] width 73 height 10
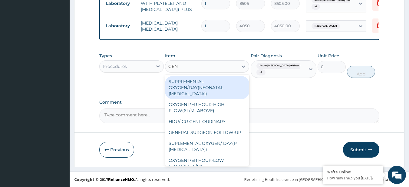
type input "GENE"
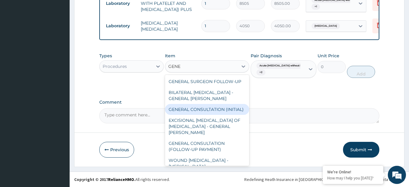
click at [205, 115] on div "GENERAL CONSULTATION (INITIAL)" at bounding box center [207, 109] width 84 height 11
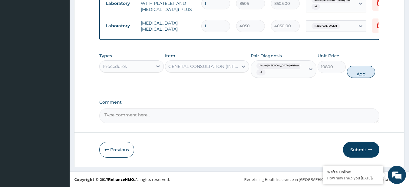
click at [363, 74] on button "Add" at bounding box center [361, 72] width 28 height 12
type input "0"
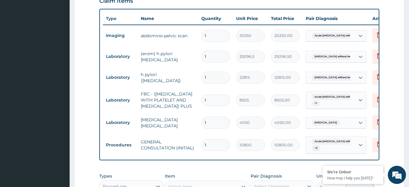
scroll to position [353, 0]
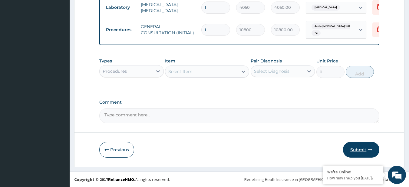
click at [374, 153] on button "Submit" at bounding box center [361, 150] width 36 height 16
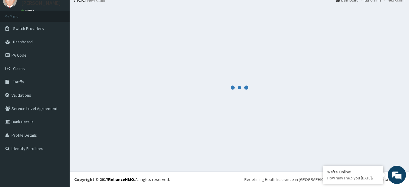
scroll to position [24, 0]
click at [218, 186] on footer "Redefining Heath Insurance in Africa using Telemedicine and Data Science! Copyr…" at bounding box center [239, 178] width 339 height 15
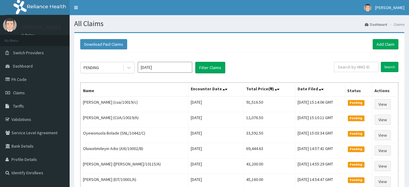
drag, startPoint x: 372, startPoint y: 51, endPoint x: 390, endPoint y: 35, distance: 24.0
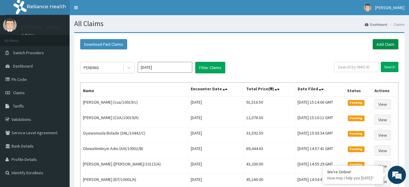
click at [393, 45] on link "Add Claim" at bounding box center [386, 44] width 26 height 10
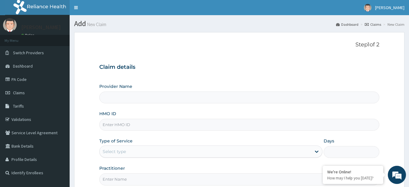
type input "R-Jolad Plus"
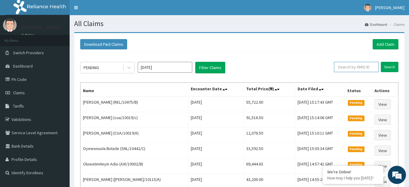
click at [350, 69] on input "text" at bounding box center [356, 67] width 45 height 10
paste input "REL/10475/B"
type input "REL/10475/B"
click at [388, 67] on input "Search" at bounding box center [390, 67] width 18 height 10
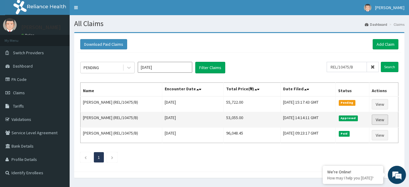
click at [382, 119] on link "View" at bounding box center [380, 119] width 16 height 10
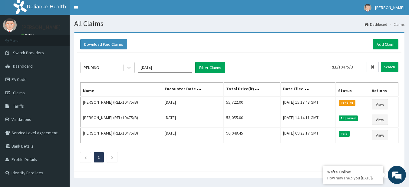
click at [353, 45] on div "Download Paid Claims Add Claim" at bounding box center [239, 44] width 318 height 10
click at [372, 70] on span at bounding box center [373, 67] width 12 height 10
